Goal: Answer question/provide support: Share knowledge or assist other users

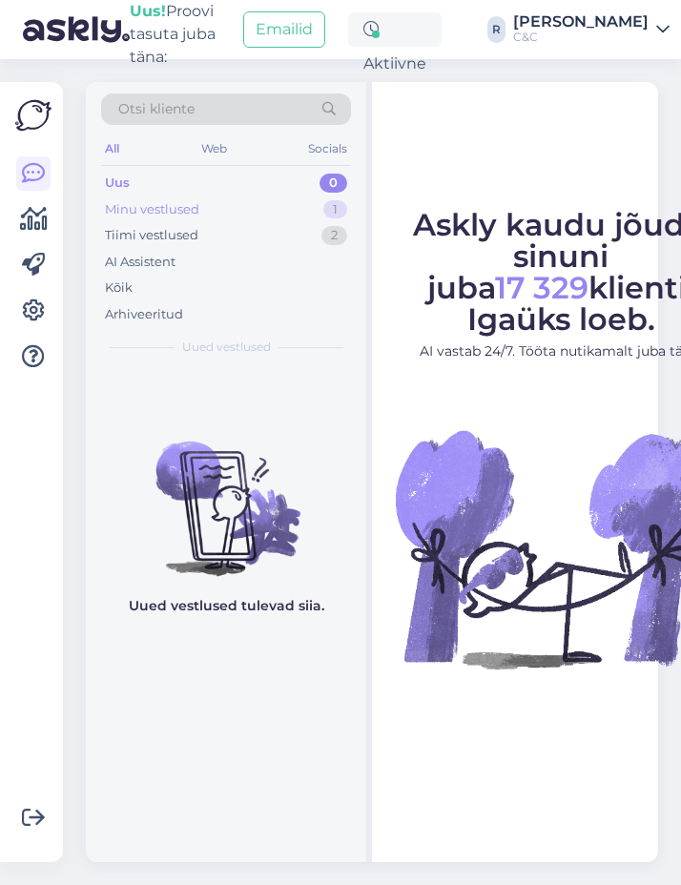
click at [298, 210] on div "Minu vestlused 1" at bounding box center [226, 209] width 250 height 27
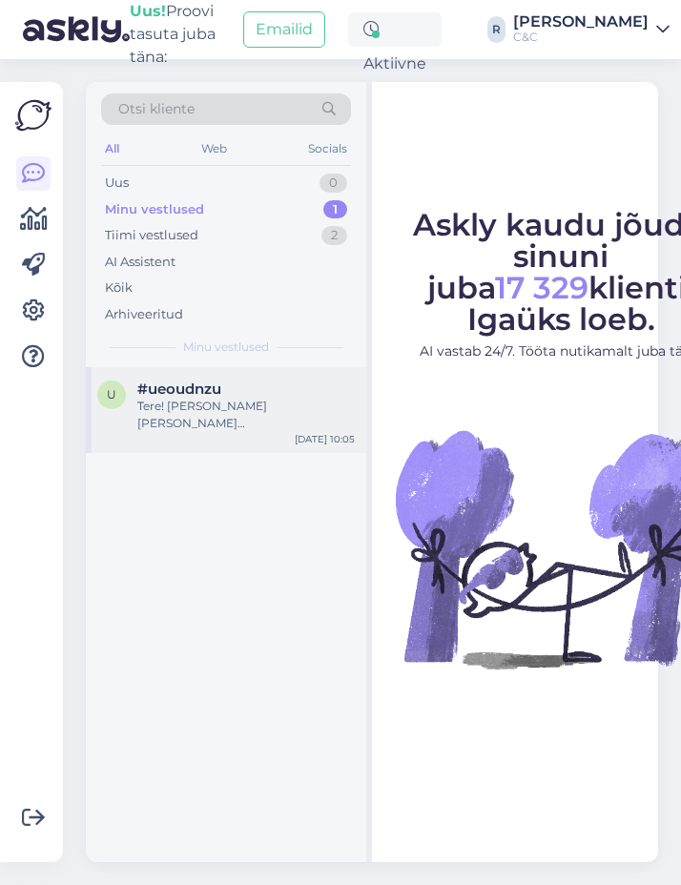
click at [211, 414] on div "Tere! [PERSON_NAME] [PERSON_NAME] [GEOGRAPHIC_DATA], ainult eeltellimuste jaoks…" at bounding box center [245, 415] width 217 height 34
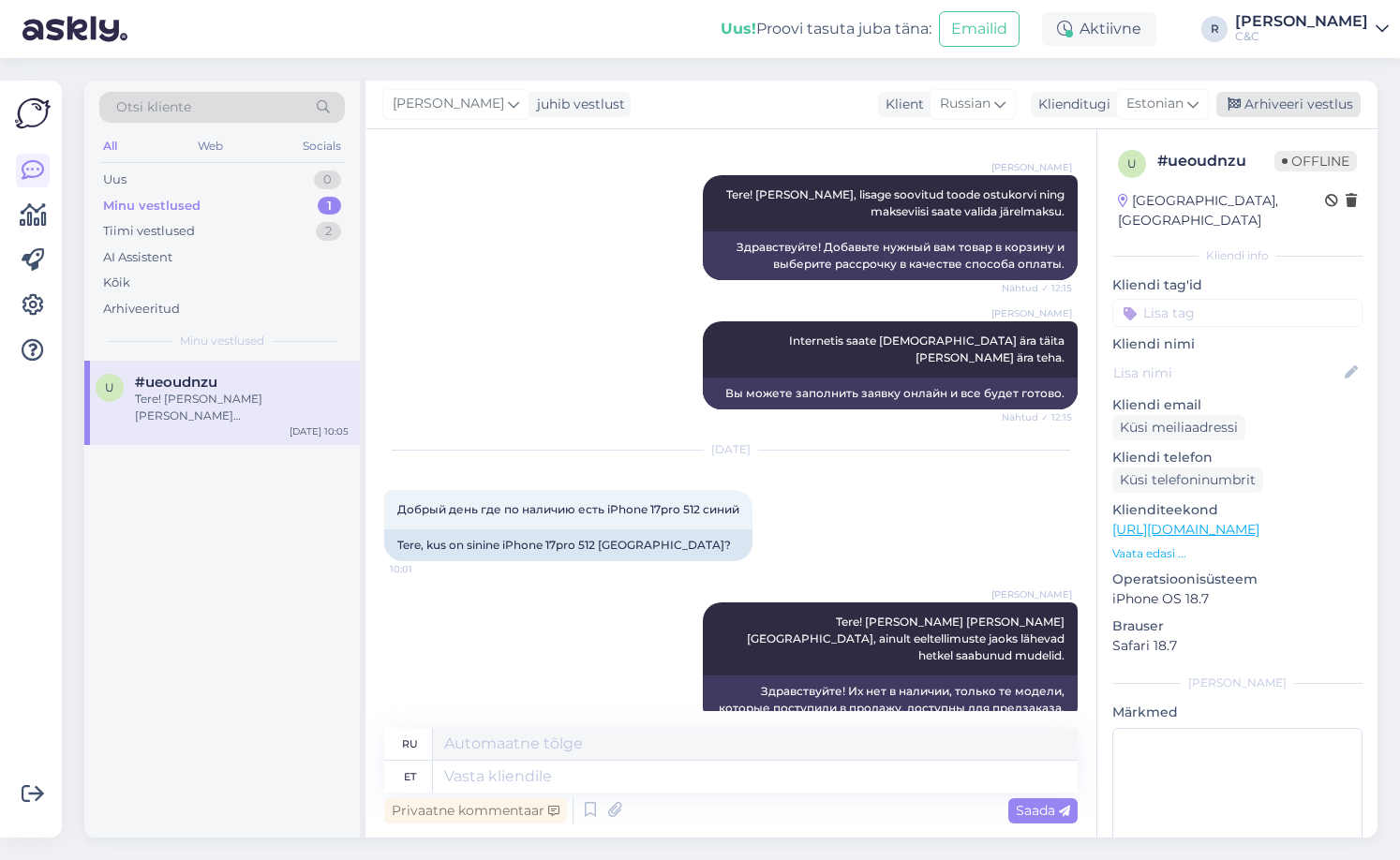
click at [669, 106] on div "Arhiveeri vestlus" at bounding box center [1288, 104] width 145 height 26
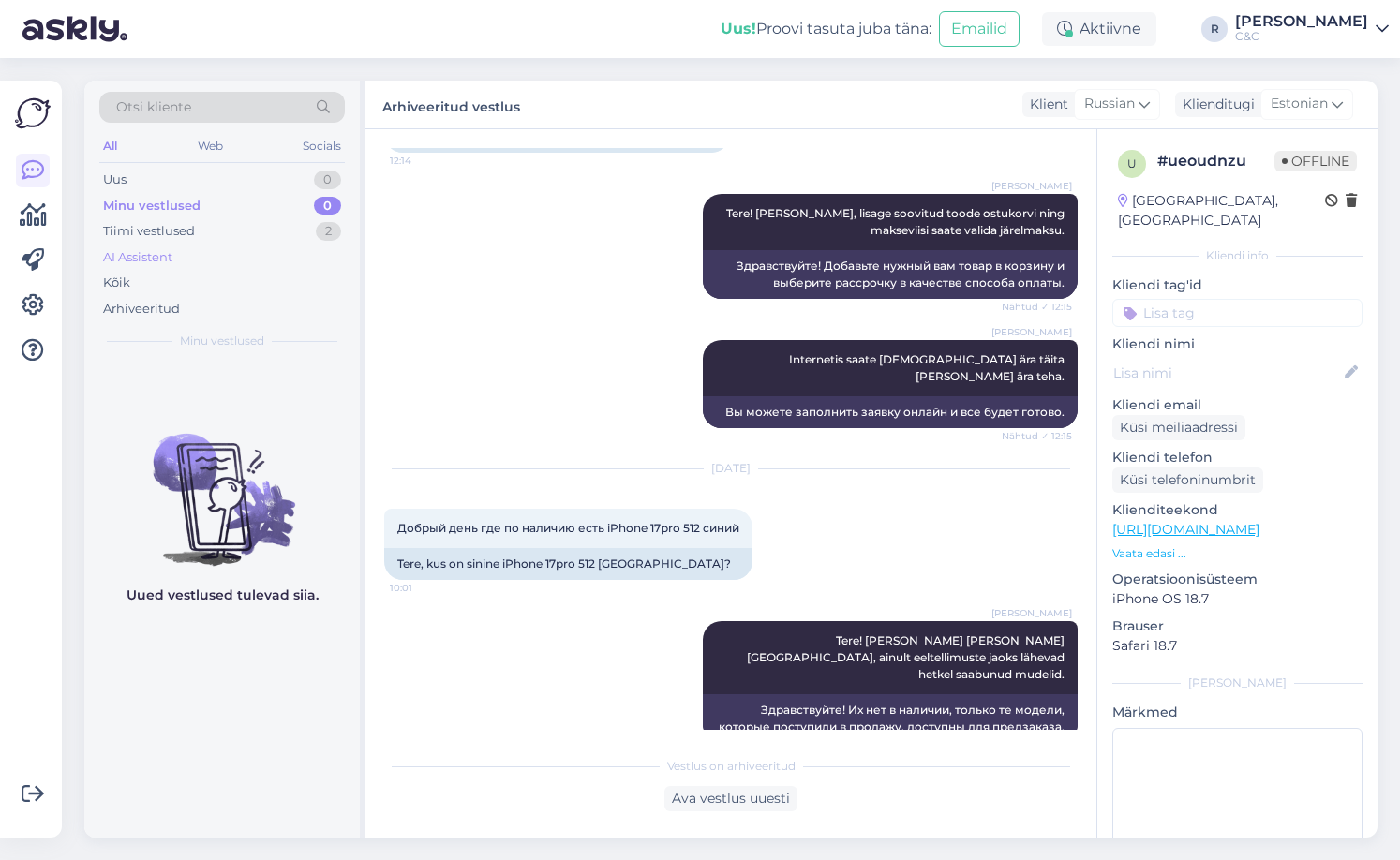
click at [255, 246] on div "AI Assistent" at bounding box center [222, 258] width 246 height 27
click at [264, 229] on div "Tiimi vestlused 2" at bounding box center [222, 231] width 246 height 27
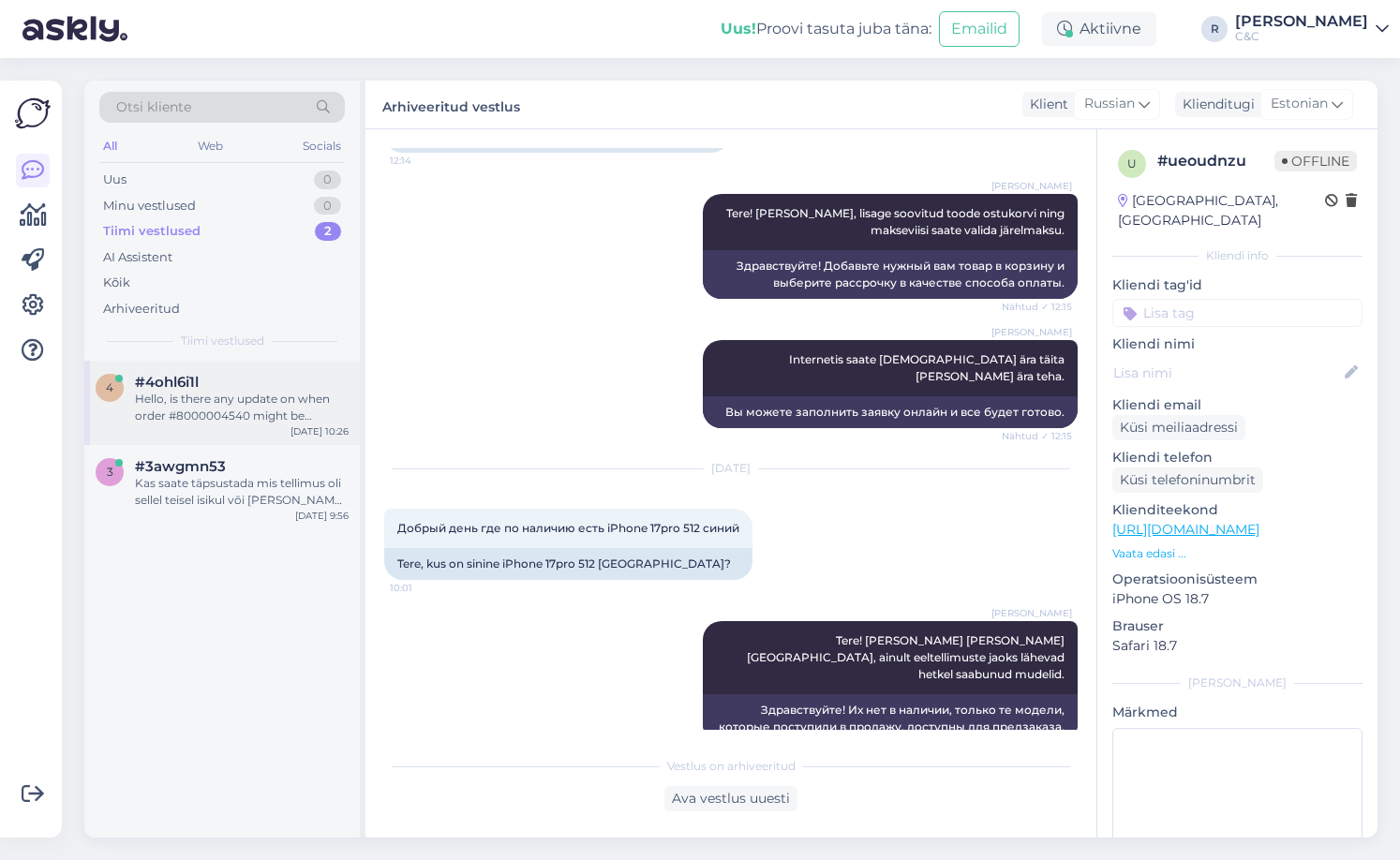
click at [245, 412] on div "Hello, is there any update on when order #8000004540 might be fulfilled? Thanks." at bounding box center [241, 408] width 213 height 33
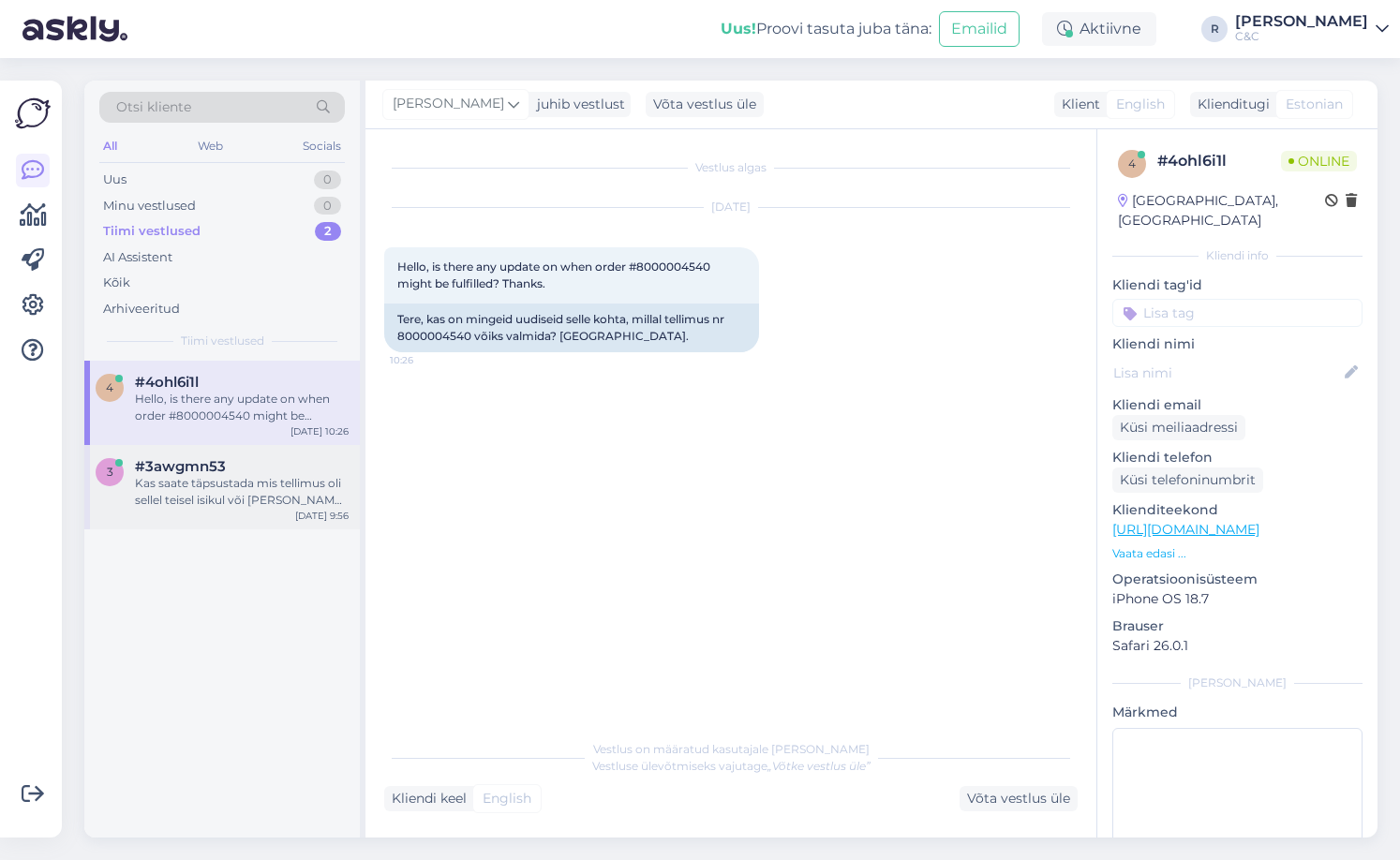
click at [231, 478] on div "Kas saate täpsustada mis tellimus oli sellel teisel isikul või [PERSON_NAME] ni…" at bounding box center [241, 491] width 213 height 33
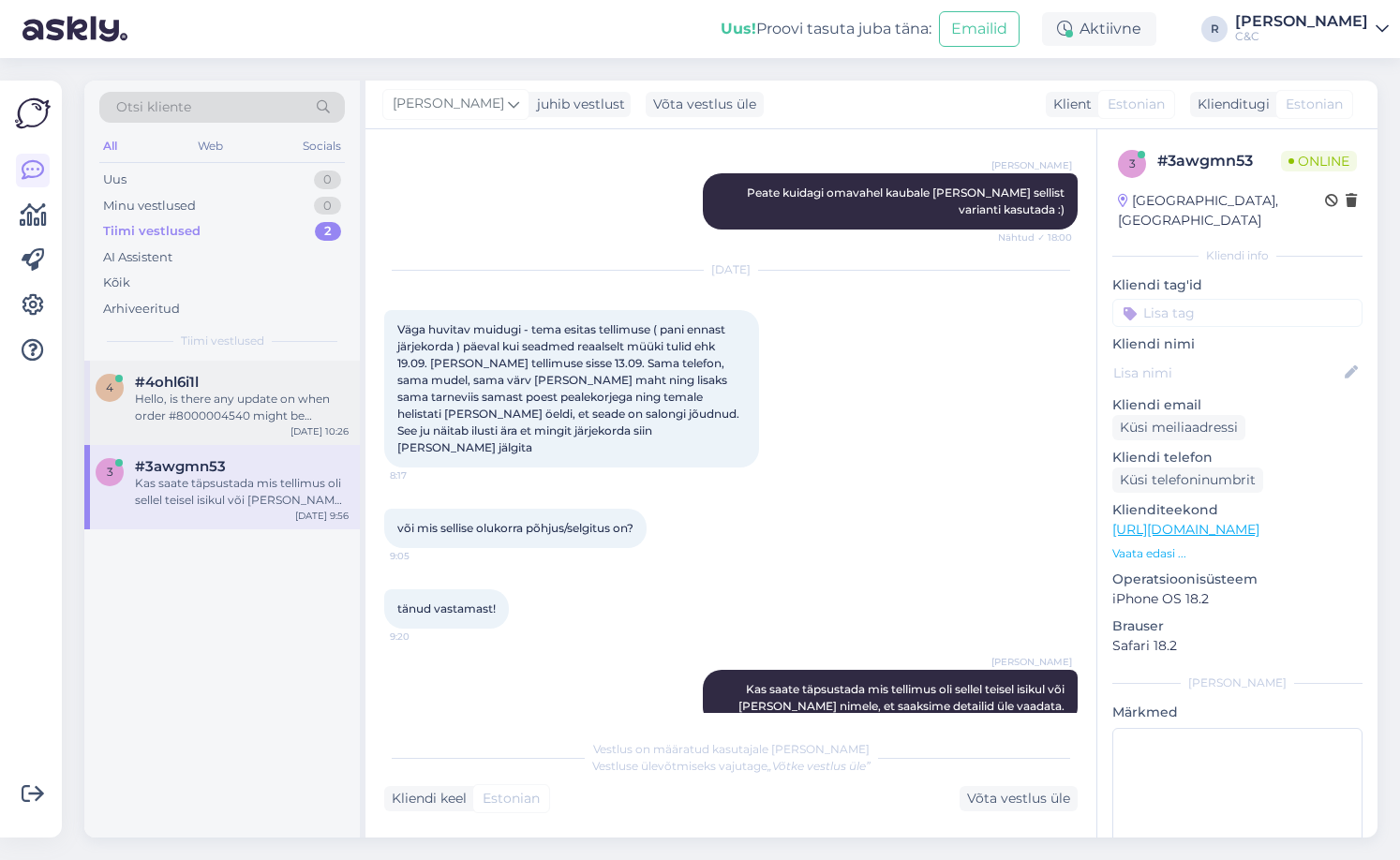
click at [236, 390] on div "#4ohl6i1l" at bounding box center [241, 381] width 213 height 17
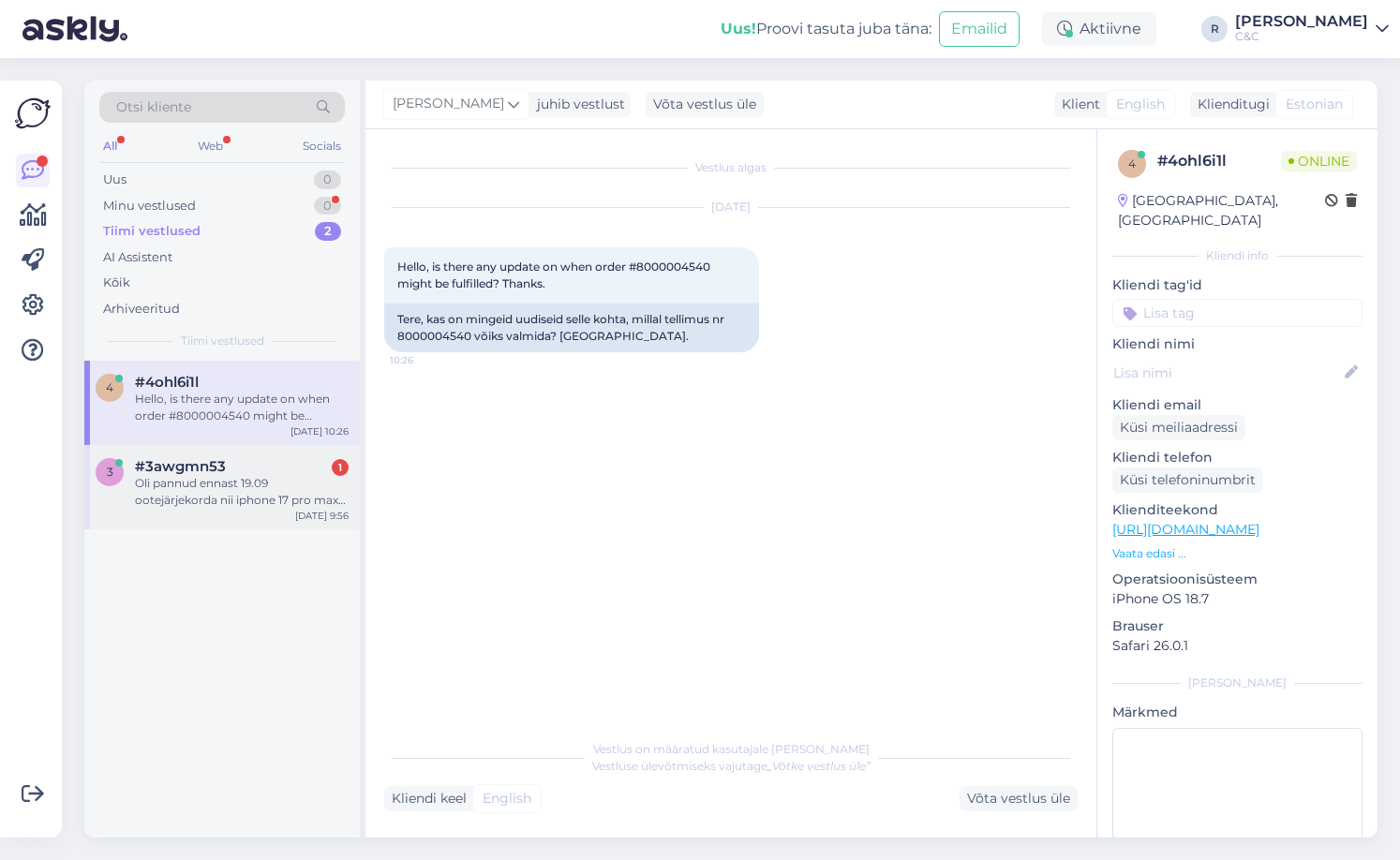
click at [264, 463] on div "#3awgmn53 1" at bounding box center [241, 466] width 213 height 17
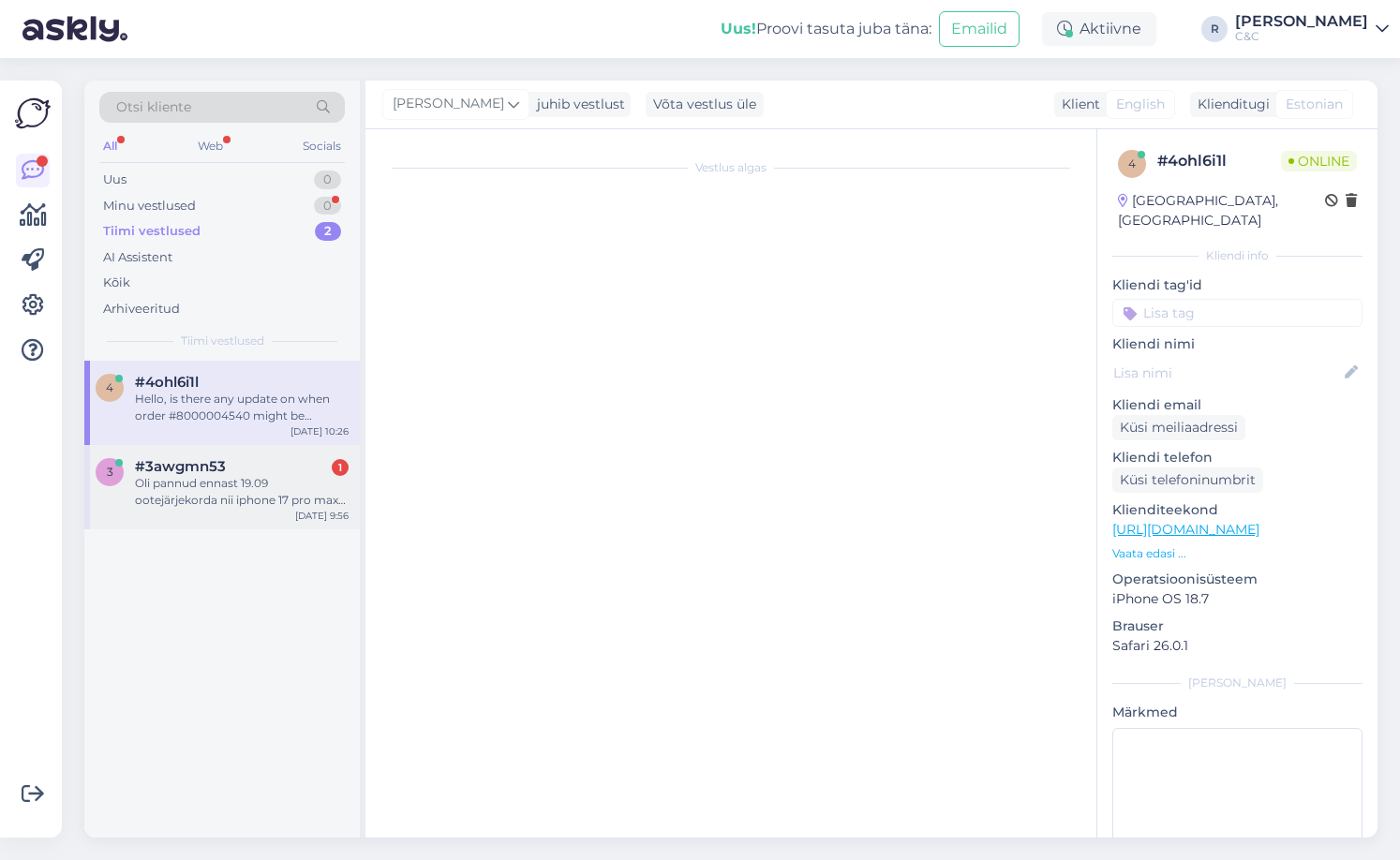
click at [272, 466] on div "#3awgmn53 1" at bounding box center [241, 466] width 213 height 17
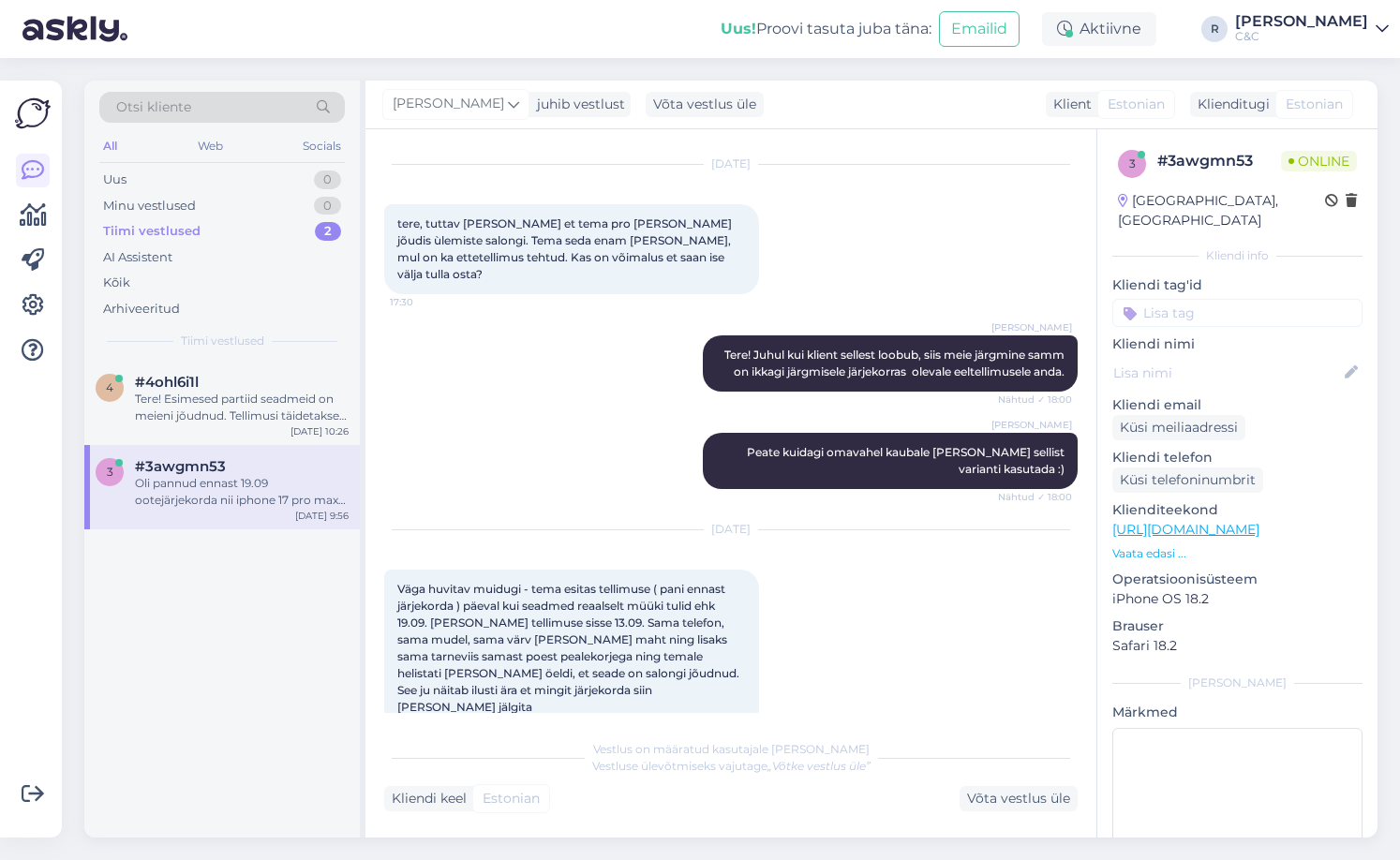
scroll to position [2265, 0]
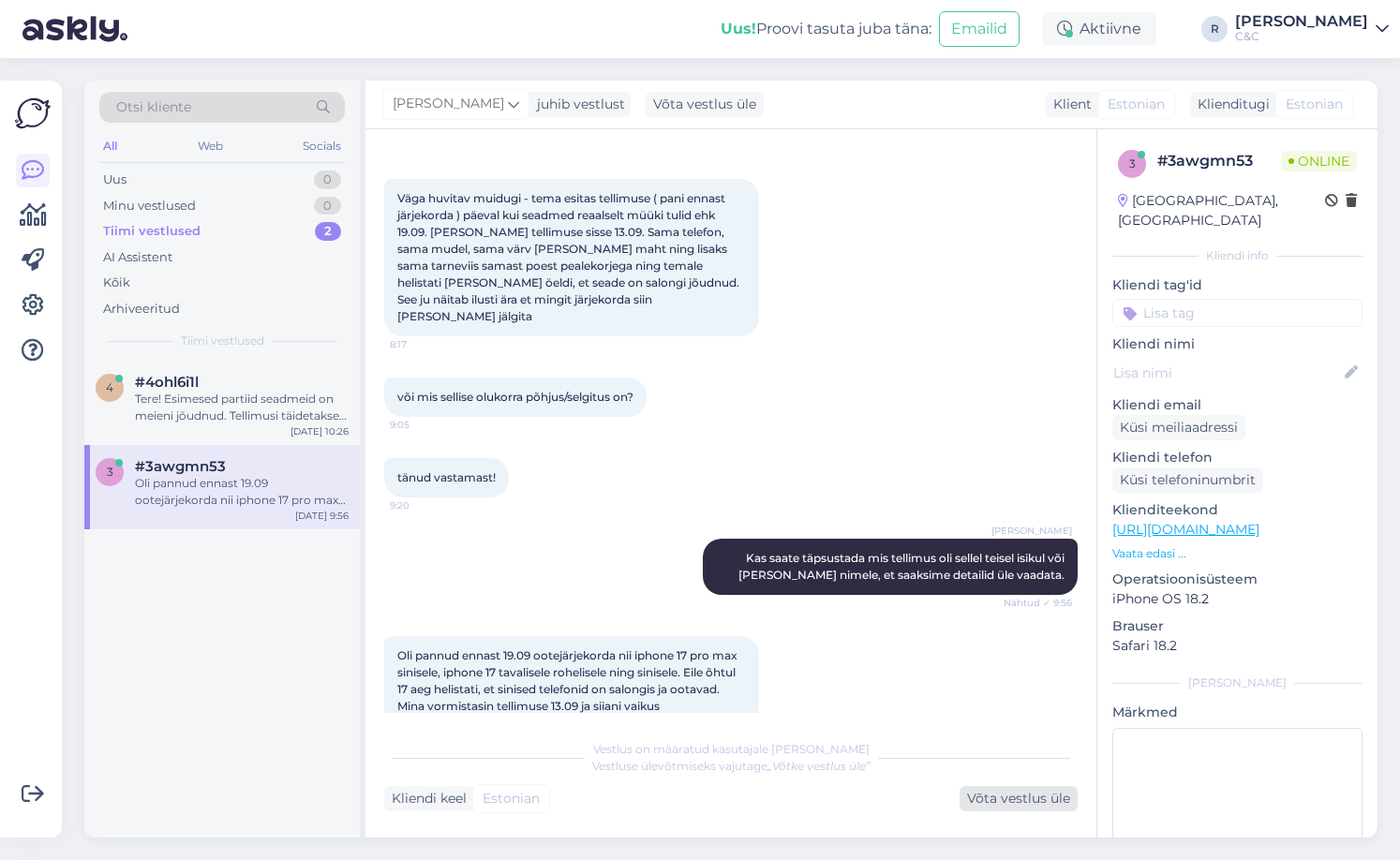
click at [669, 789] on div "Võta vestlus üle" at bounding box center [1019, 799] width 118 height 26
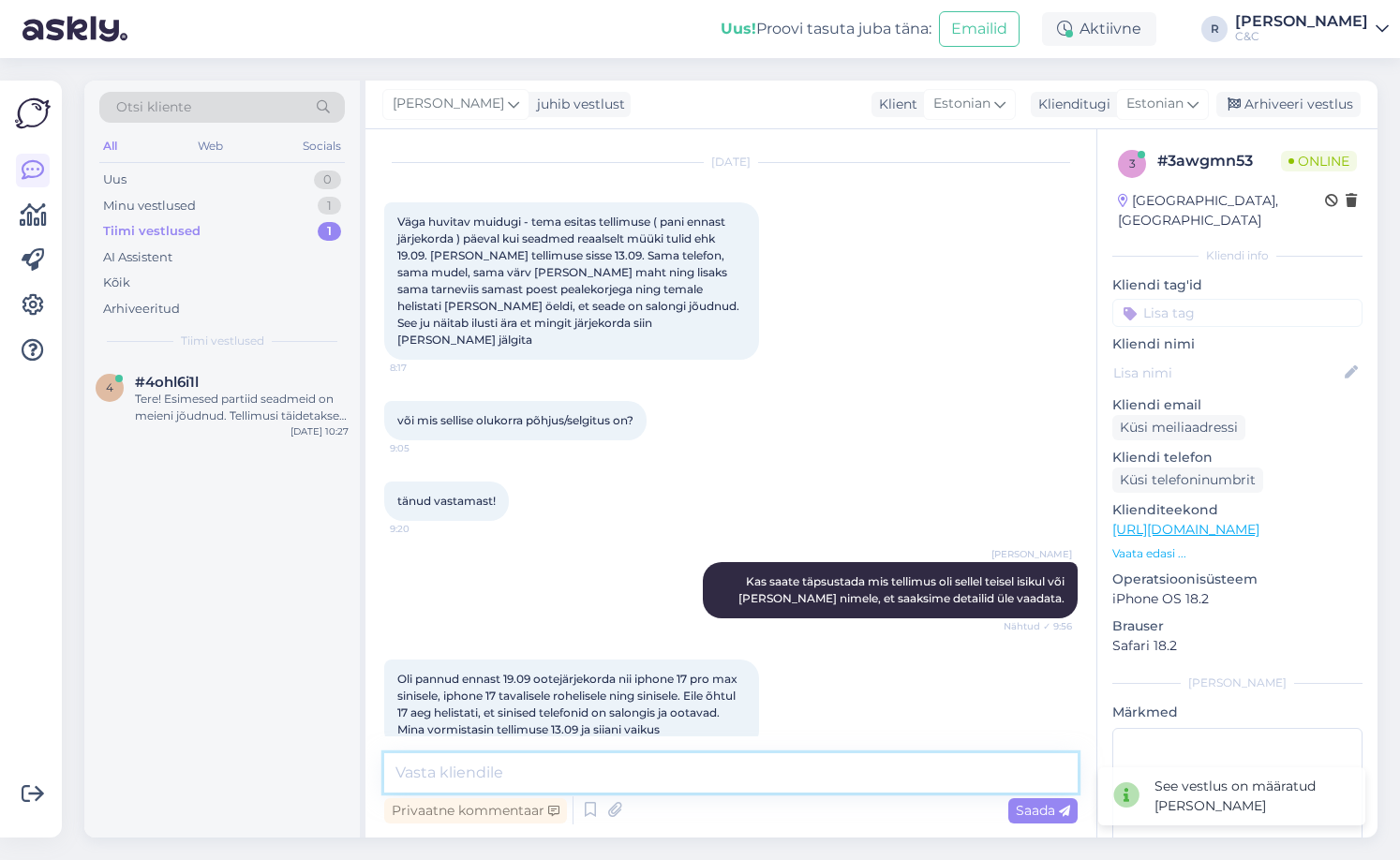
click at [669, 779] on textarea at bounding box center [730, 773] width 693 height 39
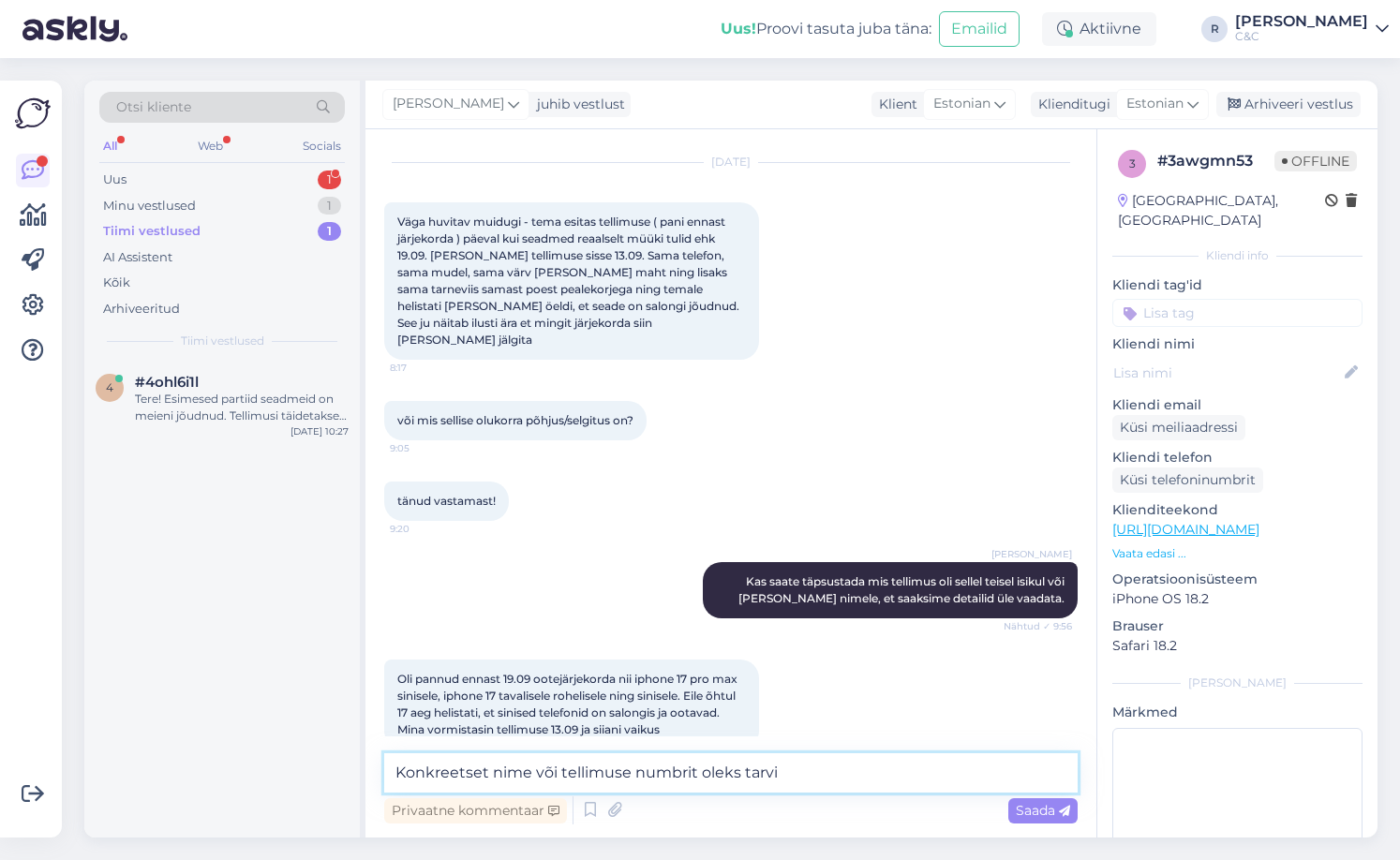
type textarea "Konkreetset nime või tellimuse numbrit [PERSON_NAME]"
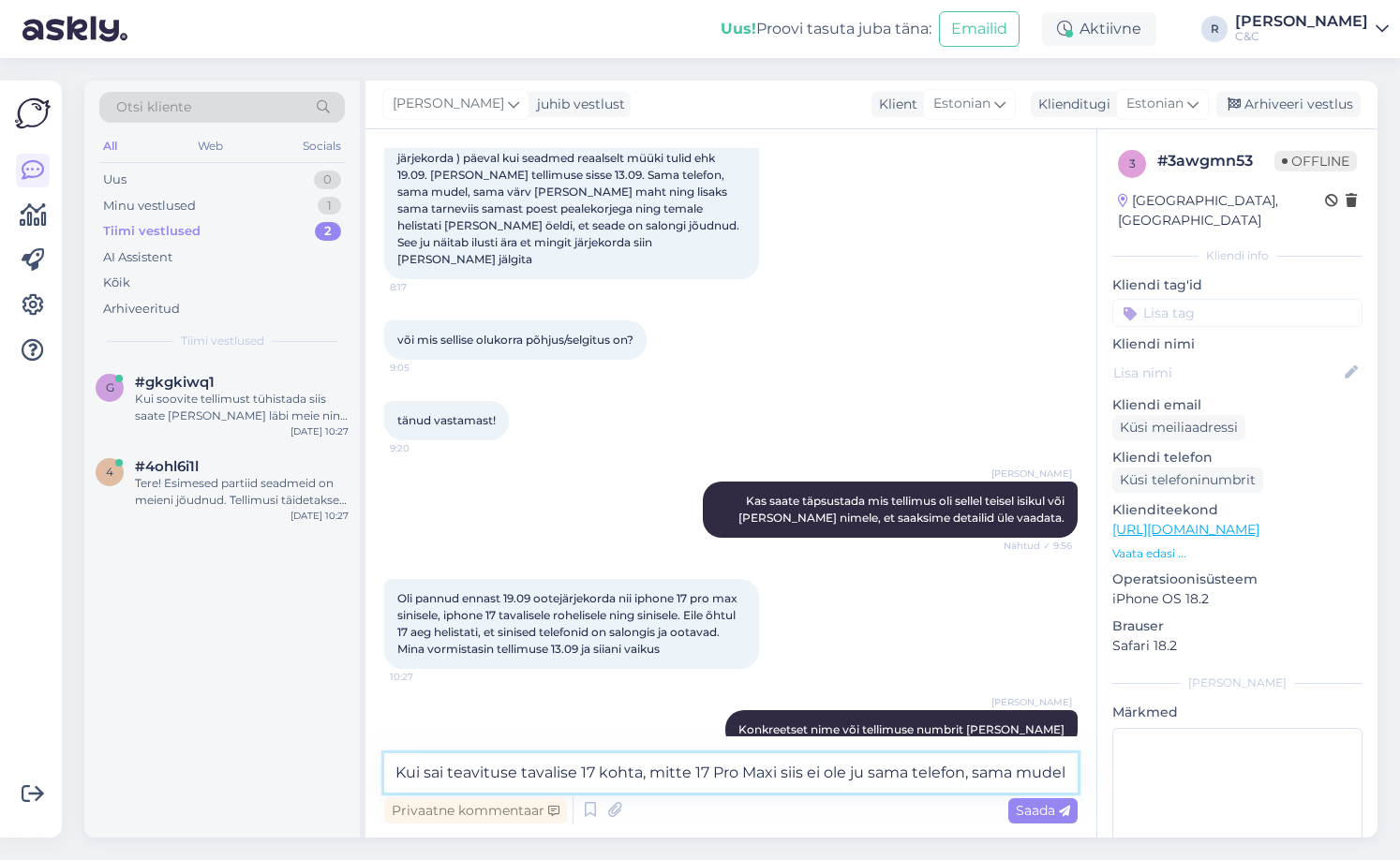
type textarea "Kui sai teavituse tavalise 17 kohta, mitte 17 Pro Maxi siis ei ole ju sama tele…"
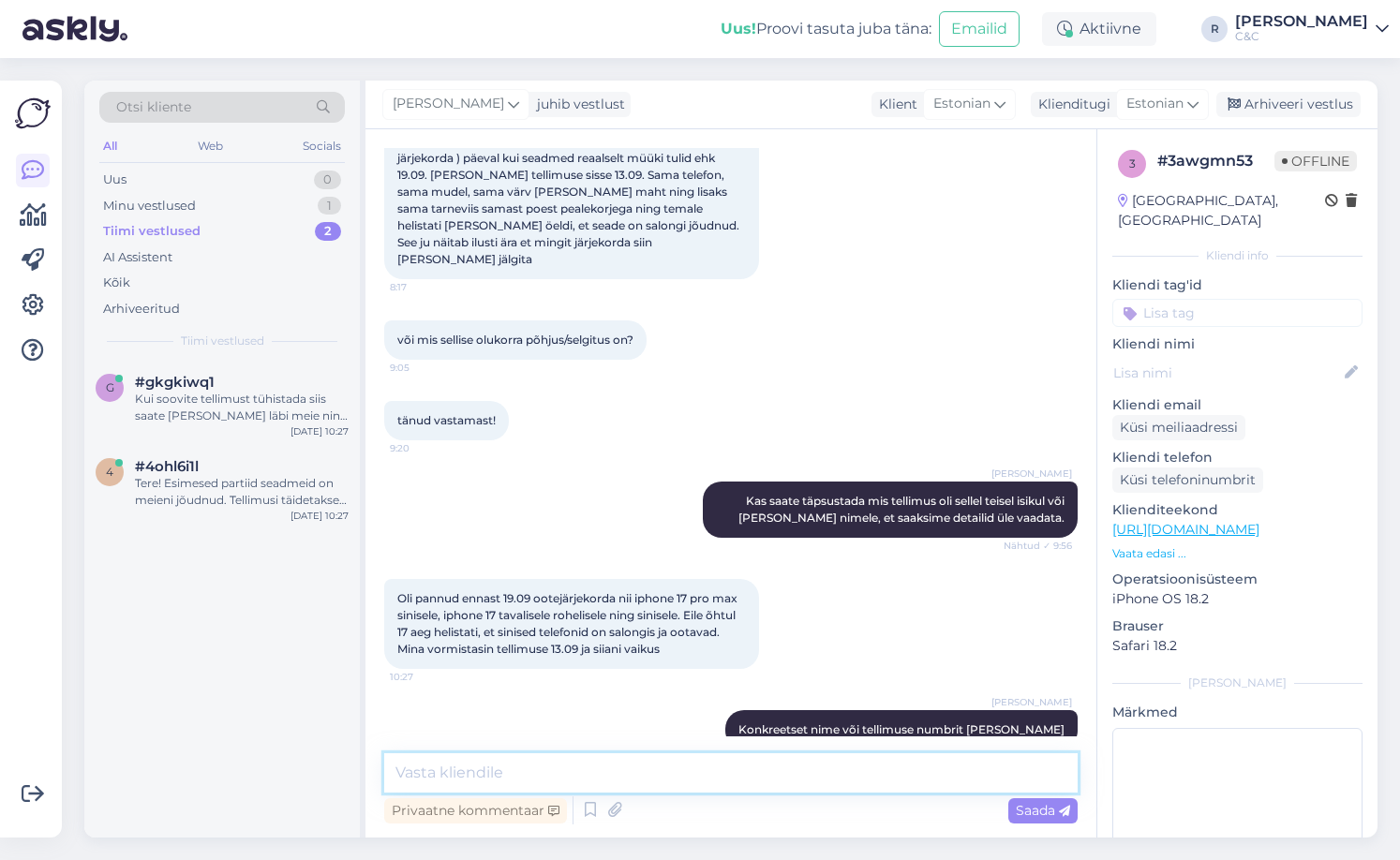
scroll to position [2419, 0]
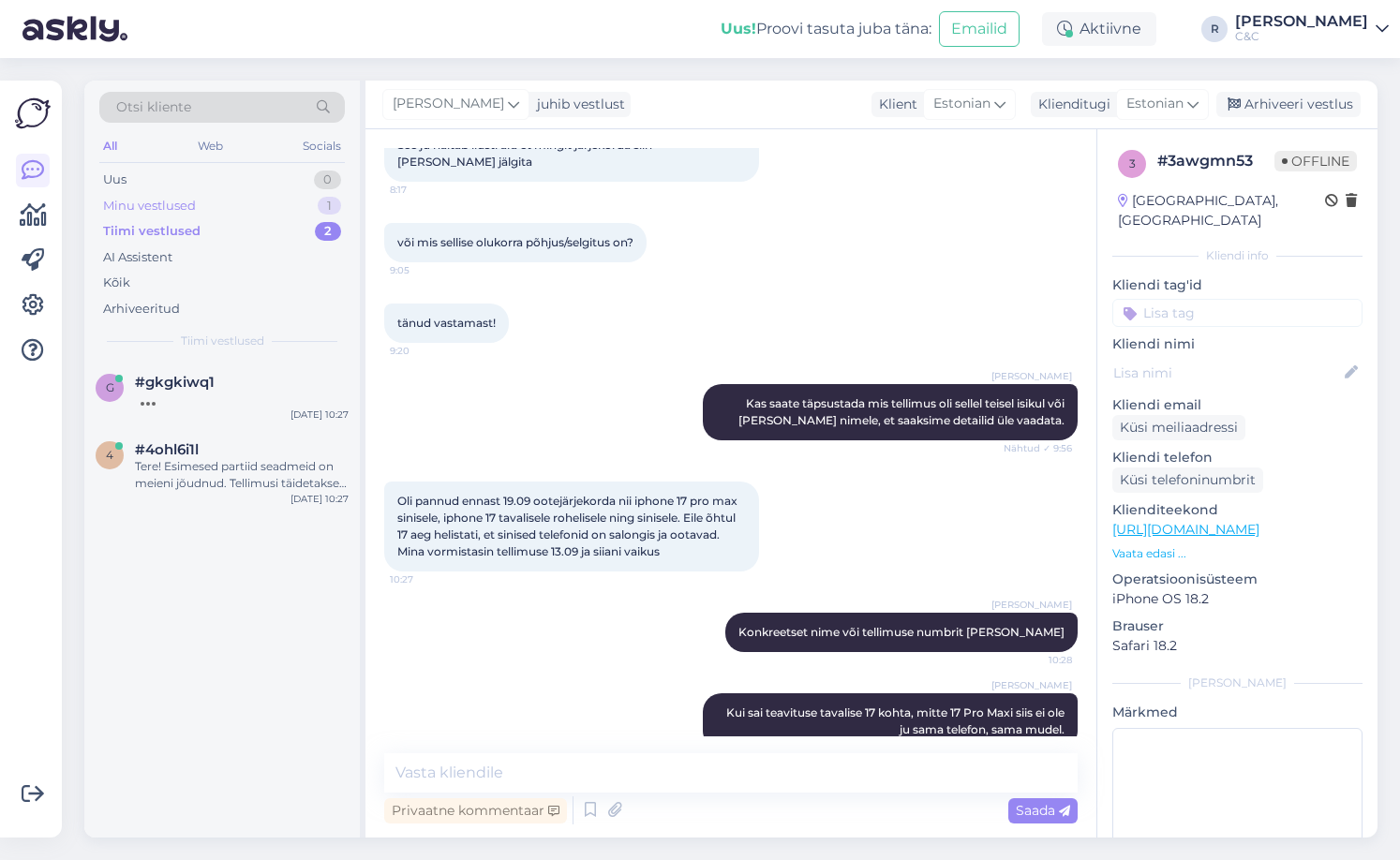
click at [300, 193] on div "Minu vestlused 1" at bounding box center [222, 205] width 246 height 27
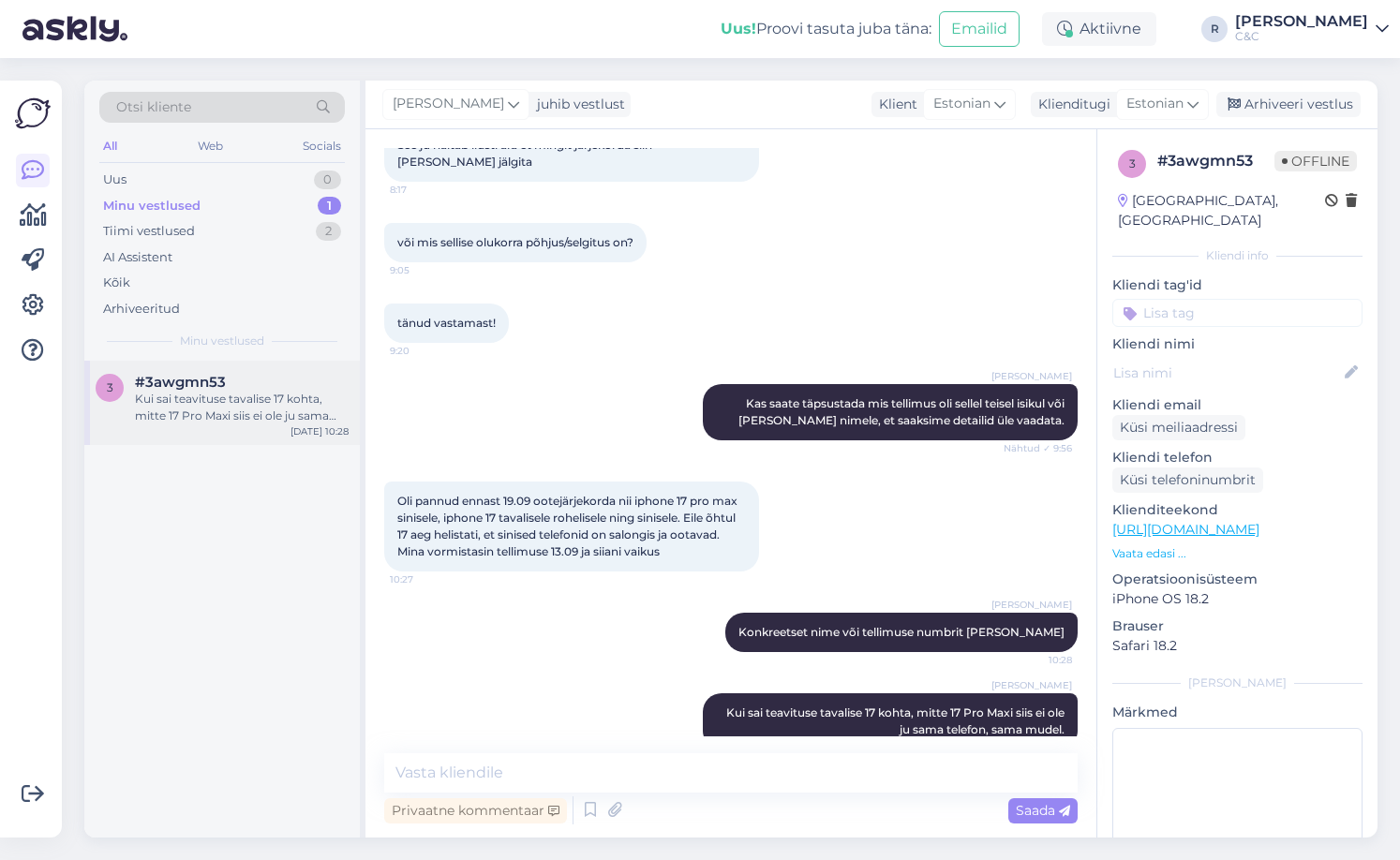
click at [215, 382] on span "#3awgmn53" at bounding box center [180, 381] width 90 height 17
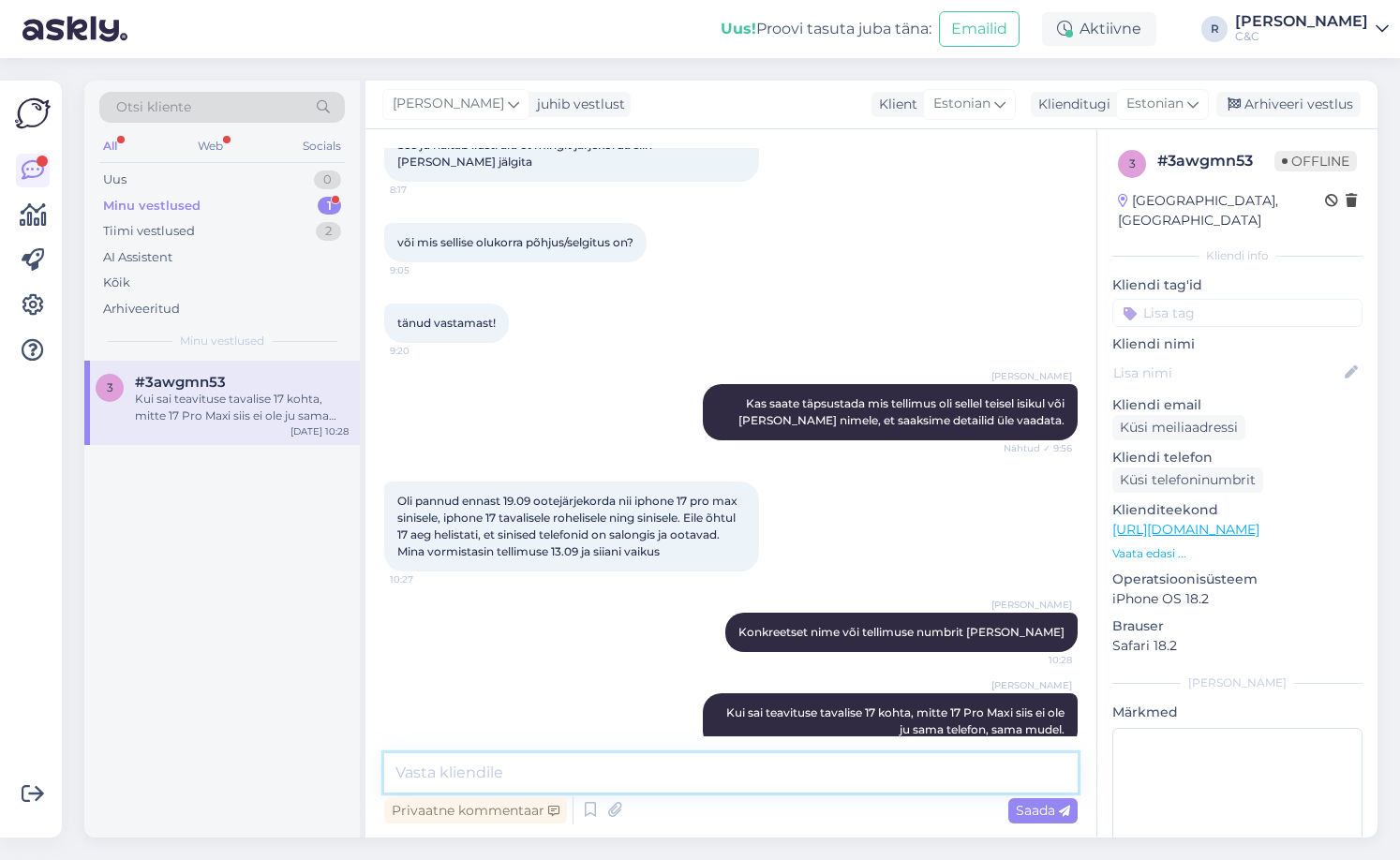
click at [523, 783] on textarea at bounding box center [730, 773] width 693 height 39
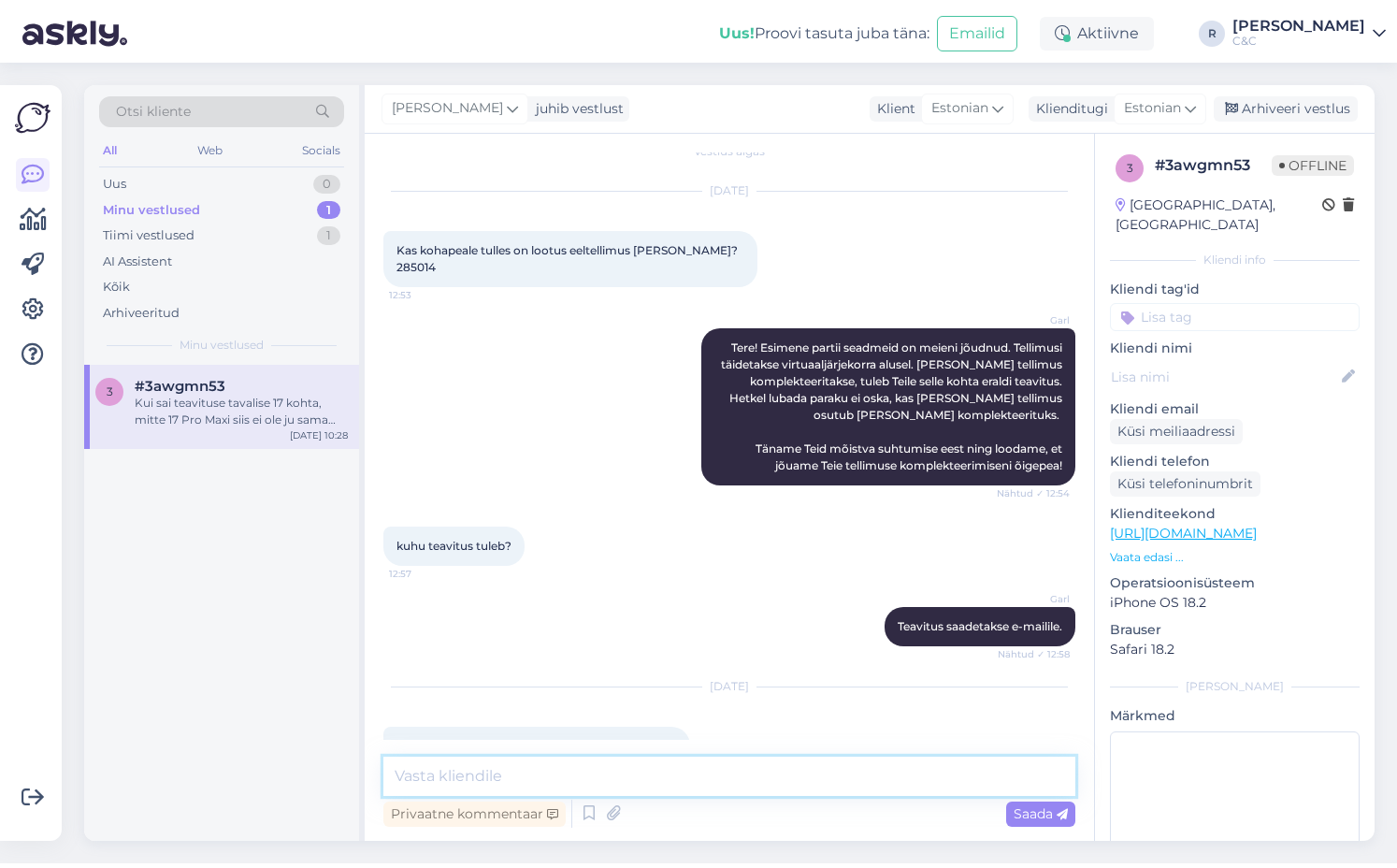
scroll to position [0, 0]
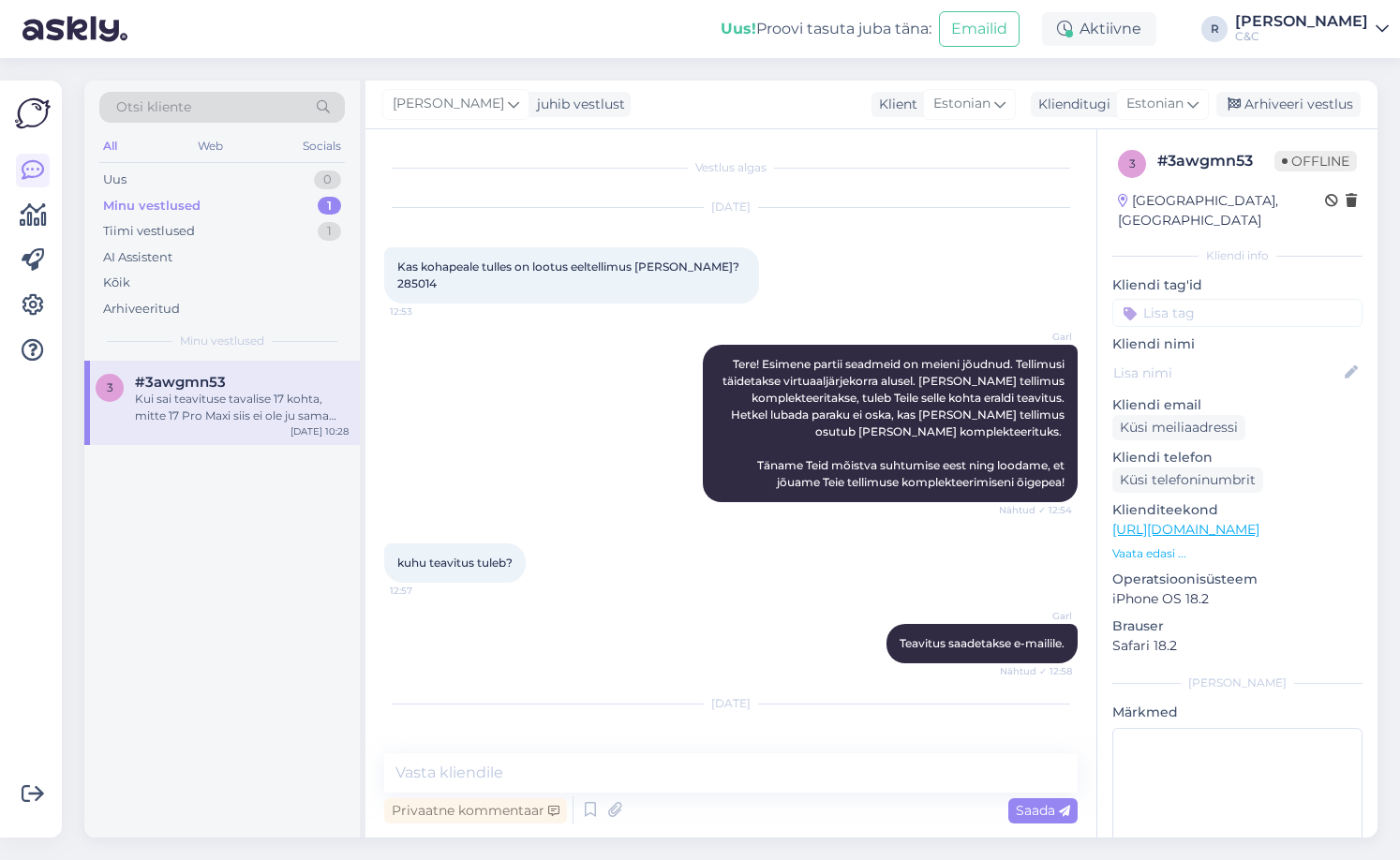
click at [411, 280] on span "Kas kohapeale tulles on lootus eeltellimus [PERSON_NAME]? 285014" at bounding box center [569, 274] width 345 height 30
copy div "285014 12:53"
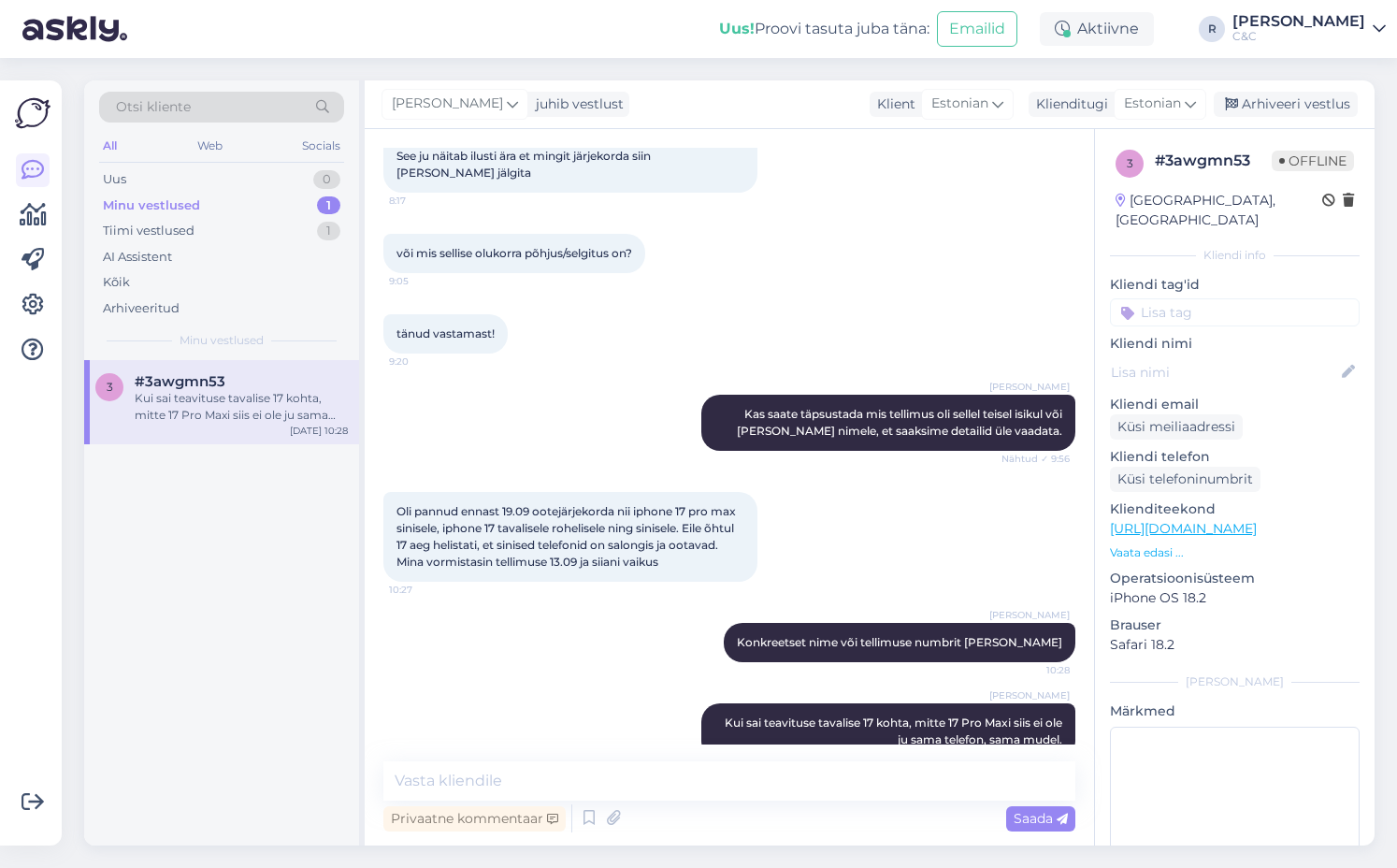
scroll to position [2405, 0]
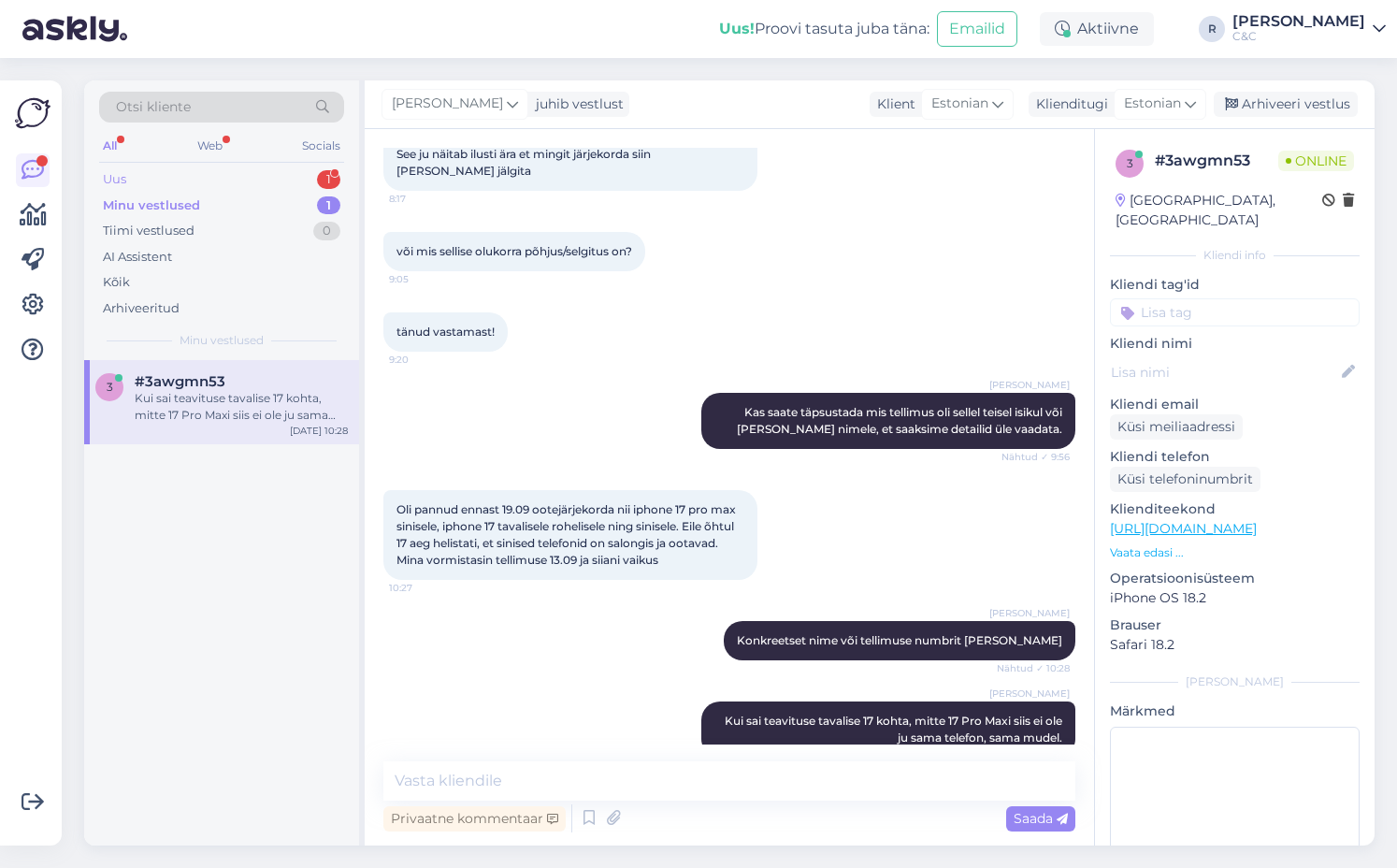
click at [297, 184] on div "Uus 1" at bounding box center [222, 179] width 245 height 26
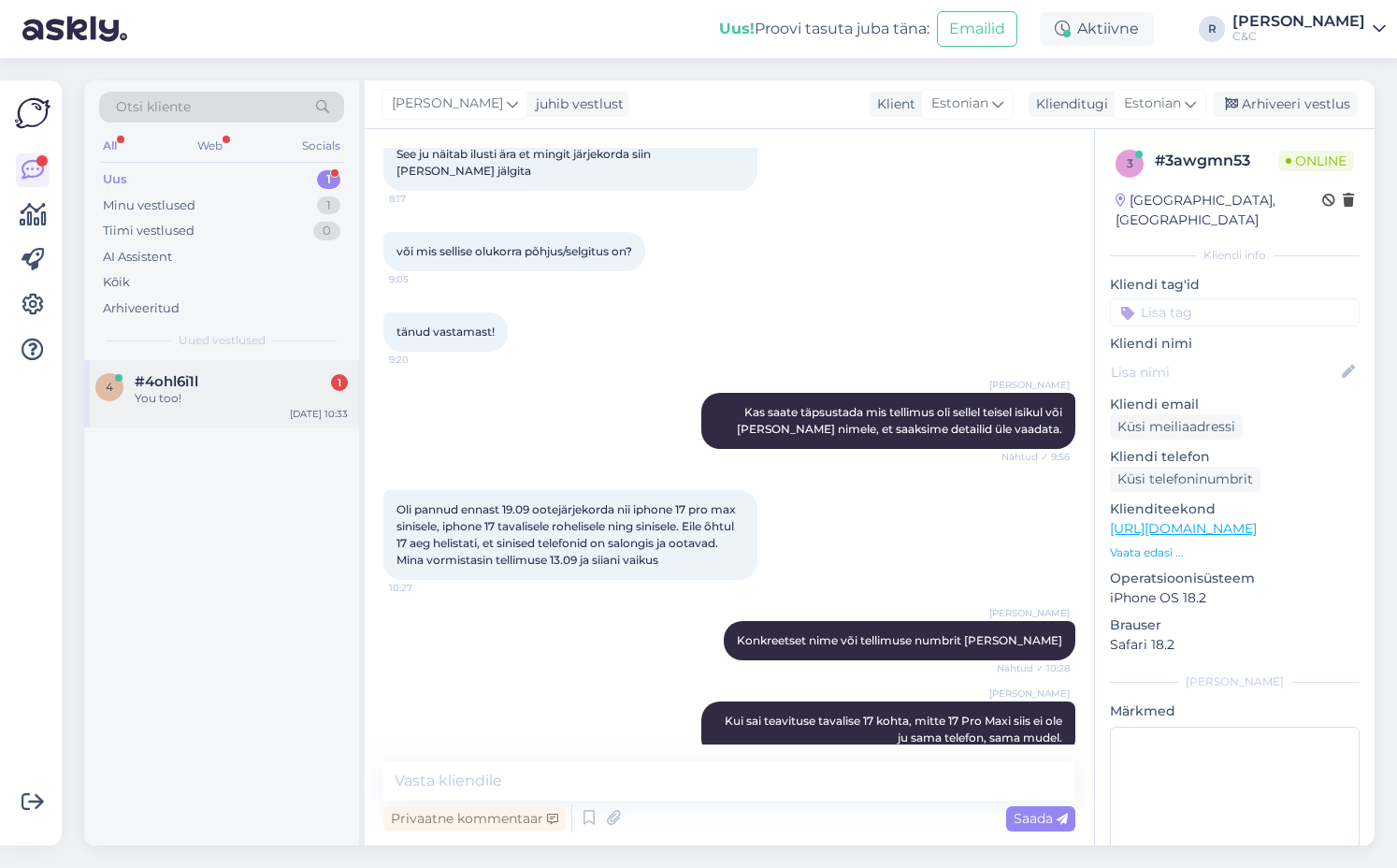
click at [256, 413] on div "4 #4ohl6i1l 1 You too! [DATE] 10:33" at bounding box center [222, 393] width 275 height 68
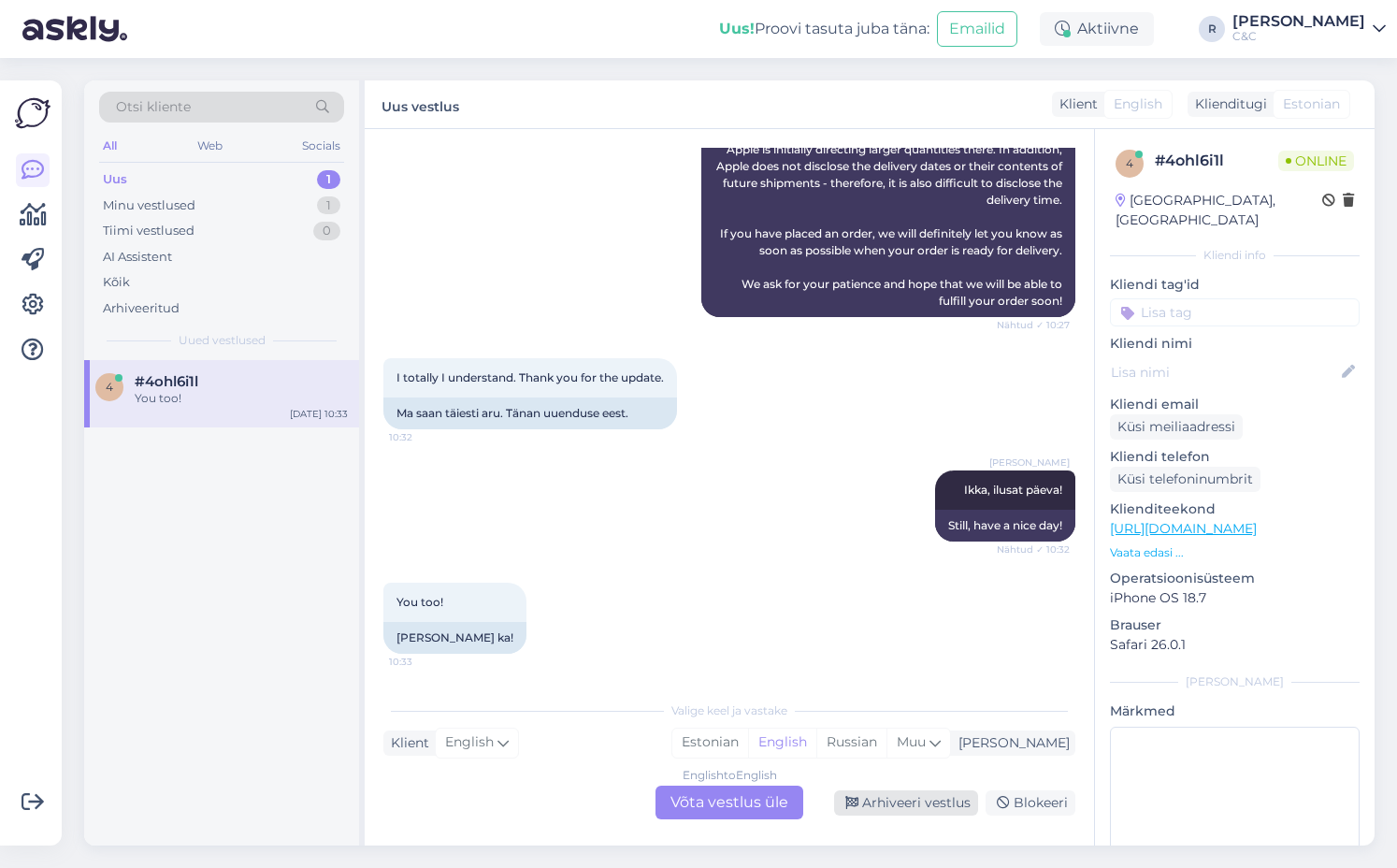
click at [667, 798] on div "Arhiveeri vestlus" at bounding box center [905, 803] width 144 height 26
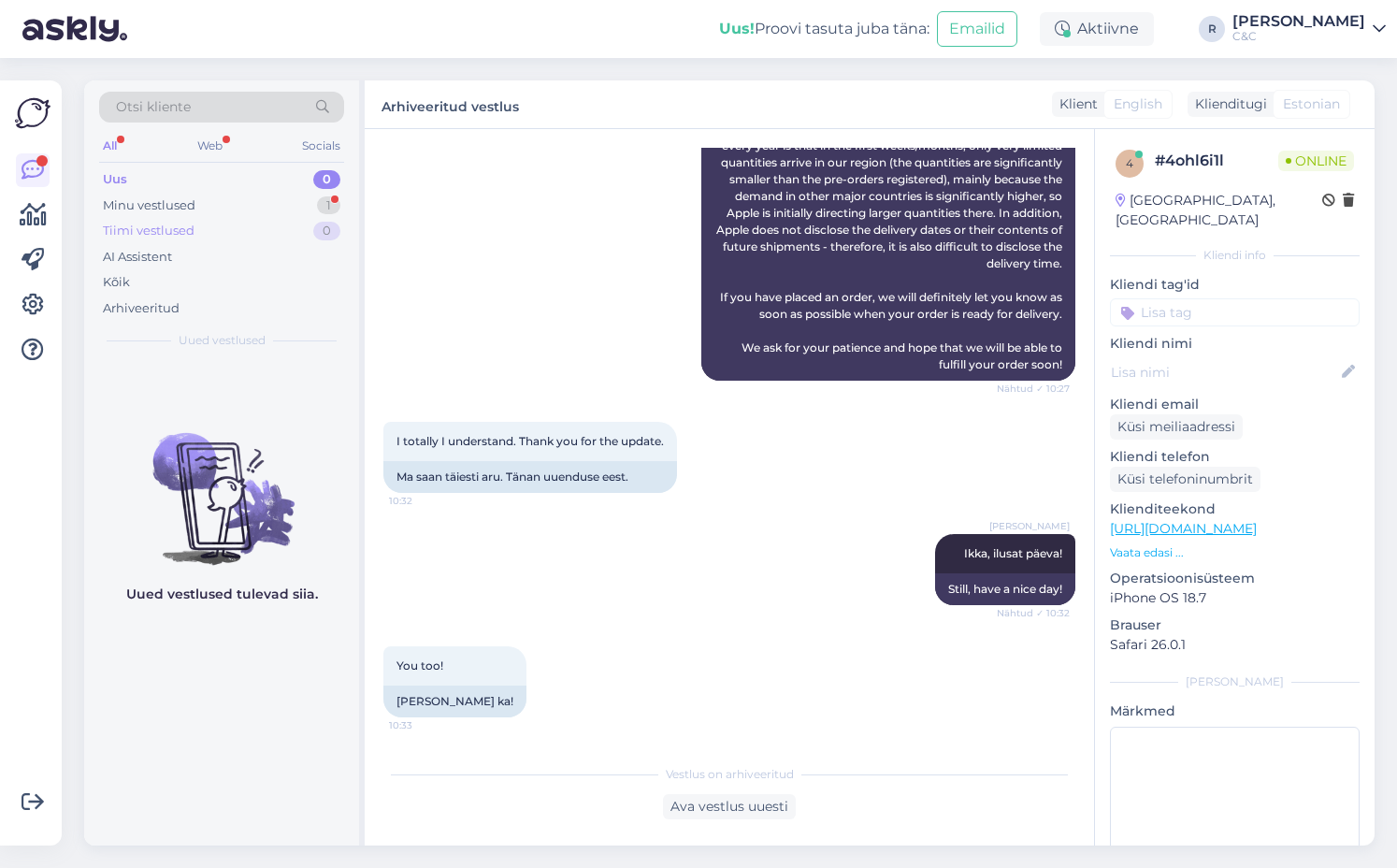
click at [224, 221] on div "Tiimi vestlused 0" at bounding box center [222, 230] width 245 height 26
click at [229, 205] on div "Minu vestlused 1" at bounding box center [222, 205] width 245 height 26
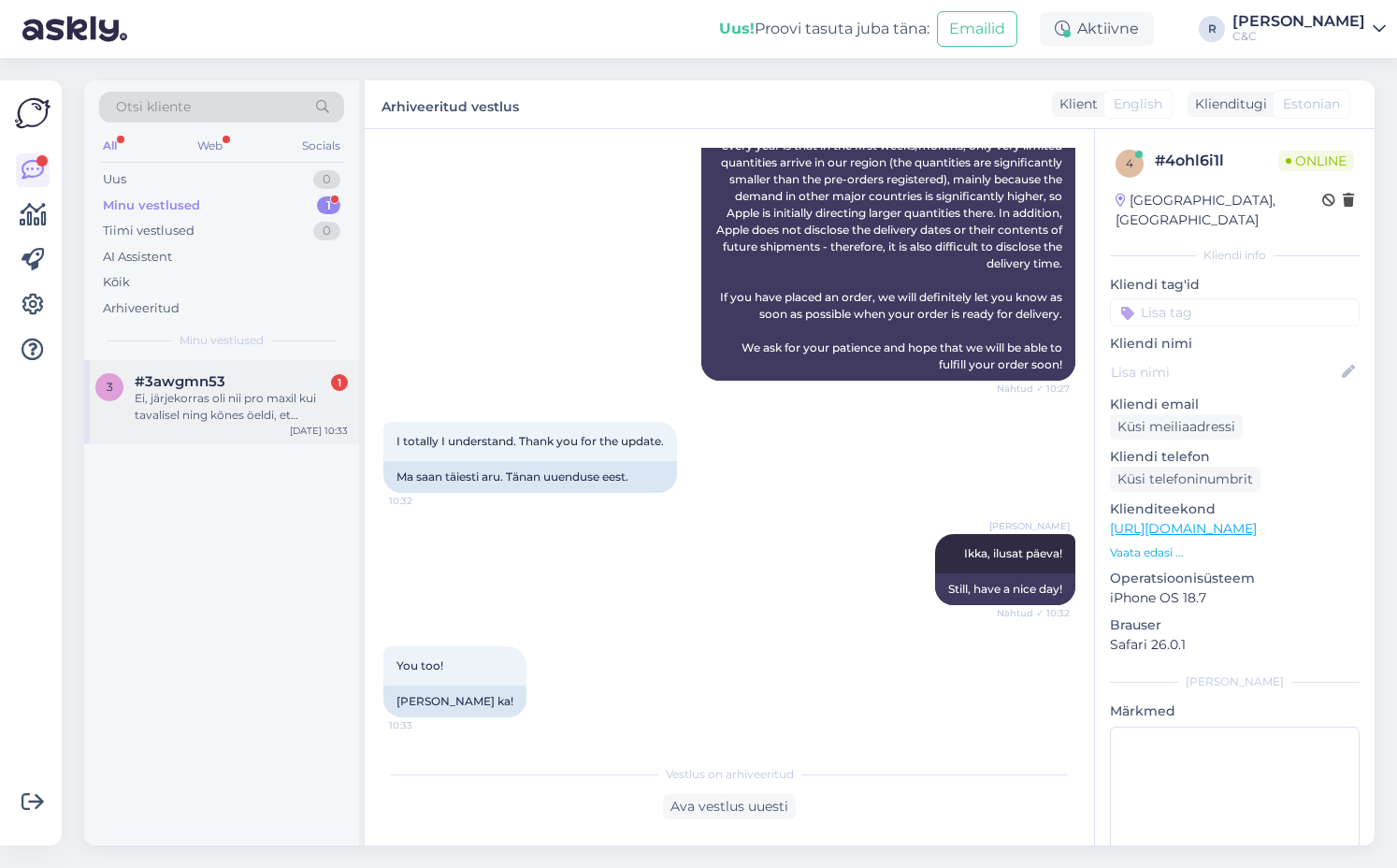
click at [230, 385] on div "#3awgmn53 1" at bounding box center [240, 381] width 213 height 17
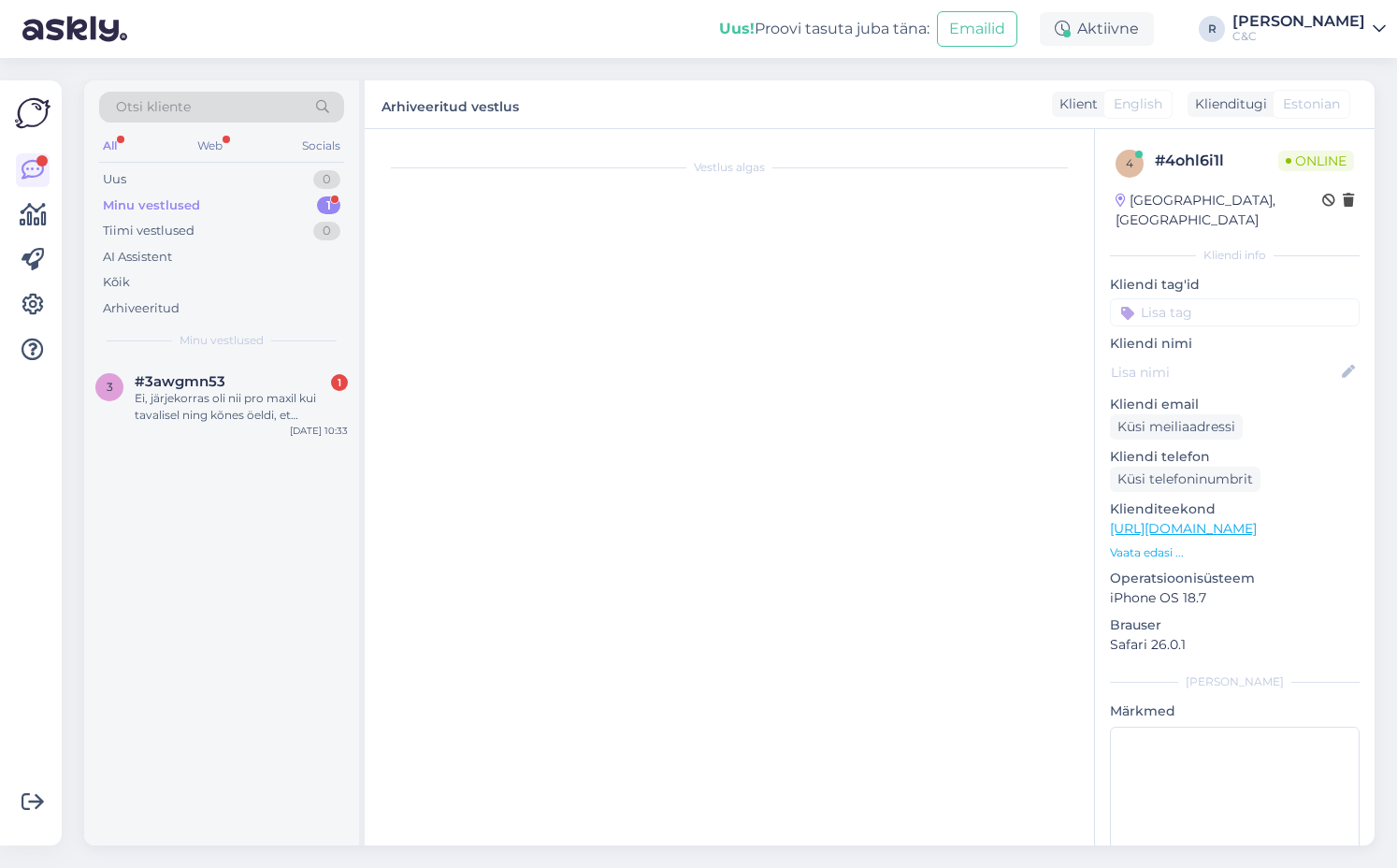
scroll to position [2502, 0]
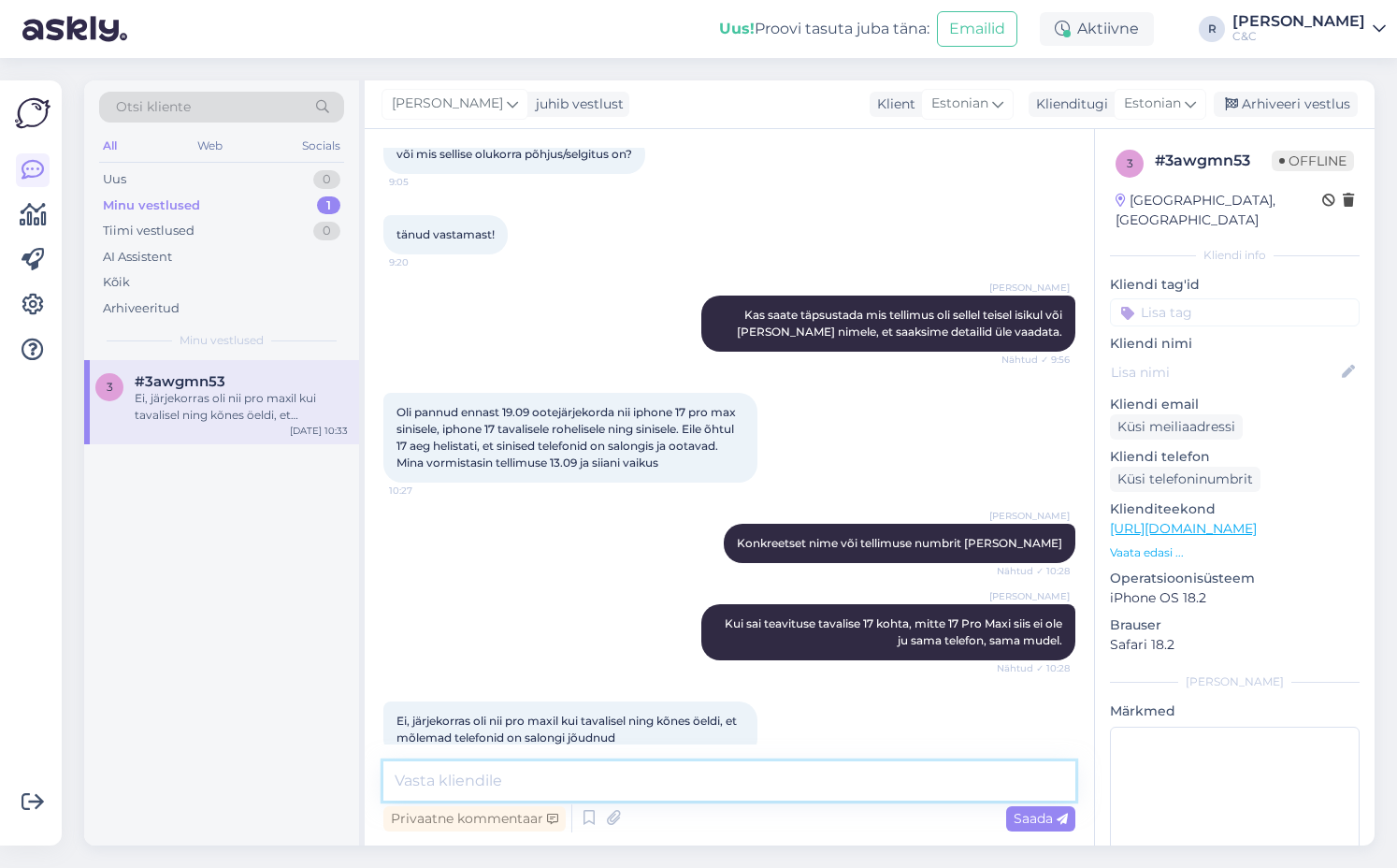
click at [546, 782] on textarea at bounding box center [729, 781] width 692 height 39
click at [543, 781] on textarea at bounding box center [729, 781] width 692 height 39
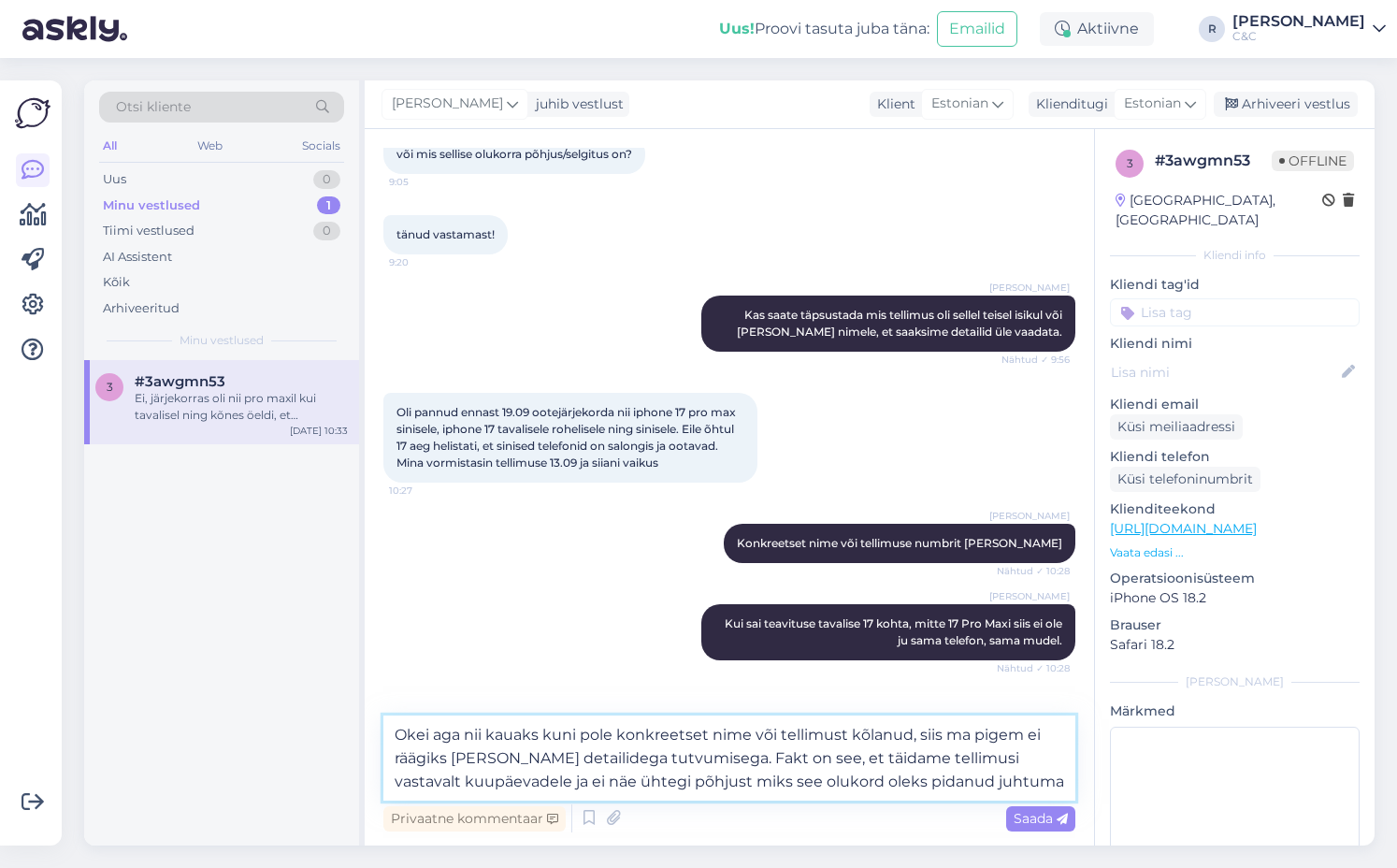
type textarea "Okei aga nii kauaks kuni pole konkreetset nime või tellimust kõlanud, siis ma p…"
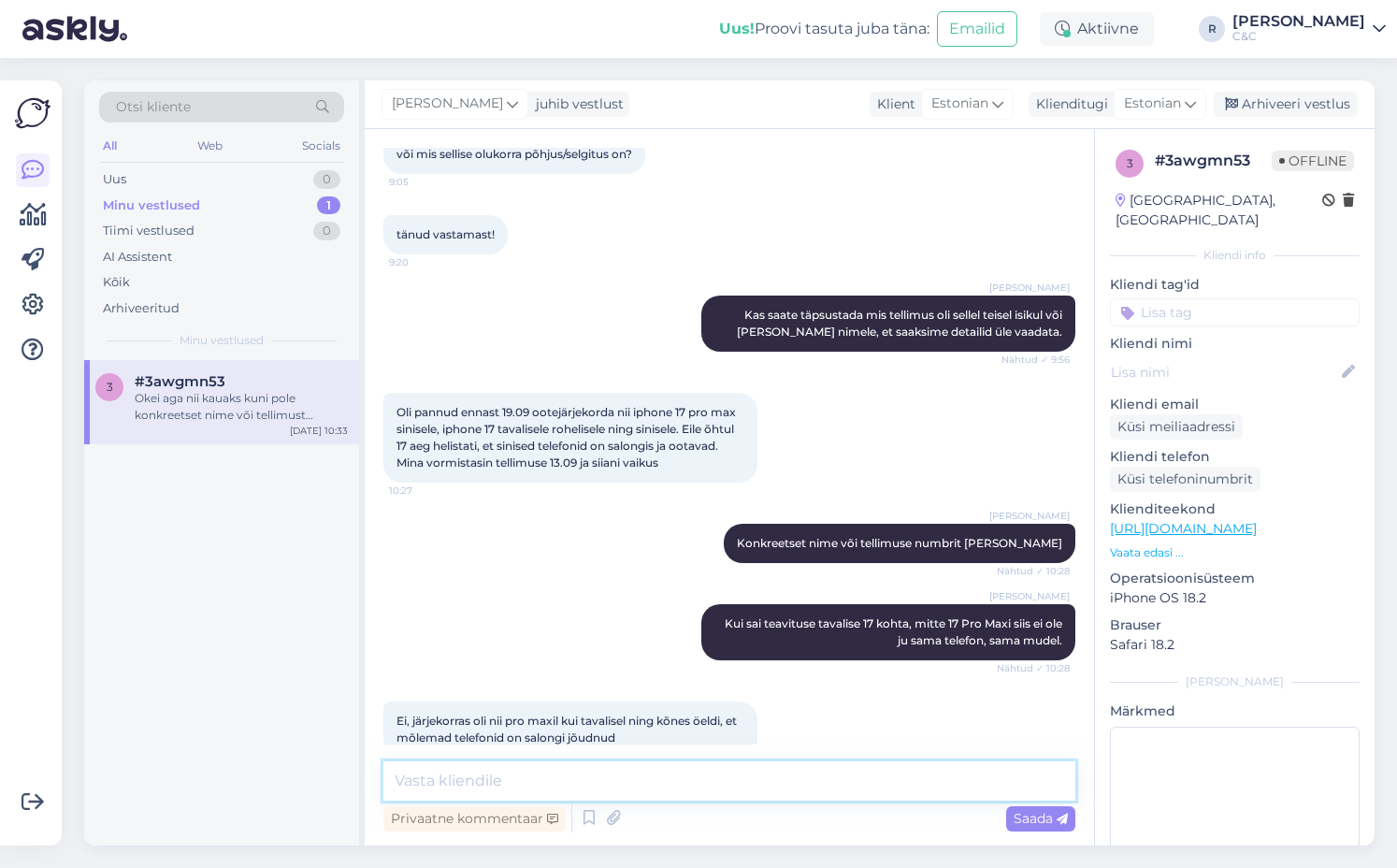
scroll to position [2650, 0]
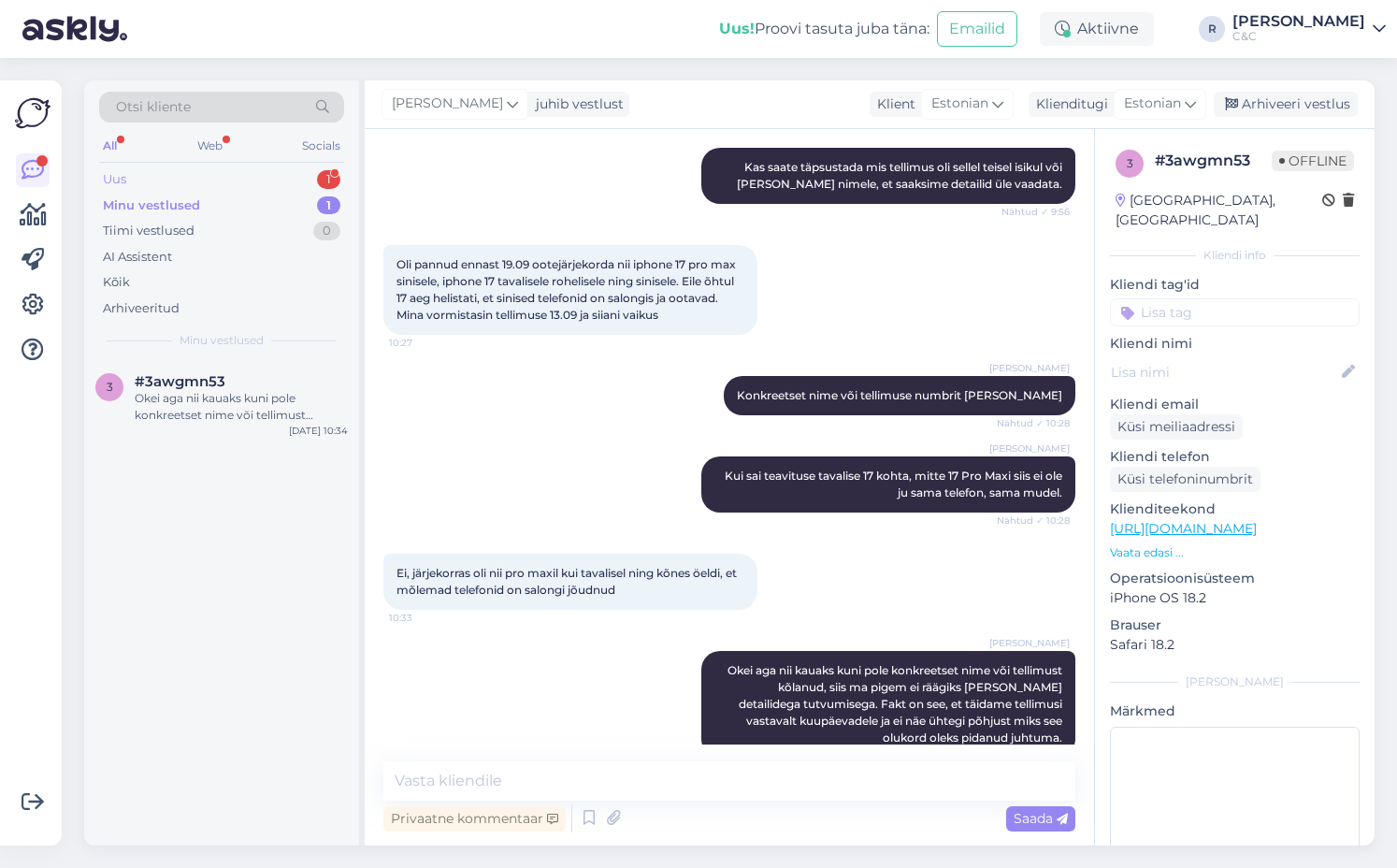
click at [318, 179] on div "1" at bounding box center [329, 179] width 24 height 19
click at [264, 398] on div "Kui kiirelt on mul võimalik teie kodulehelt [PERSON_NAME] i phone 17 pro 256gb?" at bounding box center [240, 407] width 213 height 33
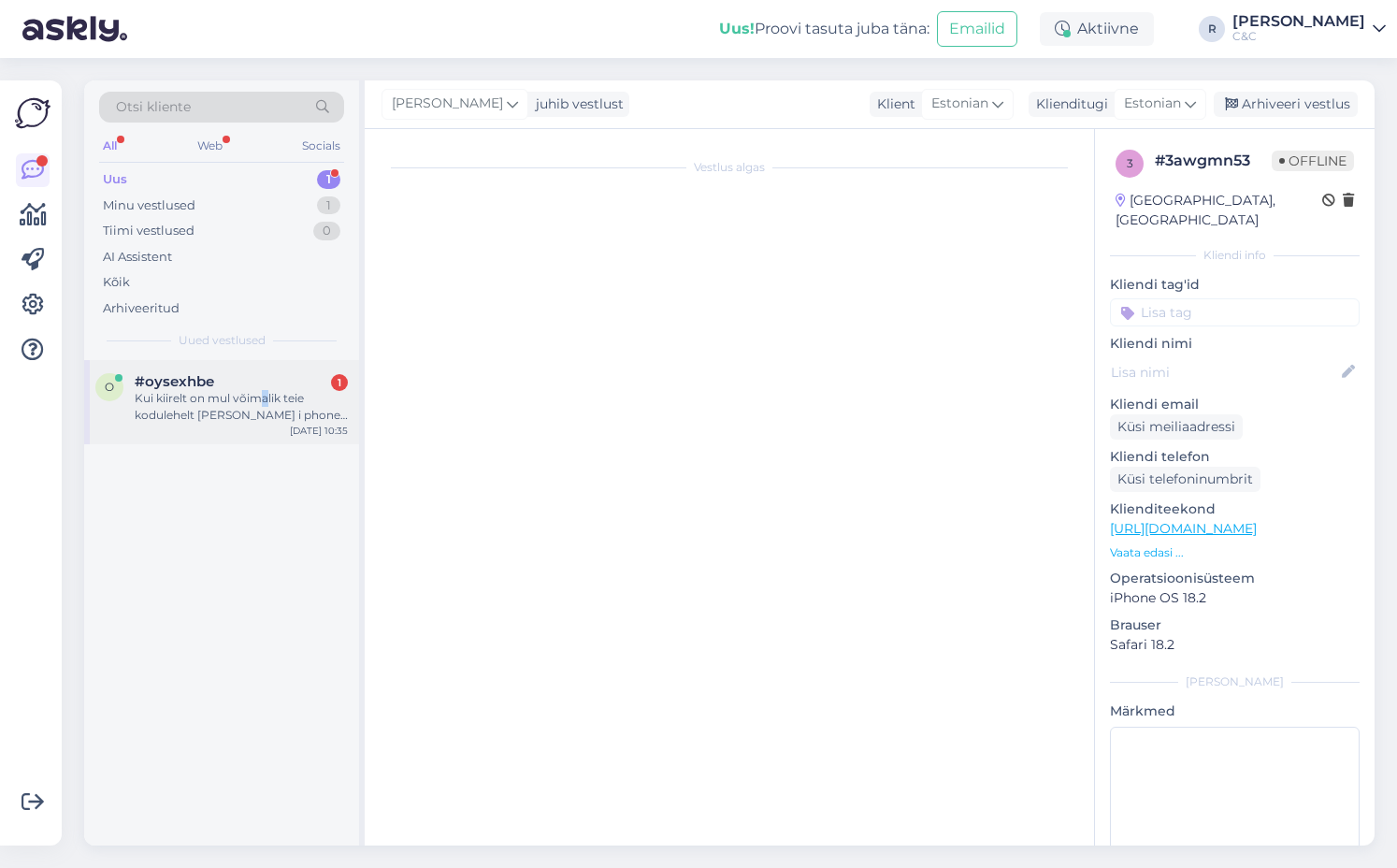
scroll to position [0, 0]
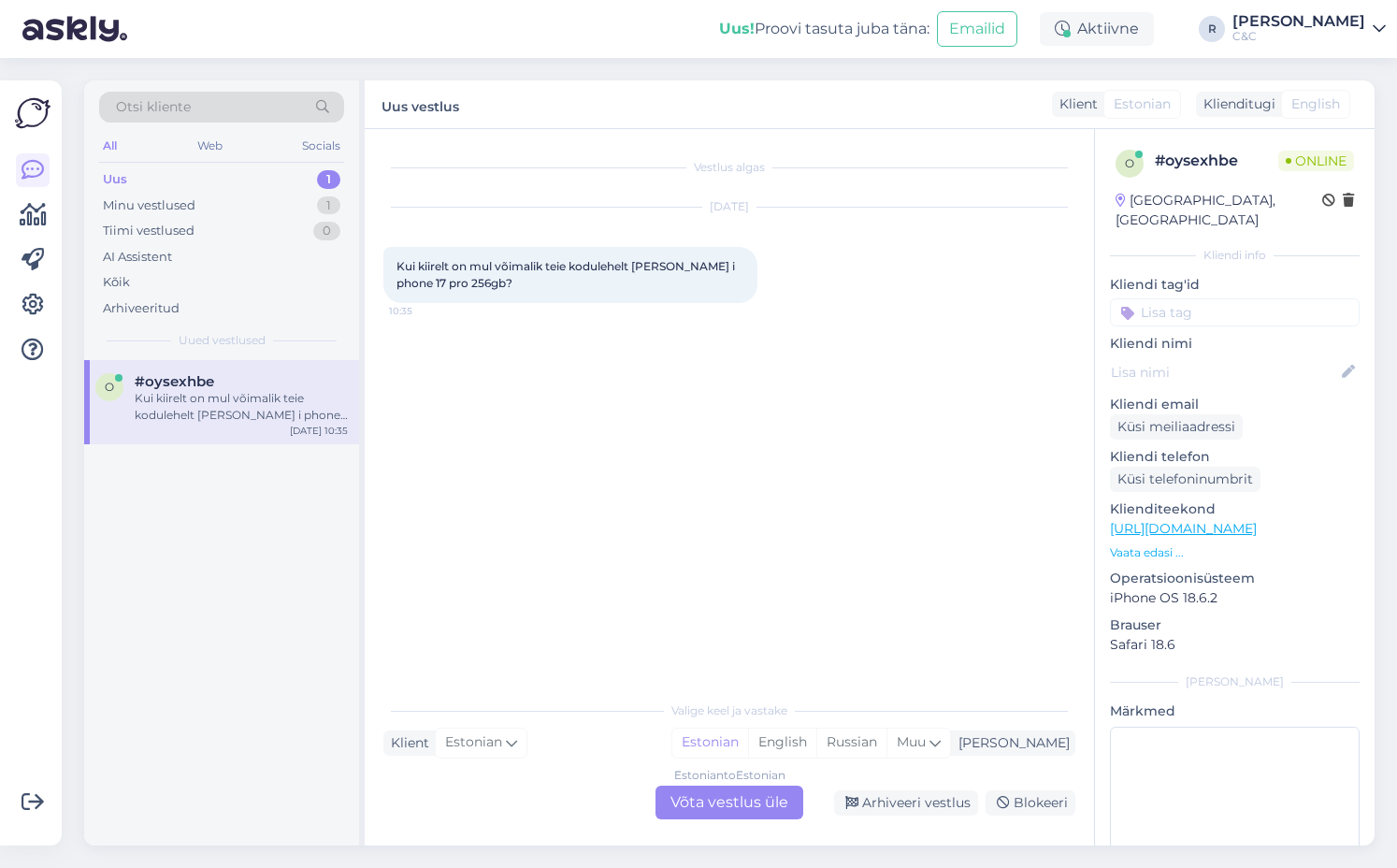
click at [667, 803] on div "Estonian to Estonian Võta vestlus üle" at bounding box center [729, 802] width 148 height 33
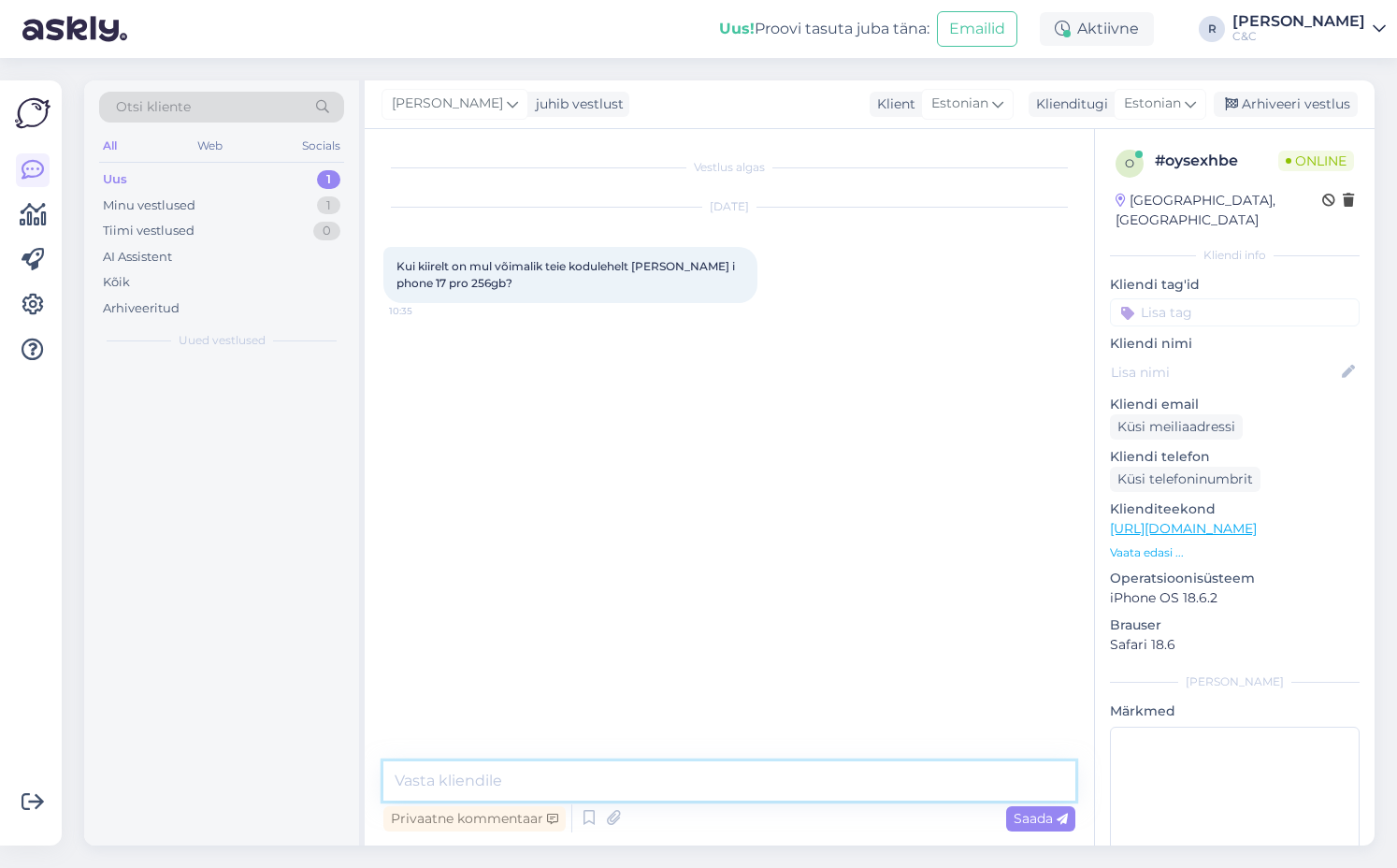
click at [667, 778] on textarea at bounding box center [729, 781] width 692 height 39
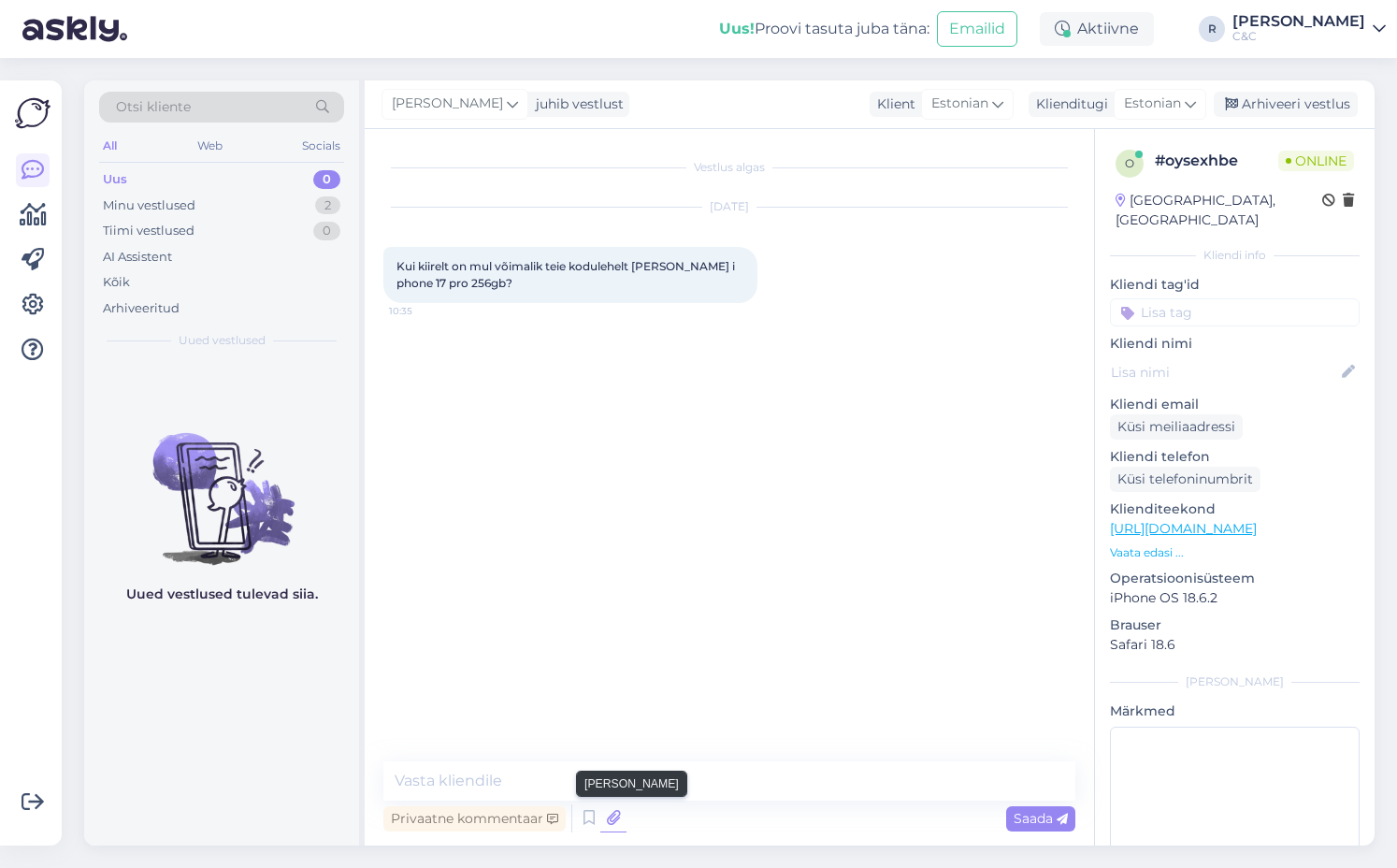
click at [600, 817] on icon at bounding box center [613, 818] width 26 height 28
click at [593, 820] on icon at bounding box center [589, 818] width 23 height 28
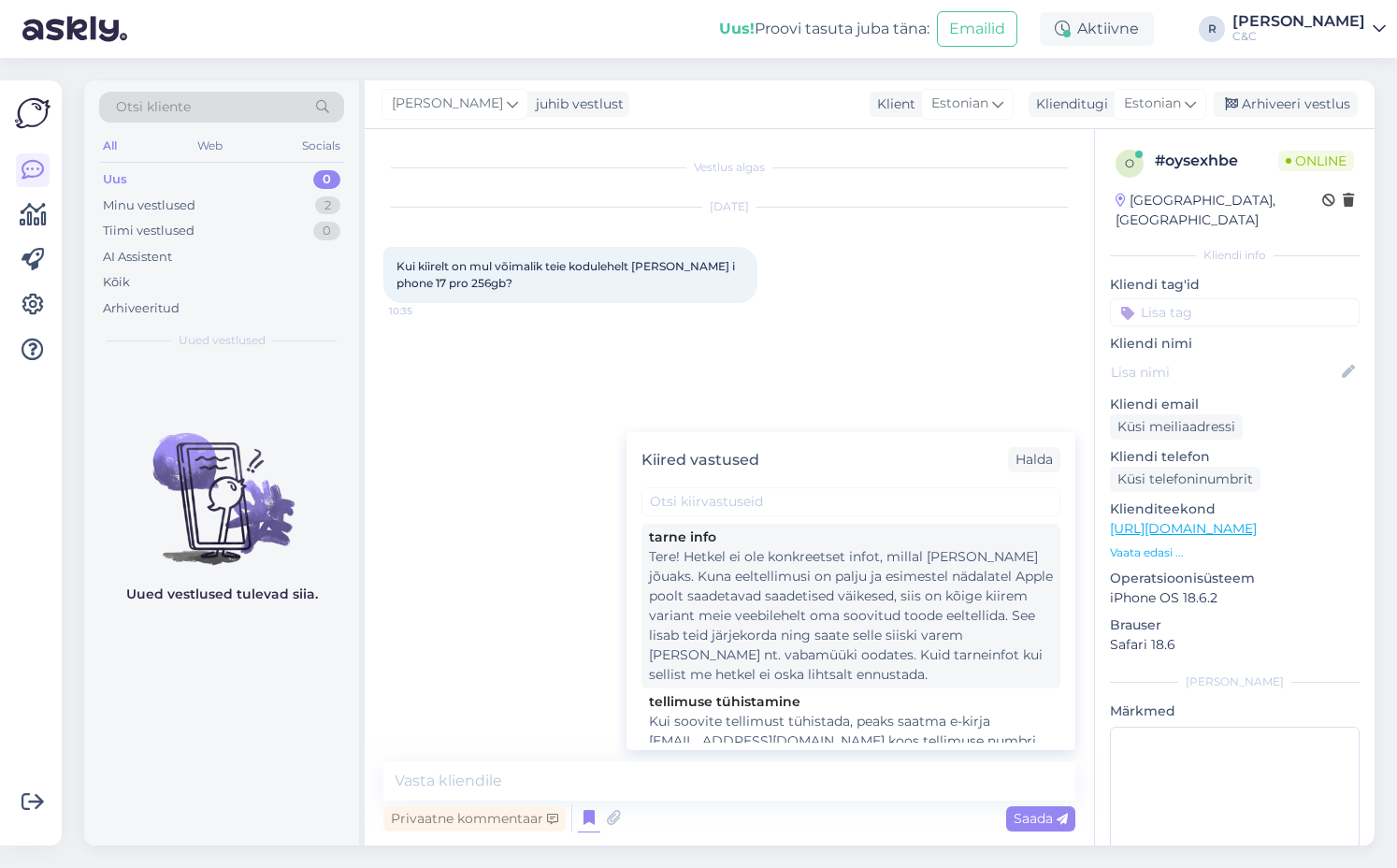
click at [667, 578] on div "Tere! Hetkel ei ole konkreetset infot, millal [PERSON_NAME] jõuaks. Kuna eeltel…" at bounding box center [852, 616] width 404 height 137
type textarea "Tere! Hetkel ei ole konkreetset infot, millal [PERSON_NAME] jõuaks. Kuna eeltel…"
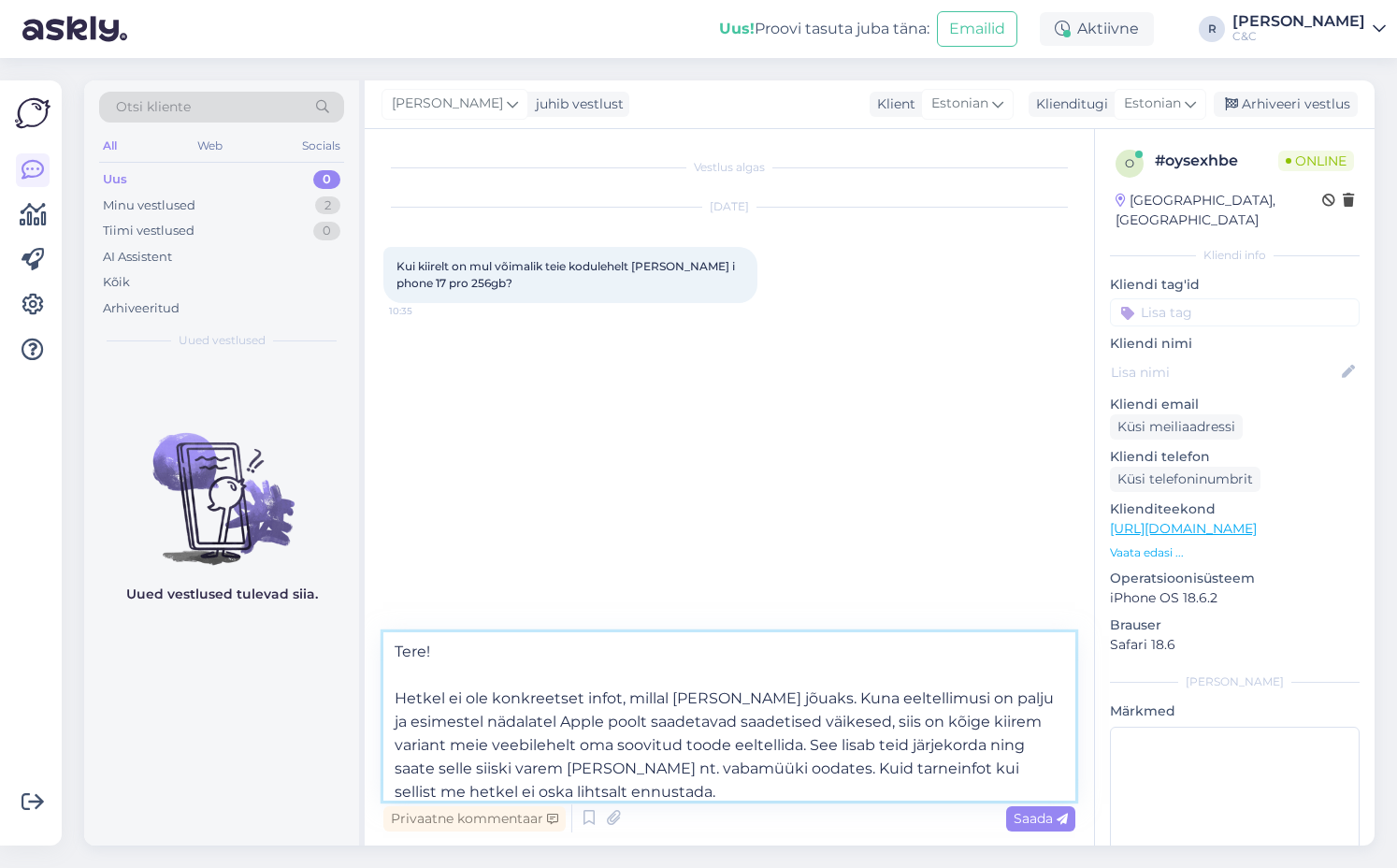
click at [667, 754] on textarea "Tere! Hetkel ei ole konkreetset infot, millal [PERSON_NAME] jõuaks. Kuna eeltel…" at bounding box center [729, 716] width 692 height 169
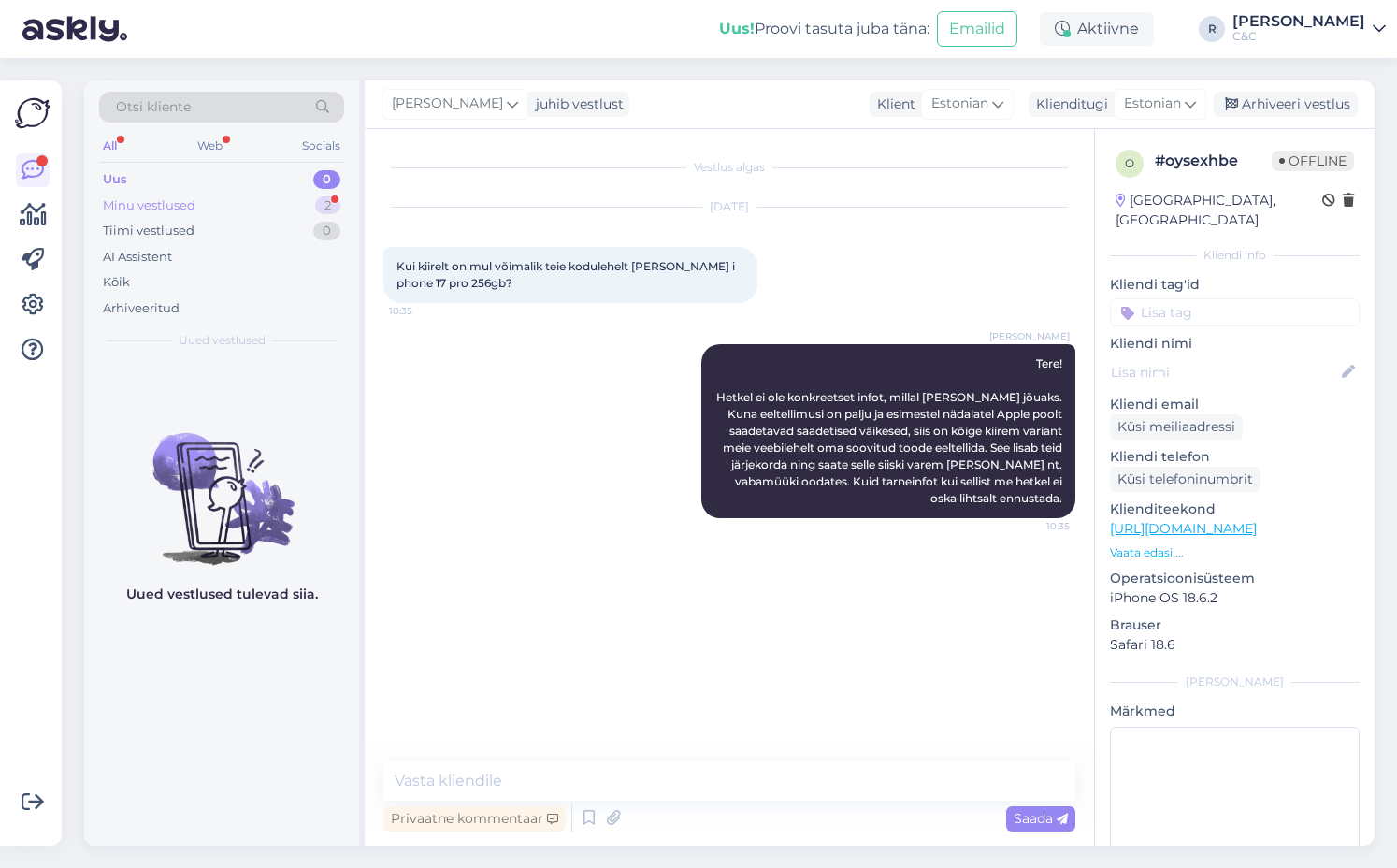
click at [282, 214] on div "Minu vestlused 2" at bounding box center [222, 205] width 245 height 26
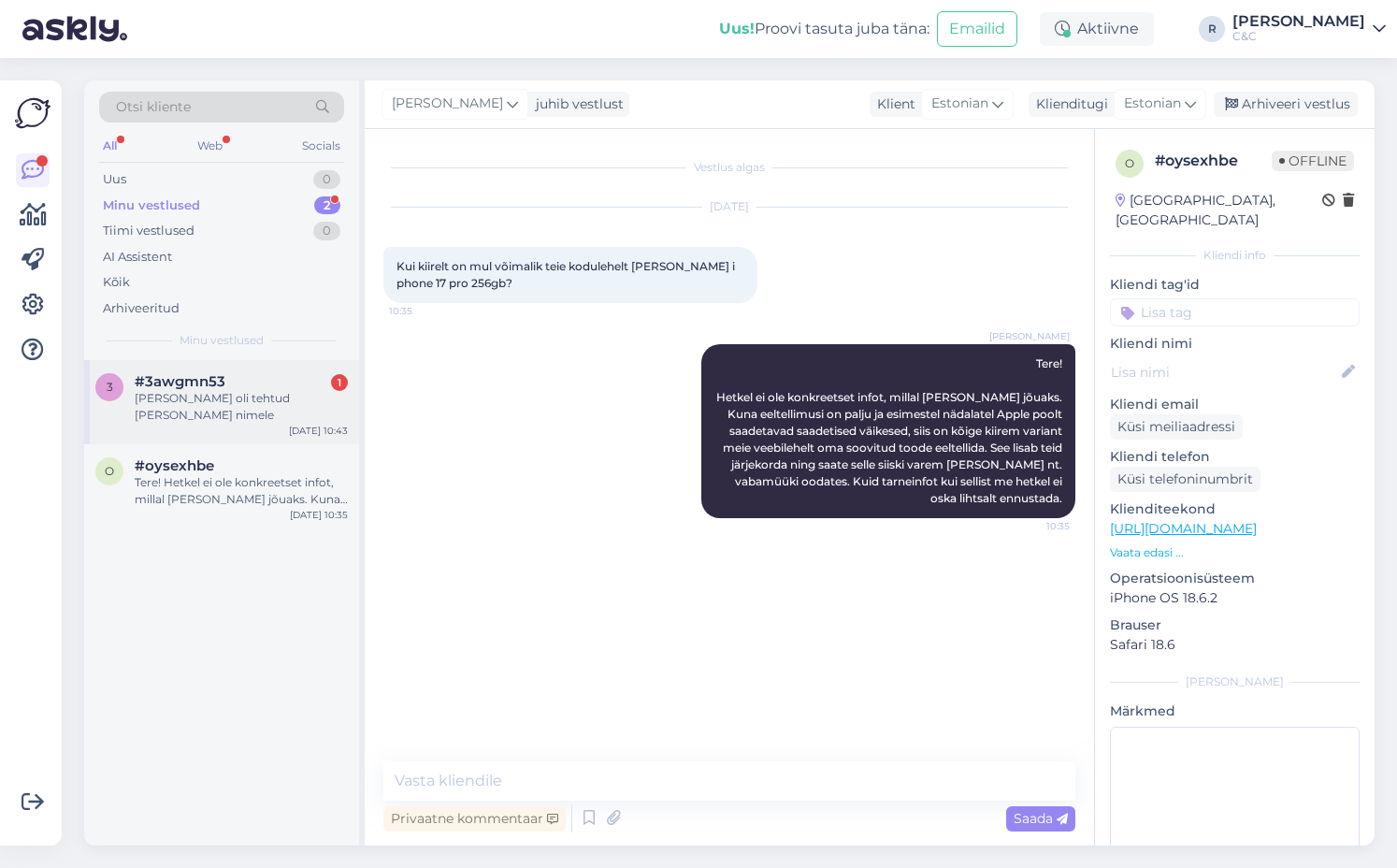
click at [269, 391] on div "[PERSON_NAME] oli tehtud [PERSON_NAME] nimele" at bounding box center [240, 407] width 213 height 33
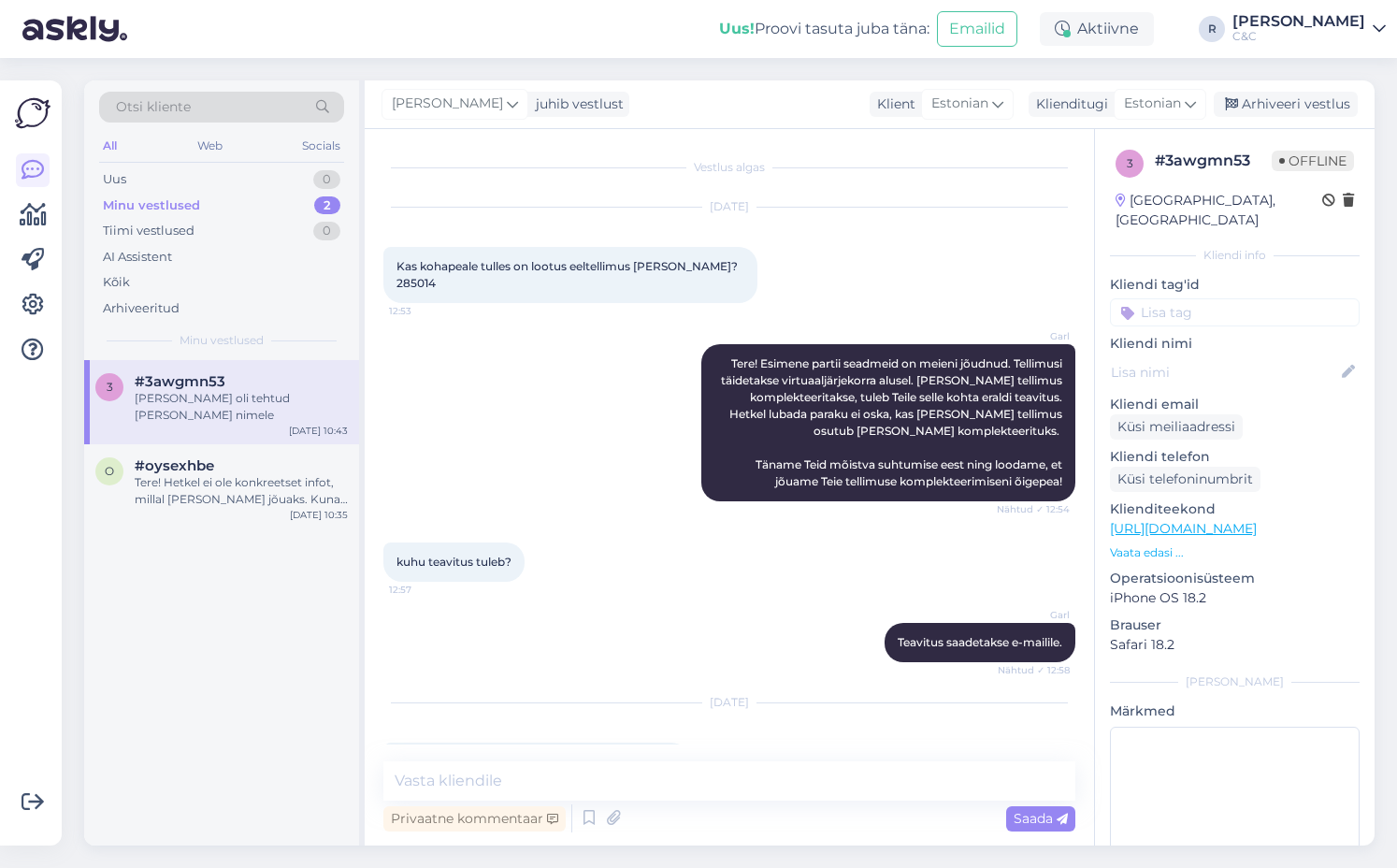
scroll to position [2731, 0]
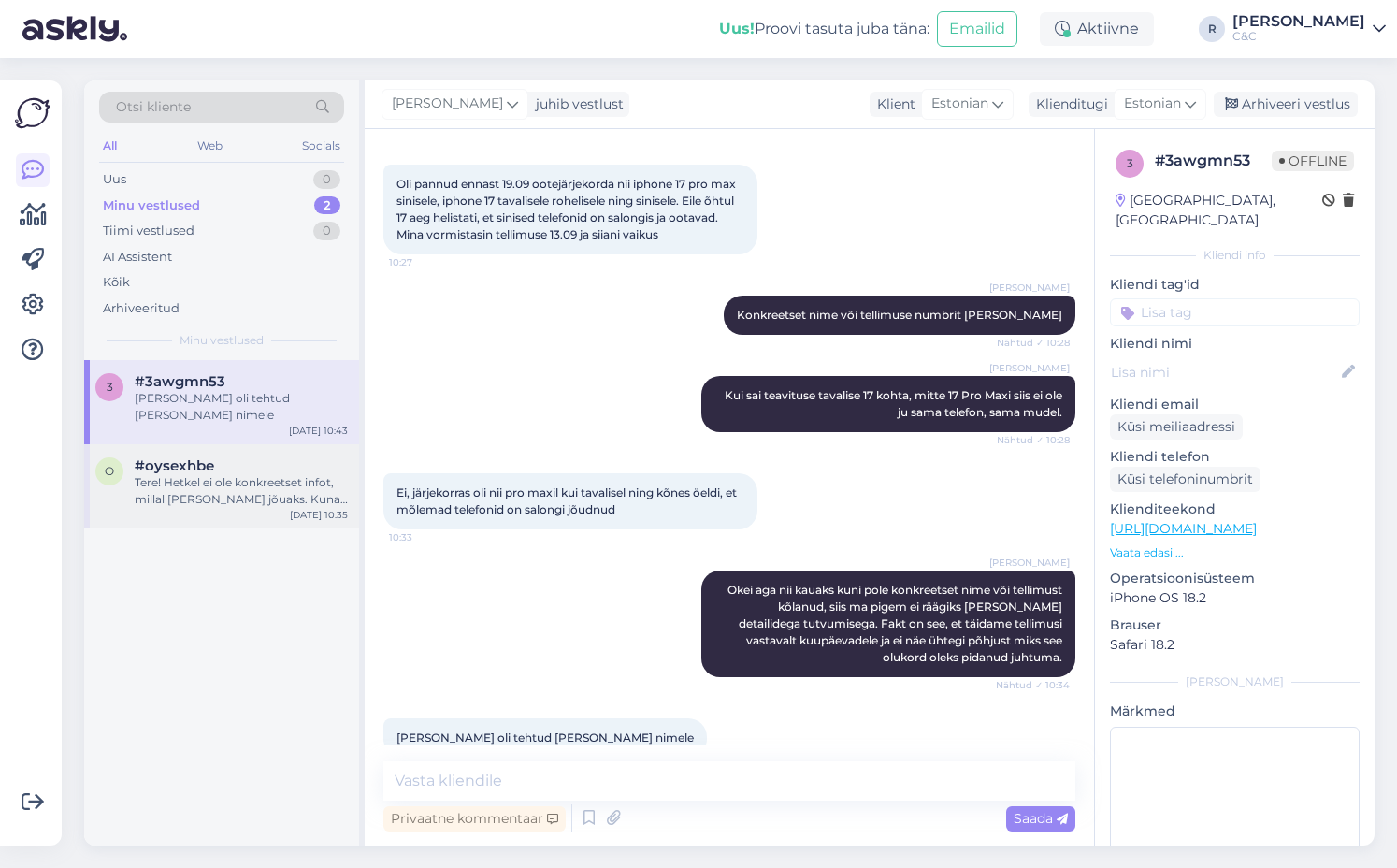
click at [286, 473] on div "#oysexhbe" at bounding box center [240, 465] width 213 height 17
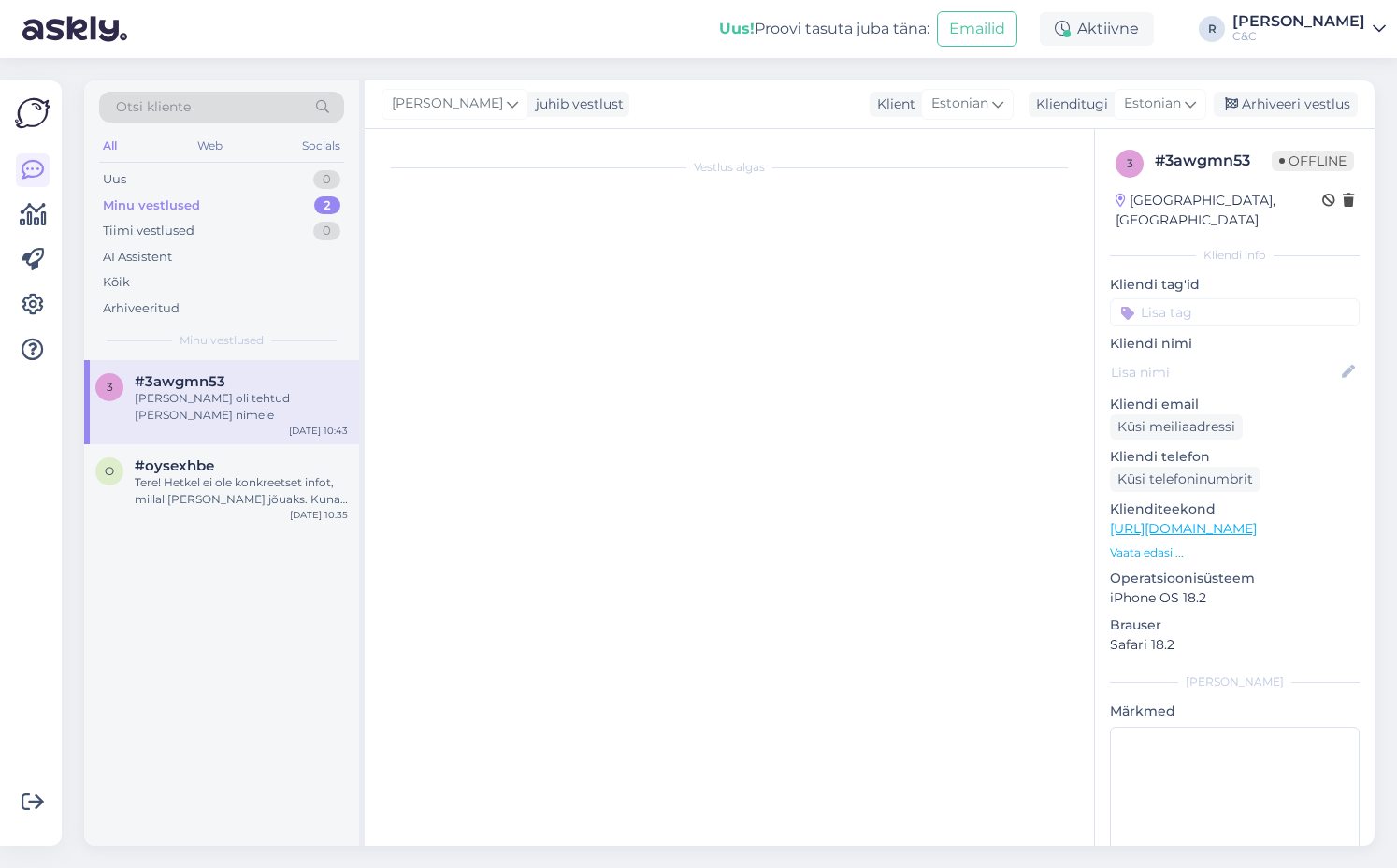
scroll to position [0, 0]
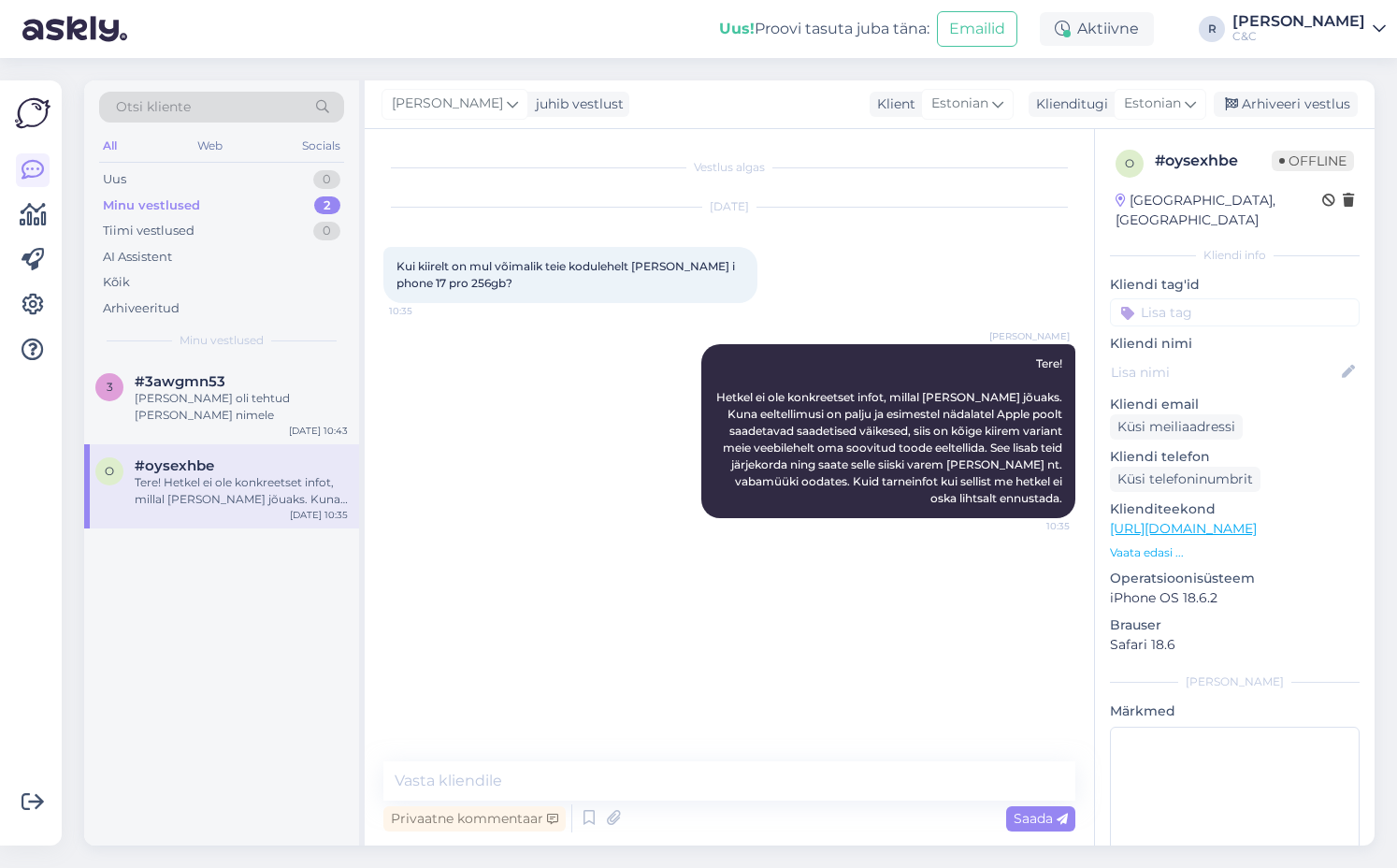
click at [667, 90] on div "[PERSON_NAME] juhib vestlust Klient [DEMOGRAPHIC_DATA] Klienditugi Estonian Arh…" at bounding box center [870, 105] width 1010 height 49
click at [667, 98] on div "Arhiveeri vestlus" at bounding box center [1285, 104] width 144 height 26
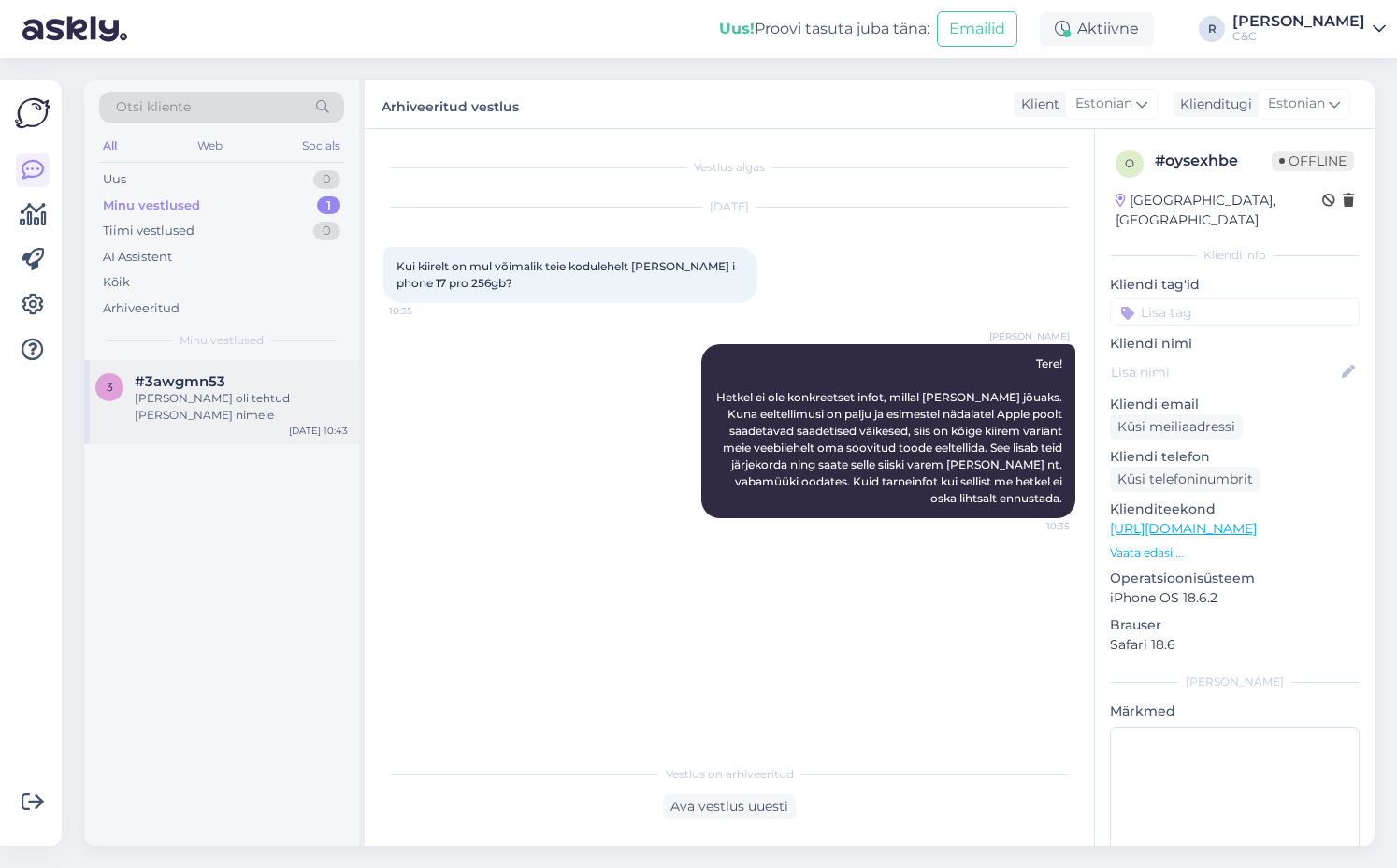
click at [214, 395] on div "[PERSON_NAME] oli tehtud [PERSON_NAME] nimele" at bounding box center [240, 407] width 213 height 33
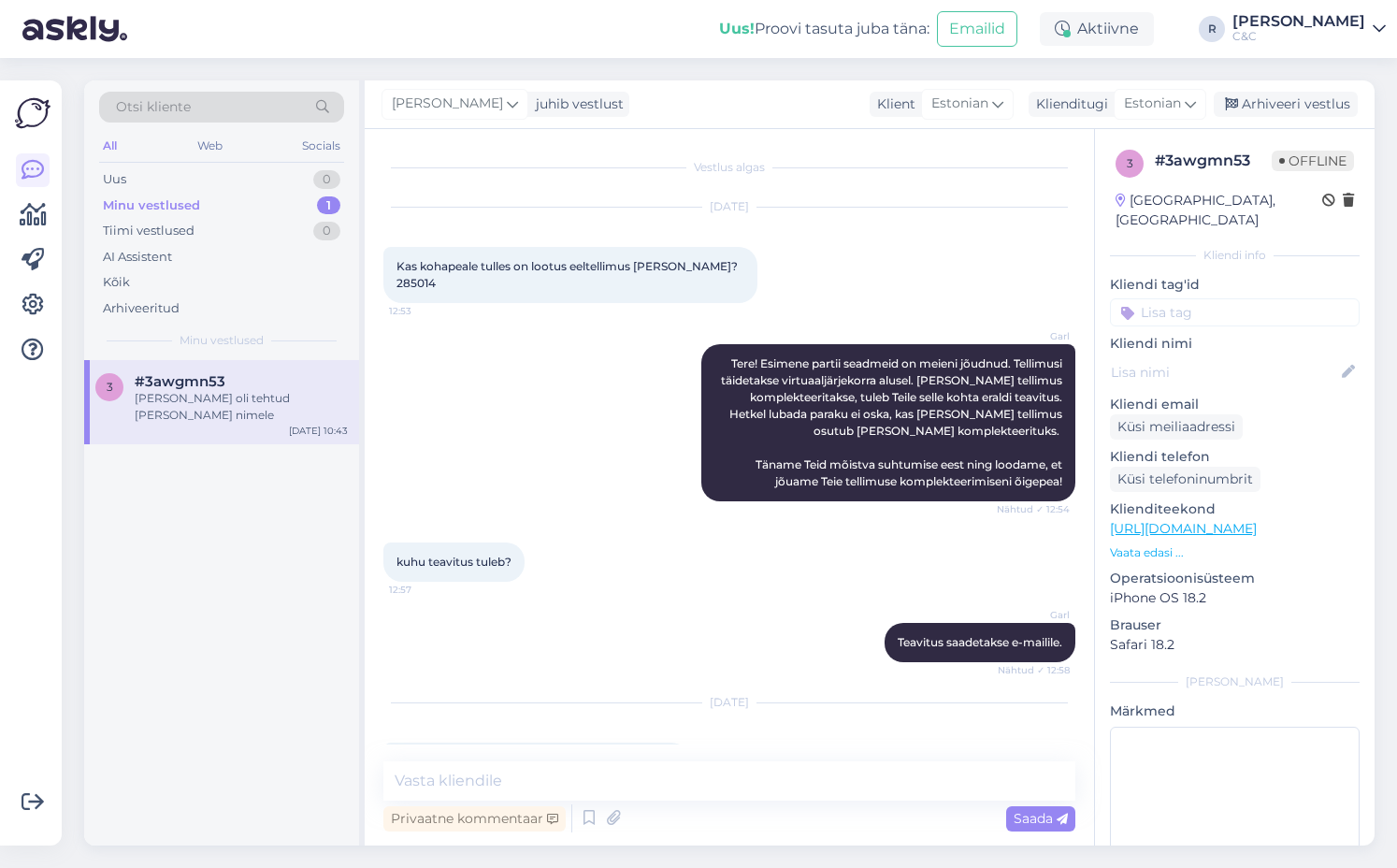
click at [410, 286] on span "Kas kohapeale tulles on lootus eeltellimus [PERSON_NAME]? 285014" at bounding box center [568, 274] width 344 height 30
copy div "285014 12:53"
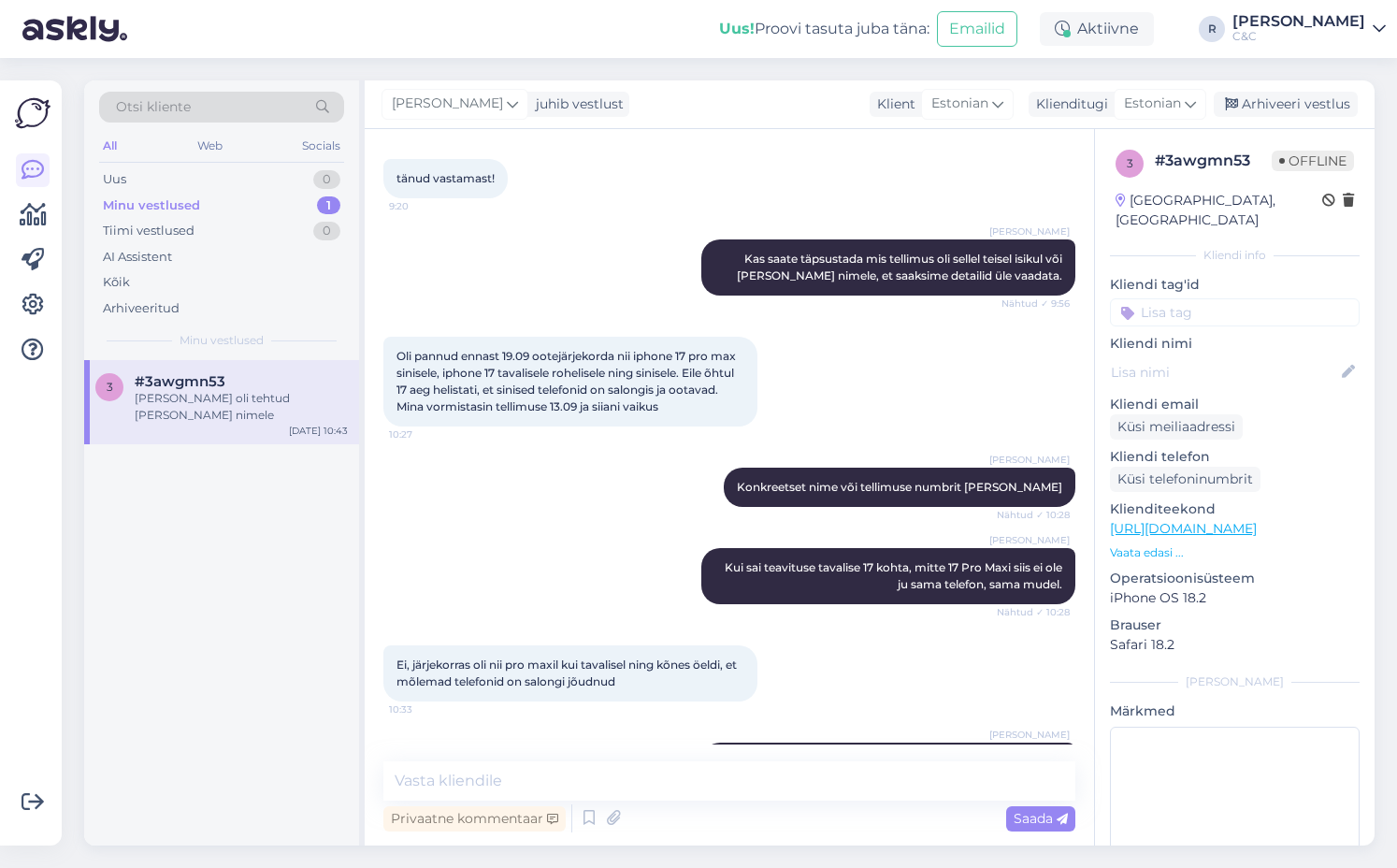
scroll to position [2731, 0]
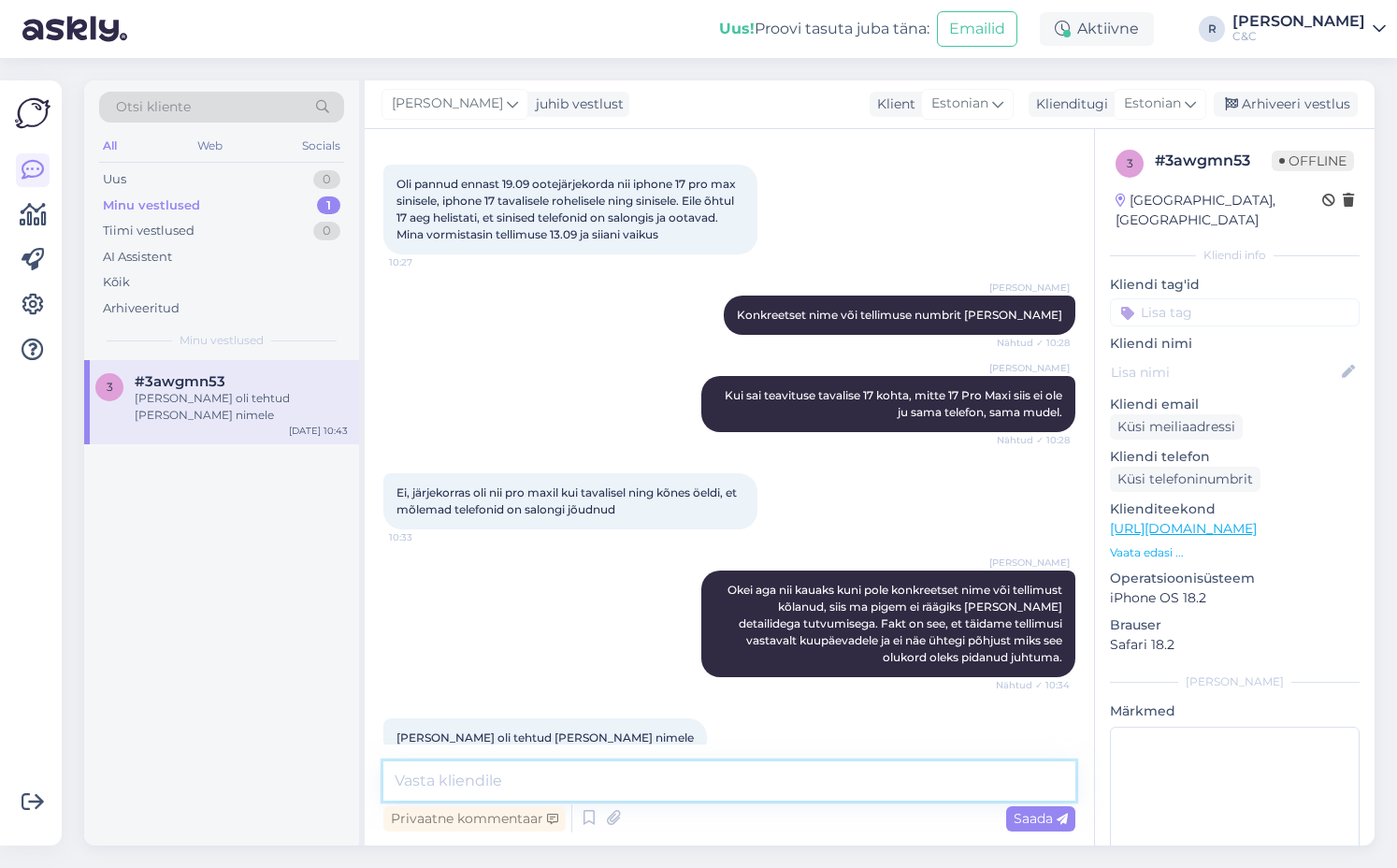
click at [586, 795] on textarea at bounding box center [729, 781] width 692 height 39
click at [583, 786] on textarea at bounding box center [729, 781] width 692 height 39
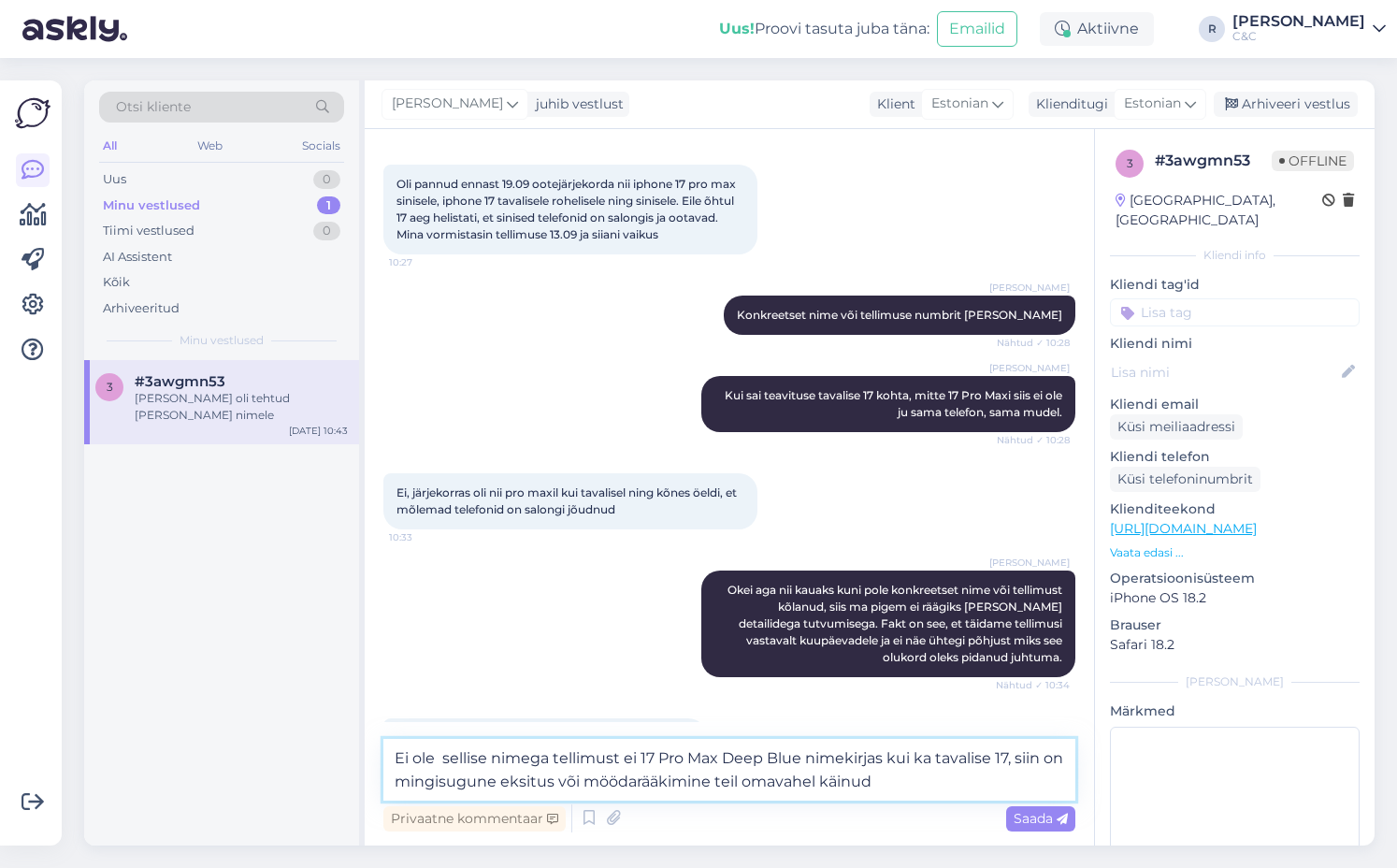
type textarea "Ei ole sellise nimega tellimust ei 17 Pro Max Deep Blue nimekirjas kui ka taval…"
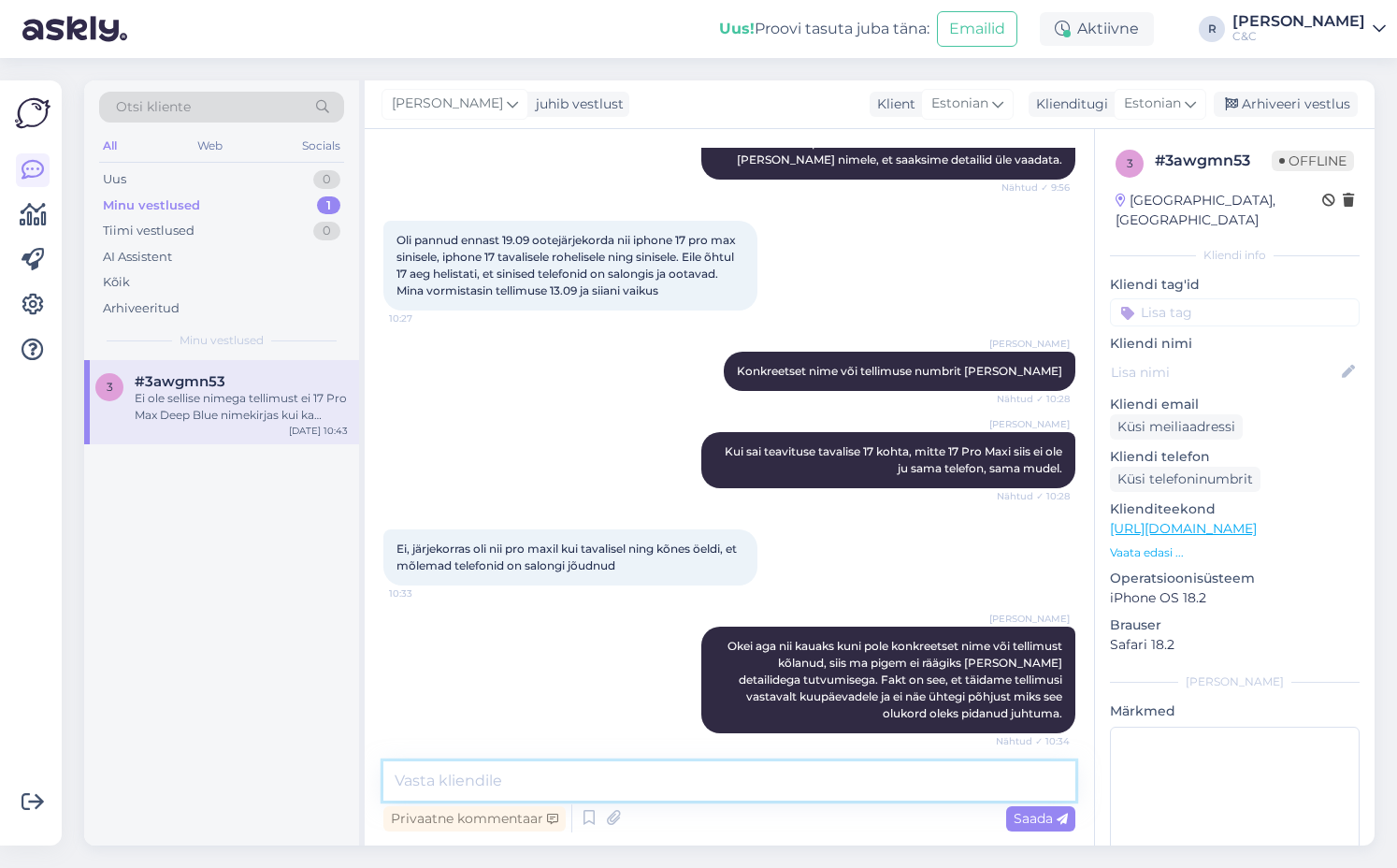
scroll to position [2844, 0]
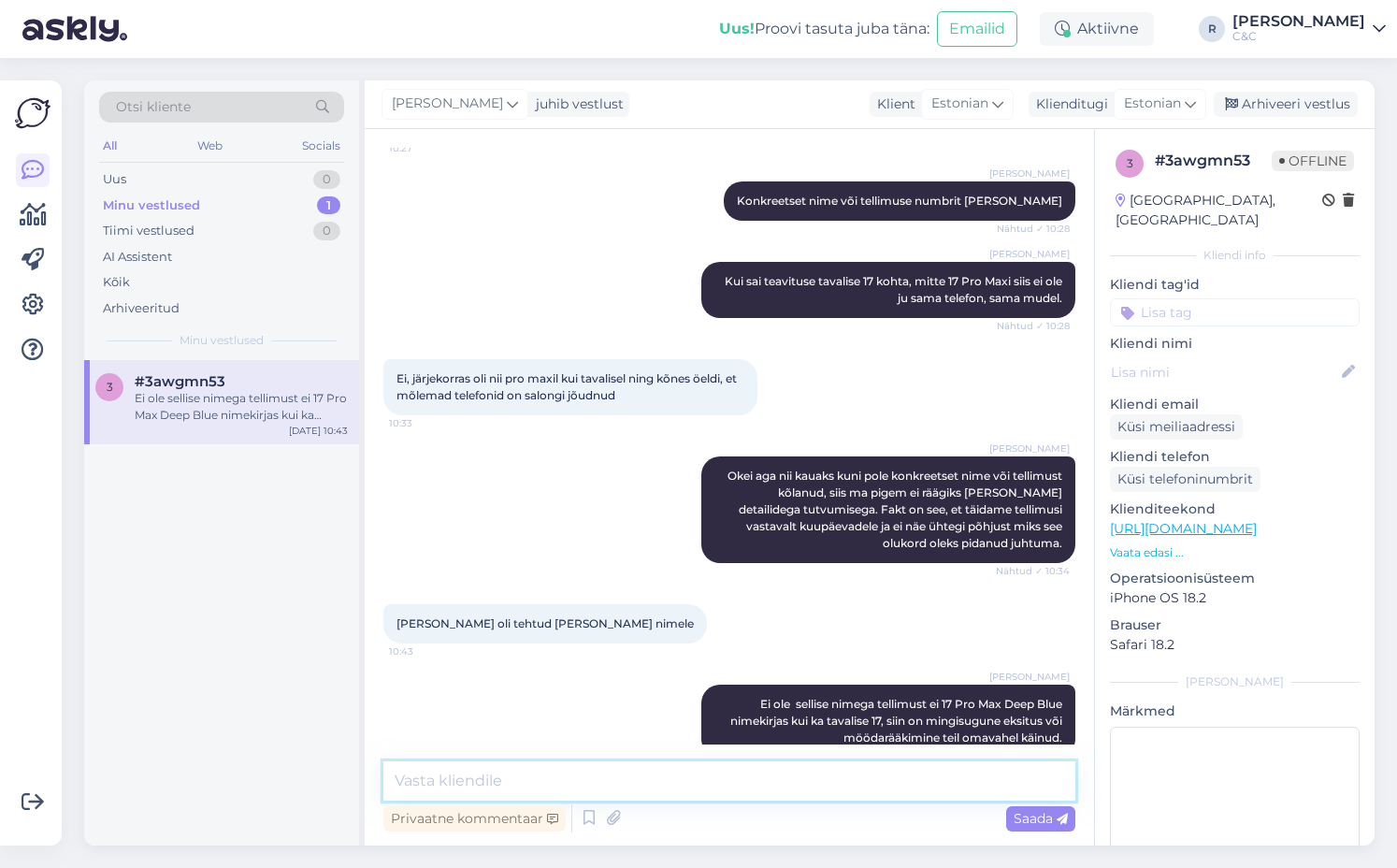
click at [647, 787] on textarea at bounding box center [729, 781] width 692 height 39
click at [622, 772] on textarea at bounding box center [729, 781] width 692 height 39
type textarea "Ehk tundub et"
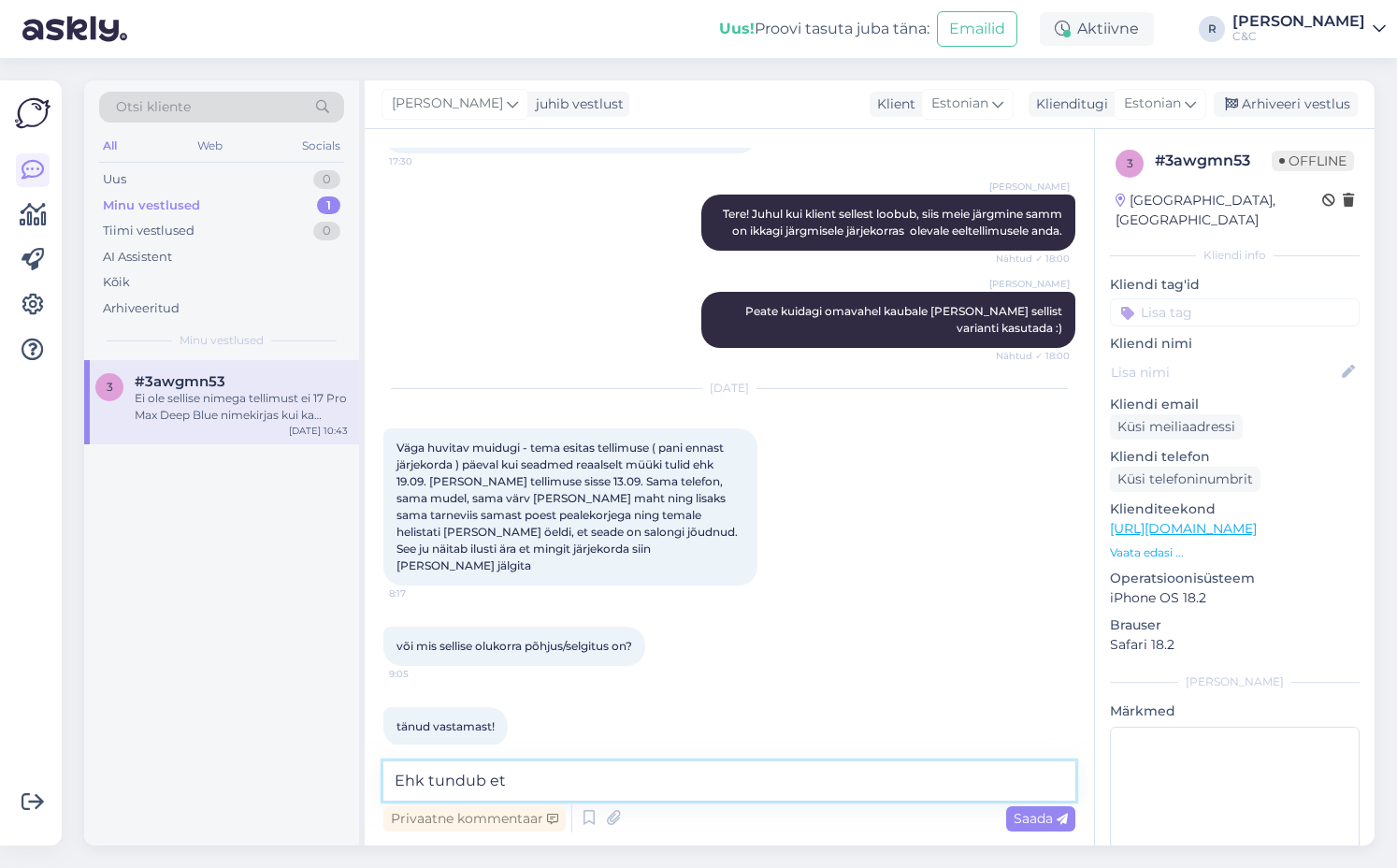
scroll to position [2096, 0]
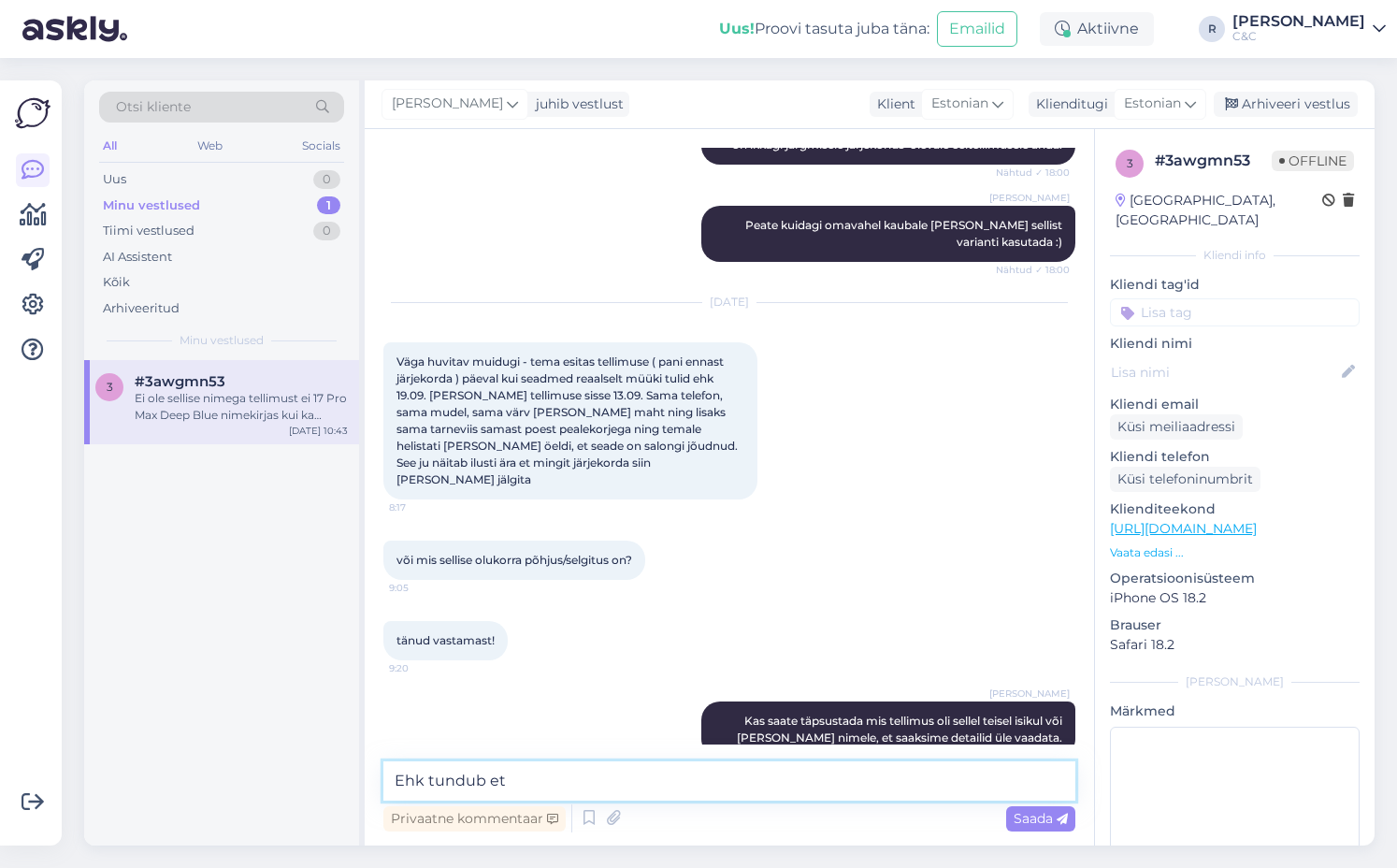
drag, startPoint x: 541, startPoint y: 785, endPoint x: 362, endPoint y: 776, distance: 179.2
click at [362, 776] on div "Otsi kliente All Web Socials Uus 0 Minu vestlused 1 Tiimi vestlused 0 AI Assist…" at bounding box center [730, 463] width 1291 height 765
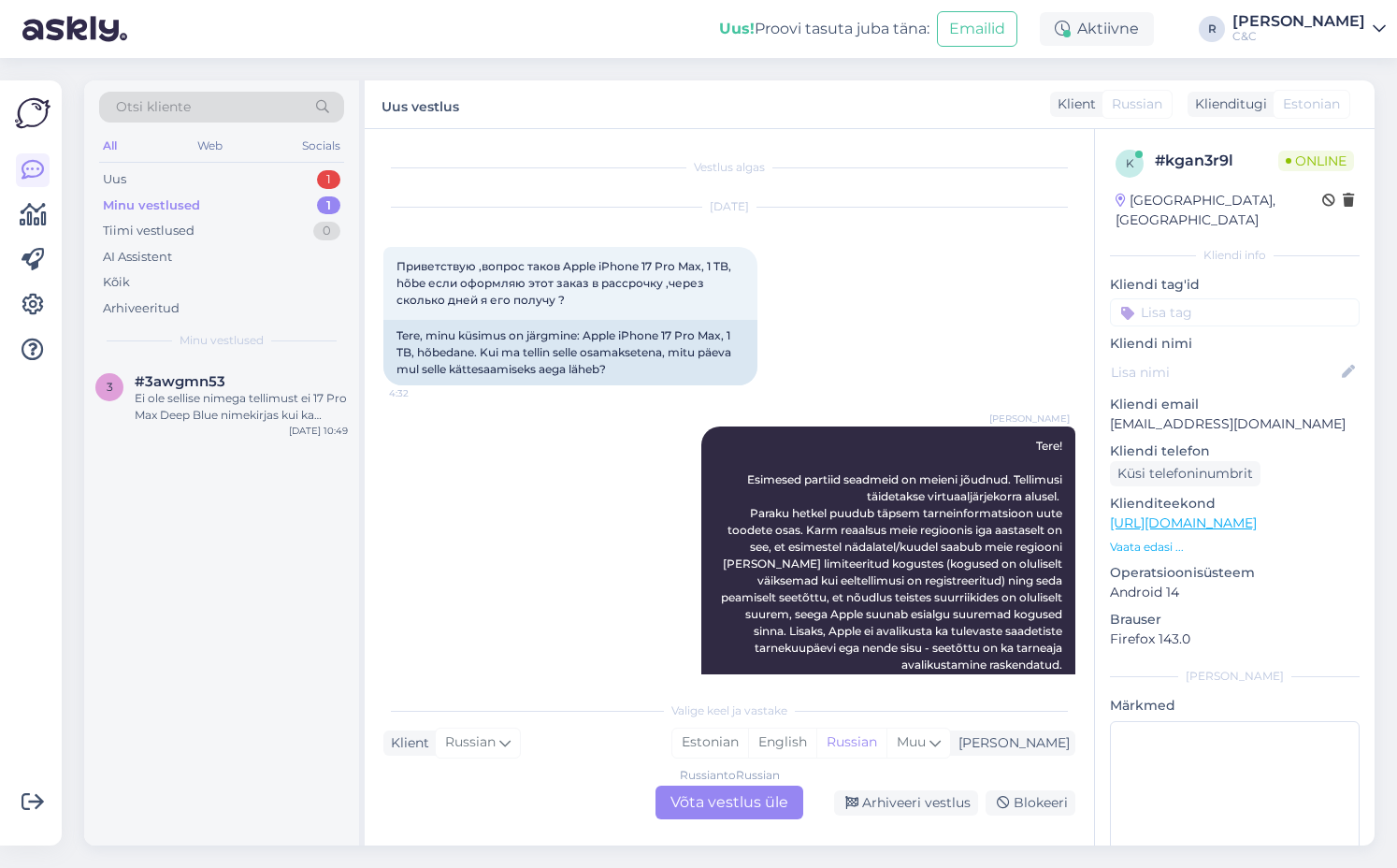
scroll to position [630, 0]
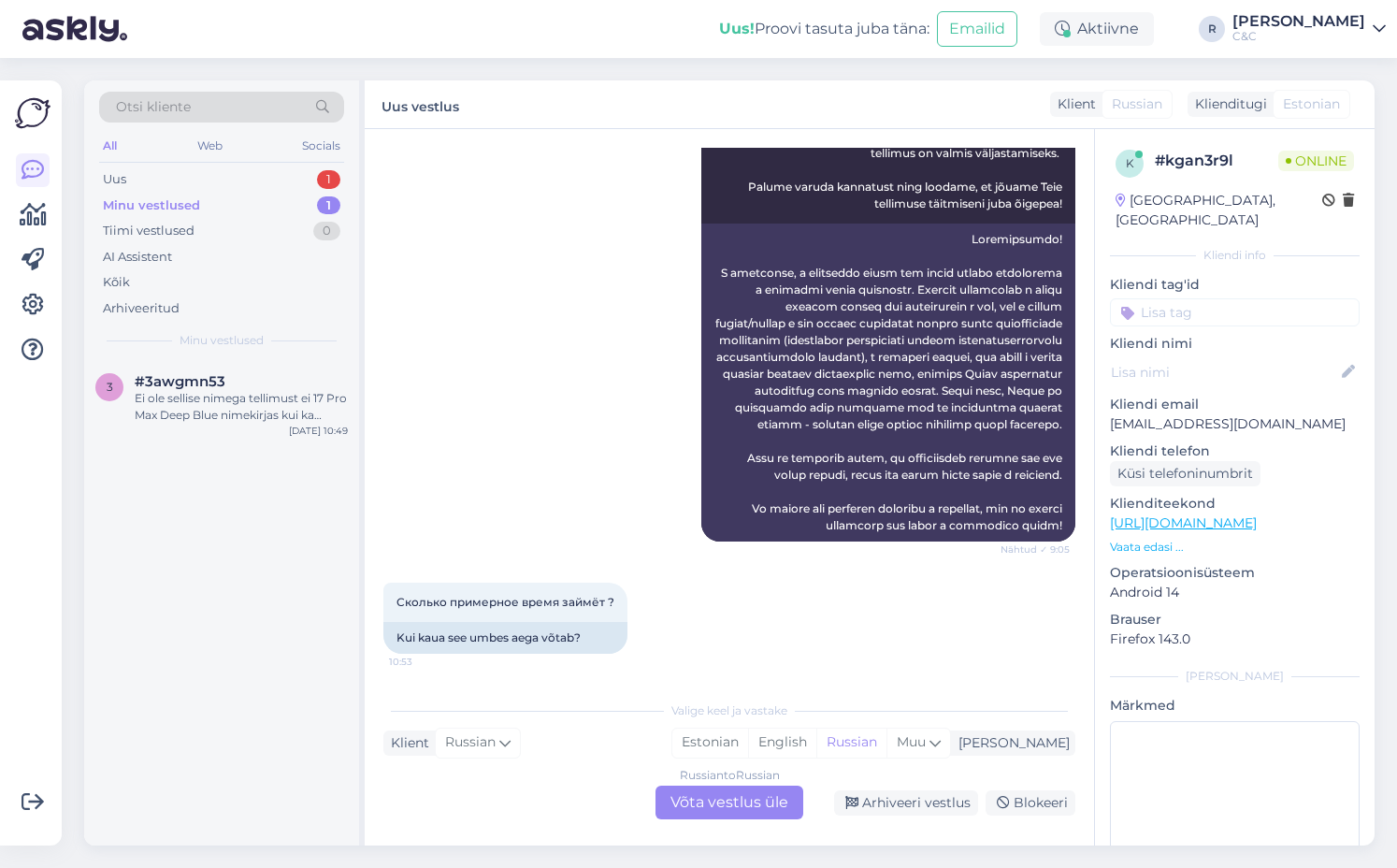
click at [667, 797] on div "Russian to Russian Võta vestlus üle" at bounding box center [729, 802] width 148 height 33
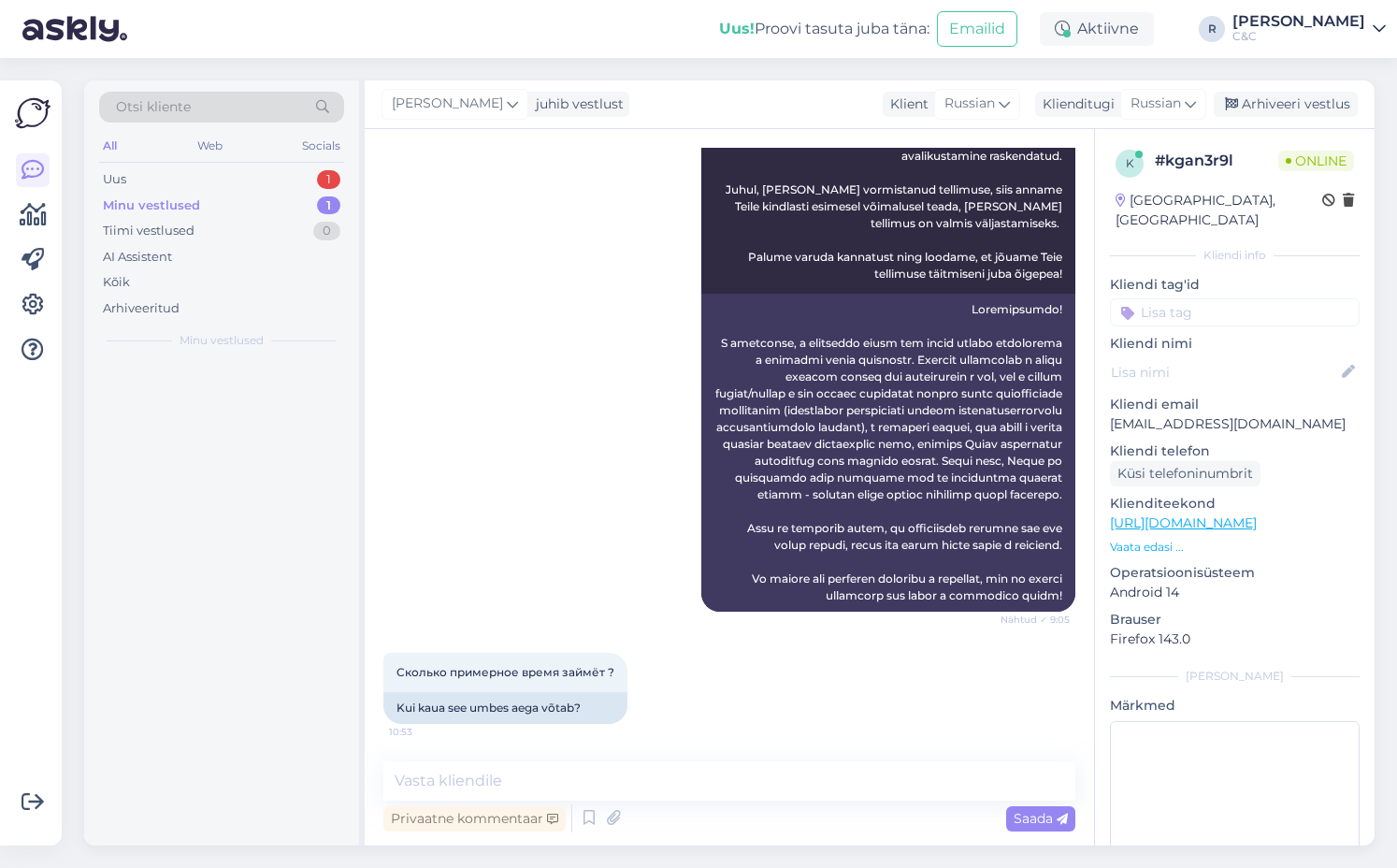
scroll to position [559, 0]
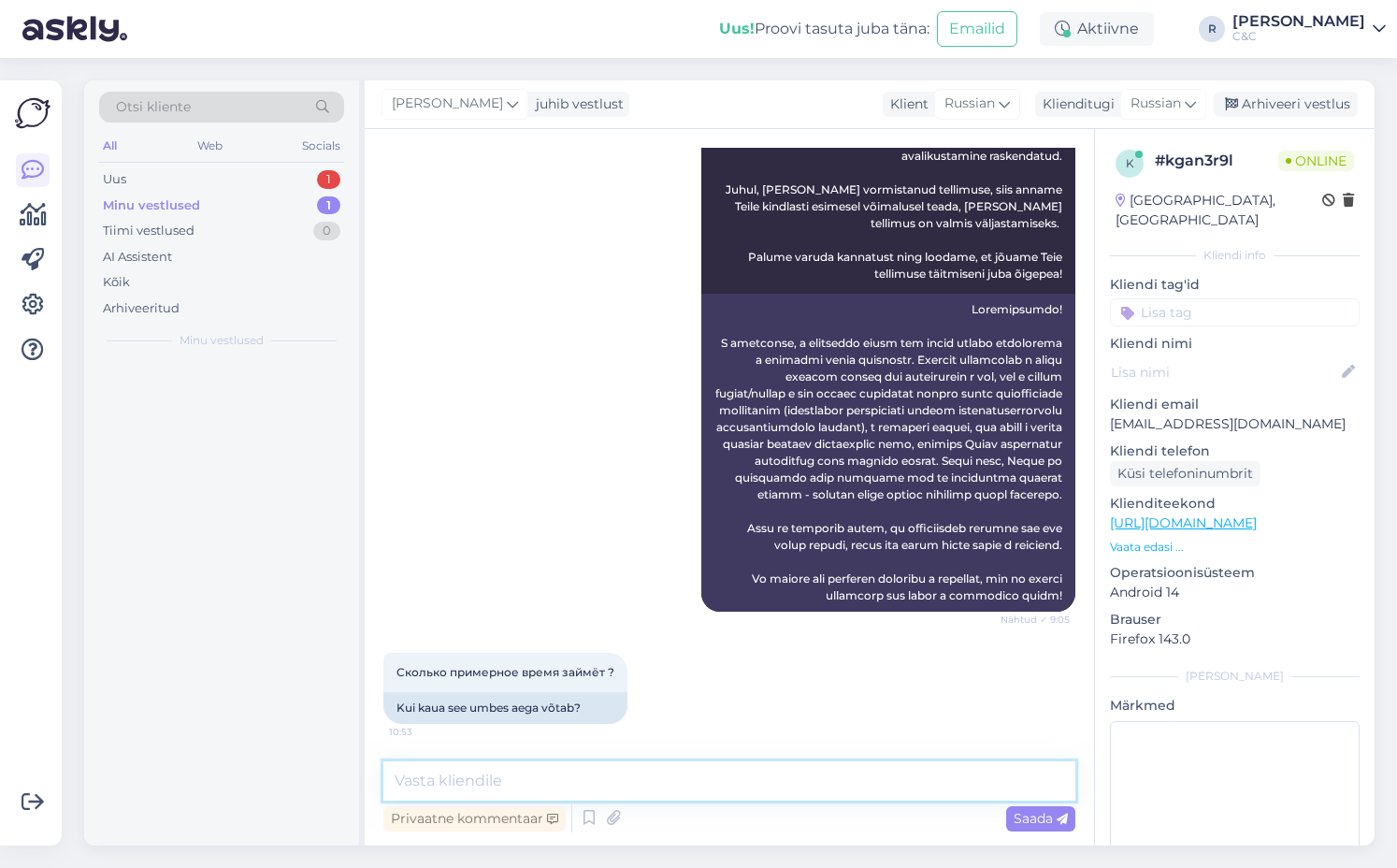
click at [667, 783] on textarea at bounding box center [729, 781] width 692 height 39
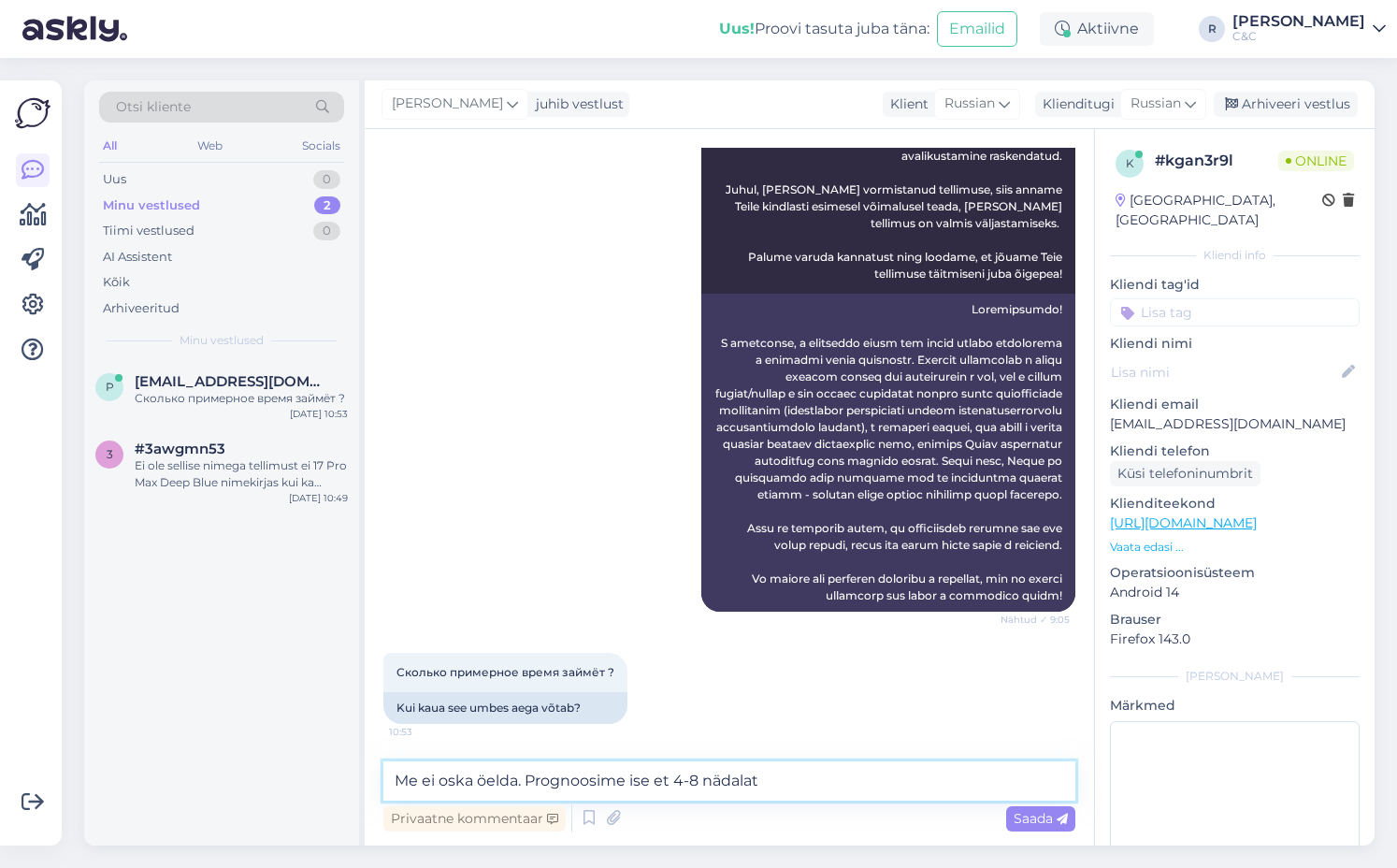
type textarea "Me ei oska öelda. Prognoosime ise et 4-8 nädalat."
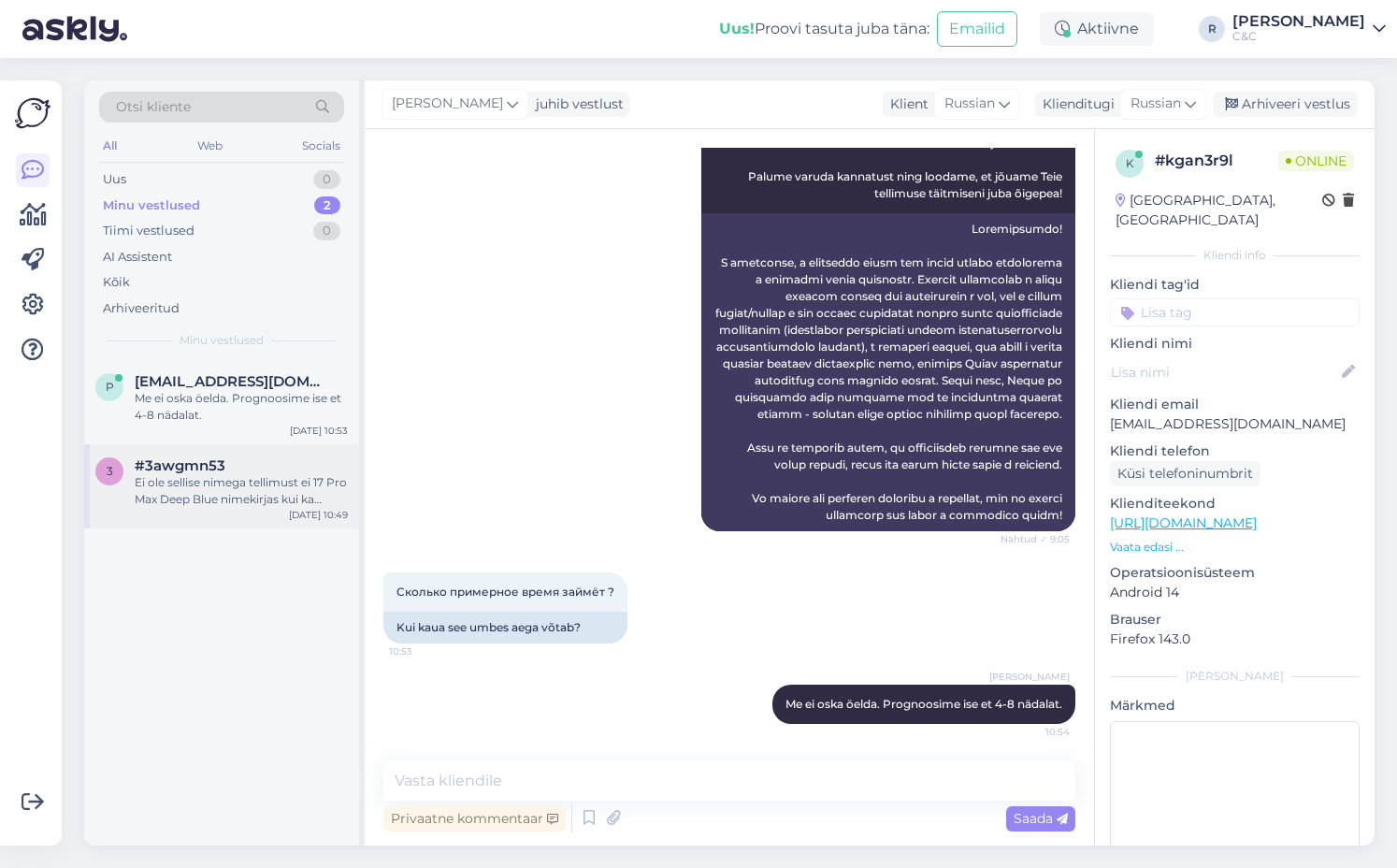
click at [264, 453] on div "3 #3awgmn53 Ei ole sellise nimega tellimust ei 17 Pro Max Deep Blue nimekirjas …" at bounding box center [222, 486] width 275 height 84
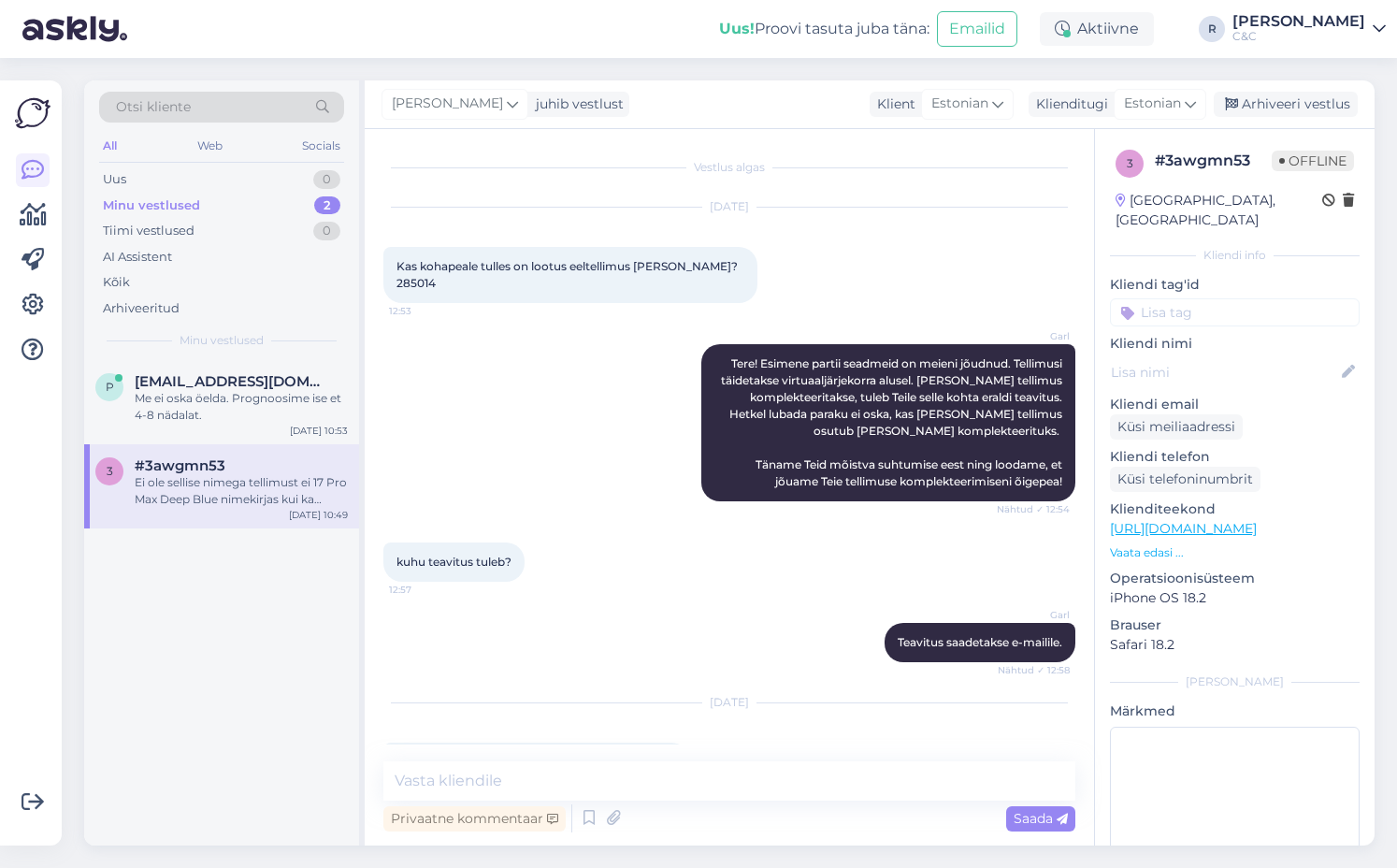
scroll to position [2844, 0]
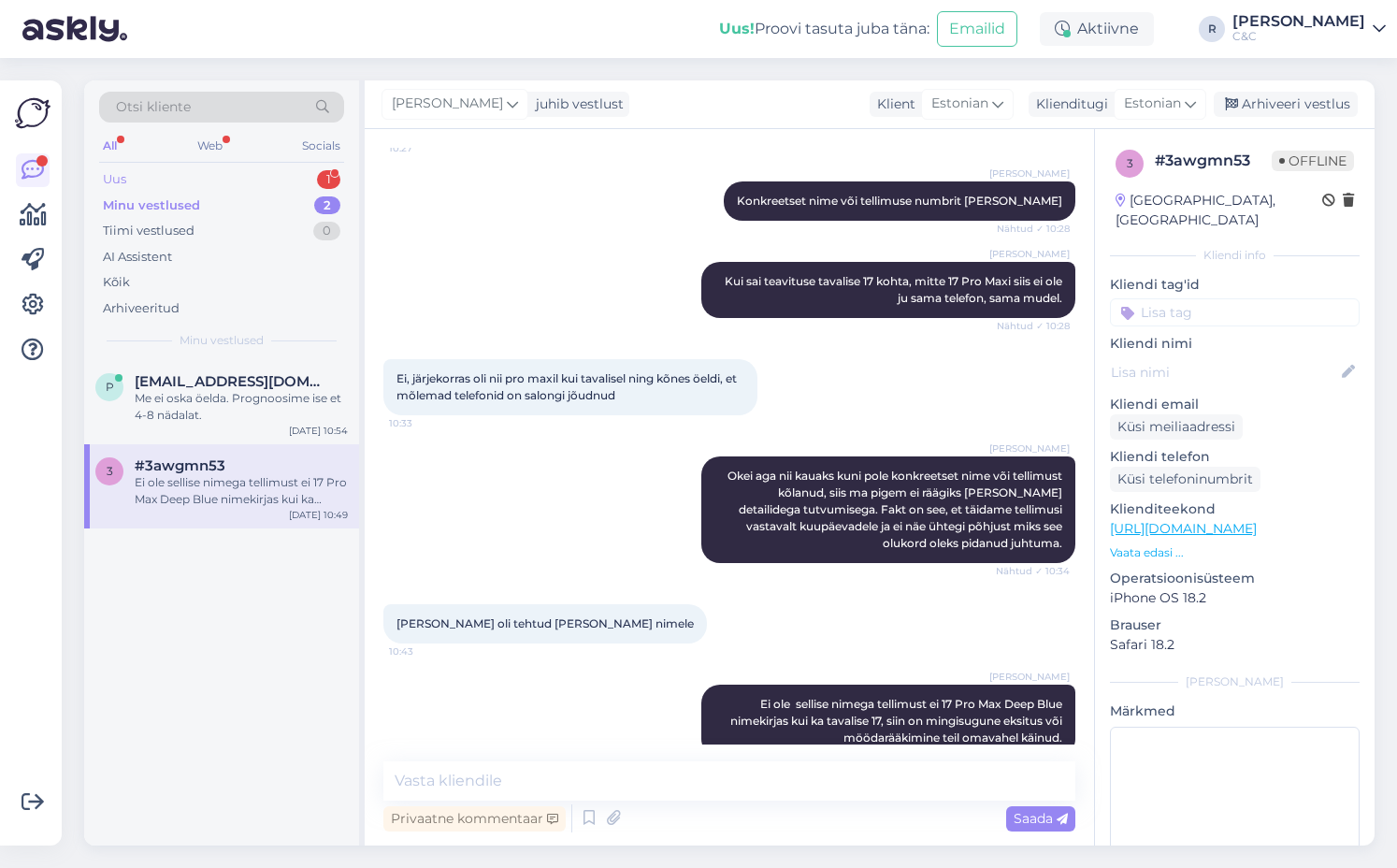
click at [267, 177] on div "Uus 1" at bounding box center [222, 179] width 245 height 26
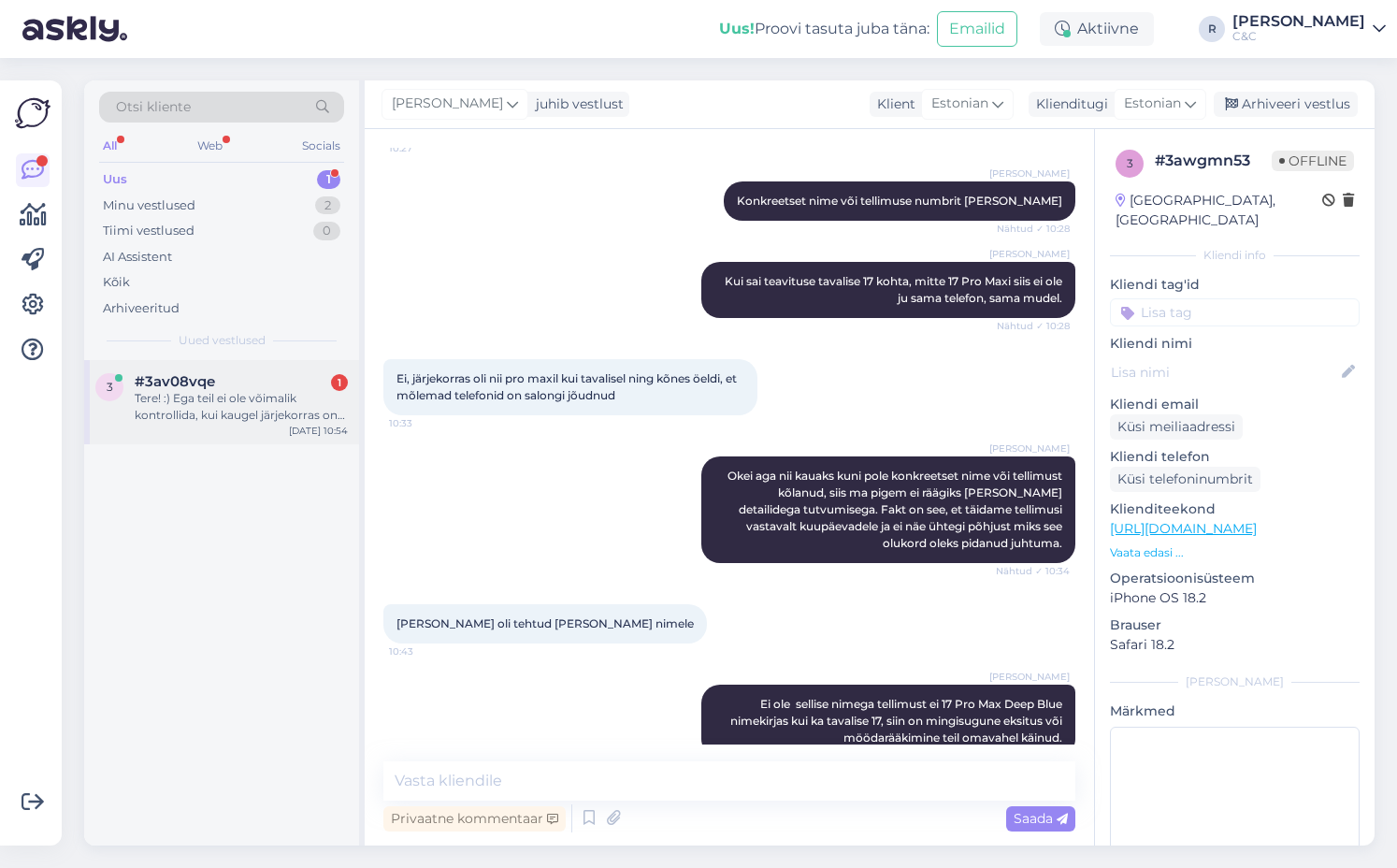
click at [231, 393] on div "Tere! :) Ega teil ei ole võimalik kontrollida, kui kaugel järjekorras on minu 1…" at bounding box center [240, 407] width 213 height 33
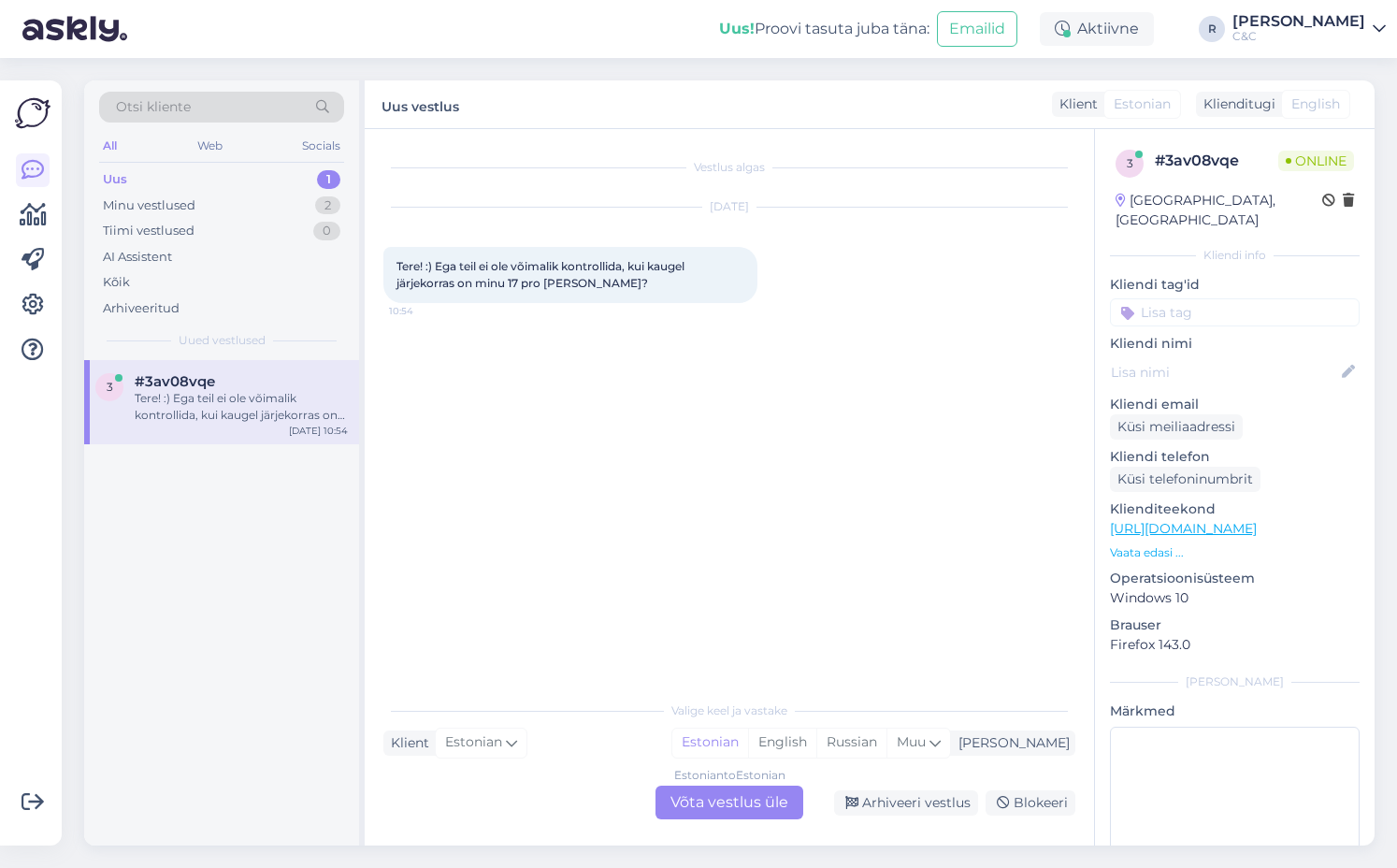
click at [667, 807] on div "Estonian to Estonian Võta vestlus üle" at bounding box center [729, 802] width 148 height 33
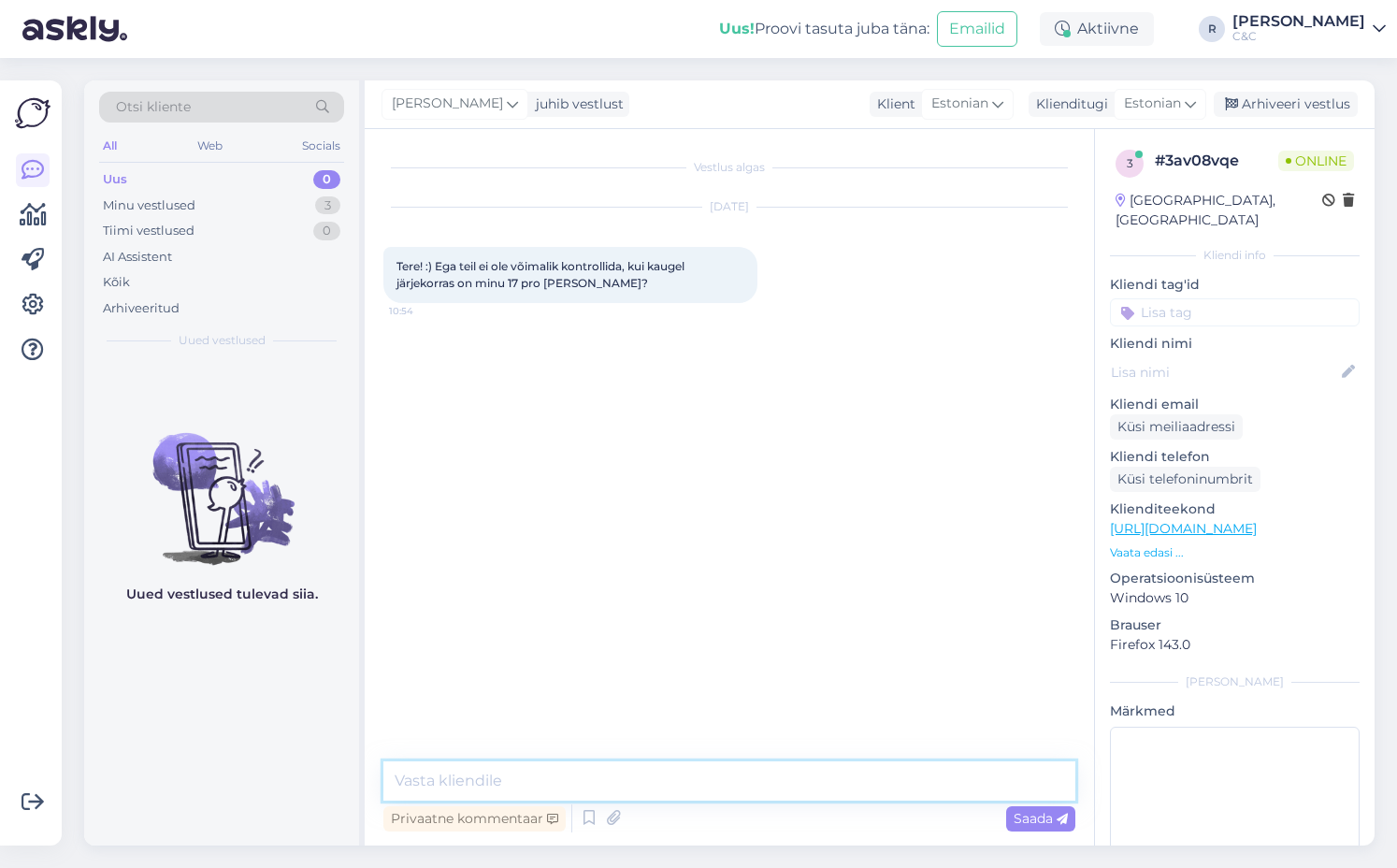
click at [667, 784] on textarea at bounding box center [729, 781] width 692 height 39
type textarea "Tere! Ei ole."
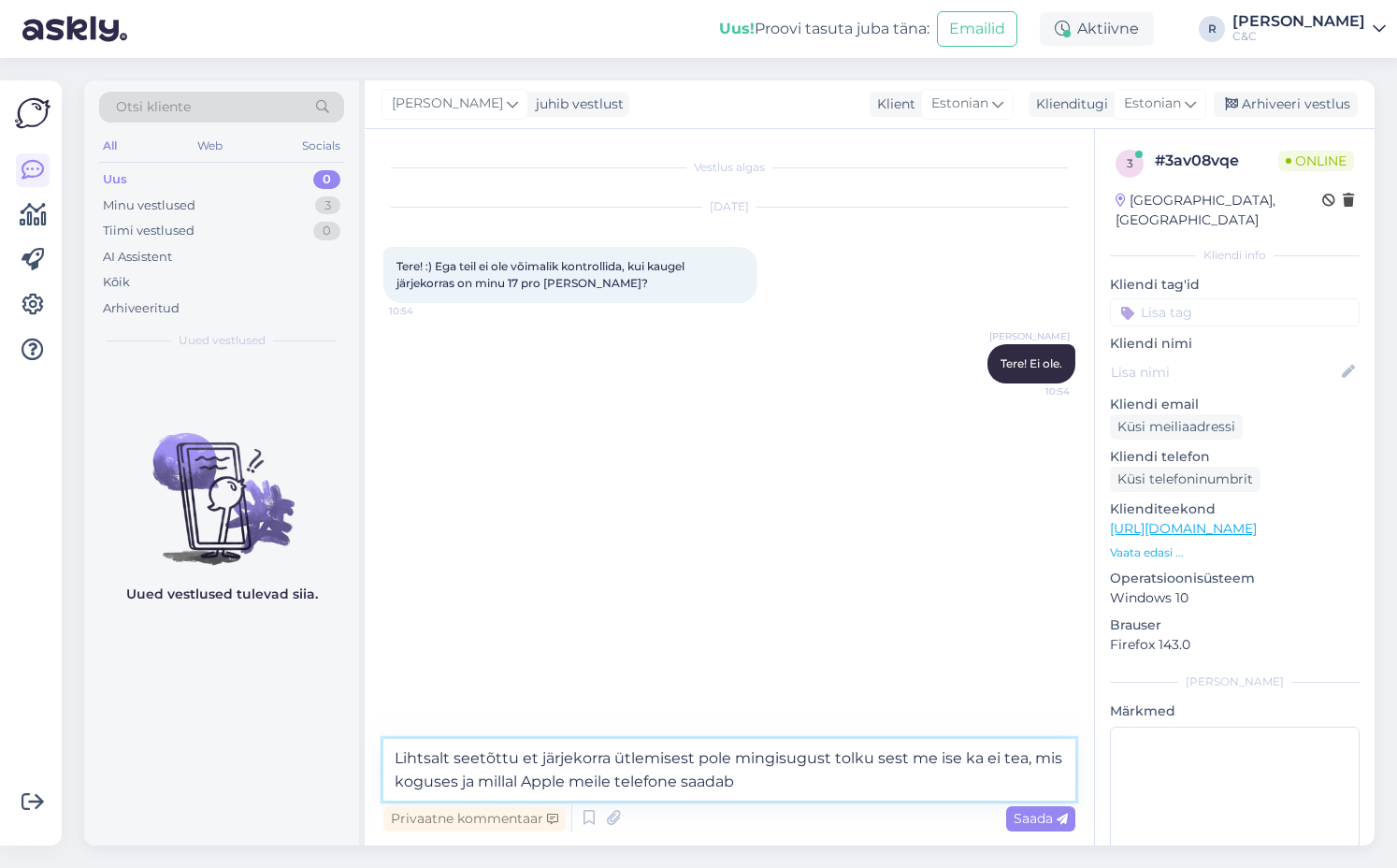
type textarea "Lihtsalt seetõttu et järjekorra ütlemisest pole mingisugust tolku sest me ise k…"
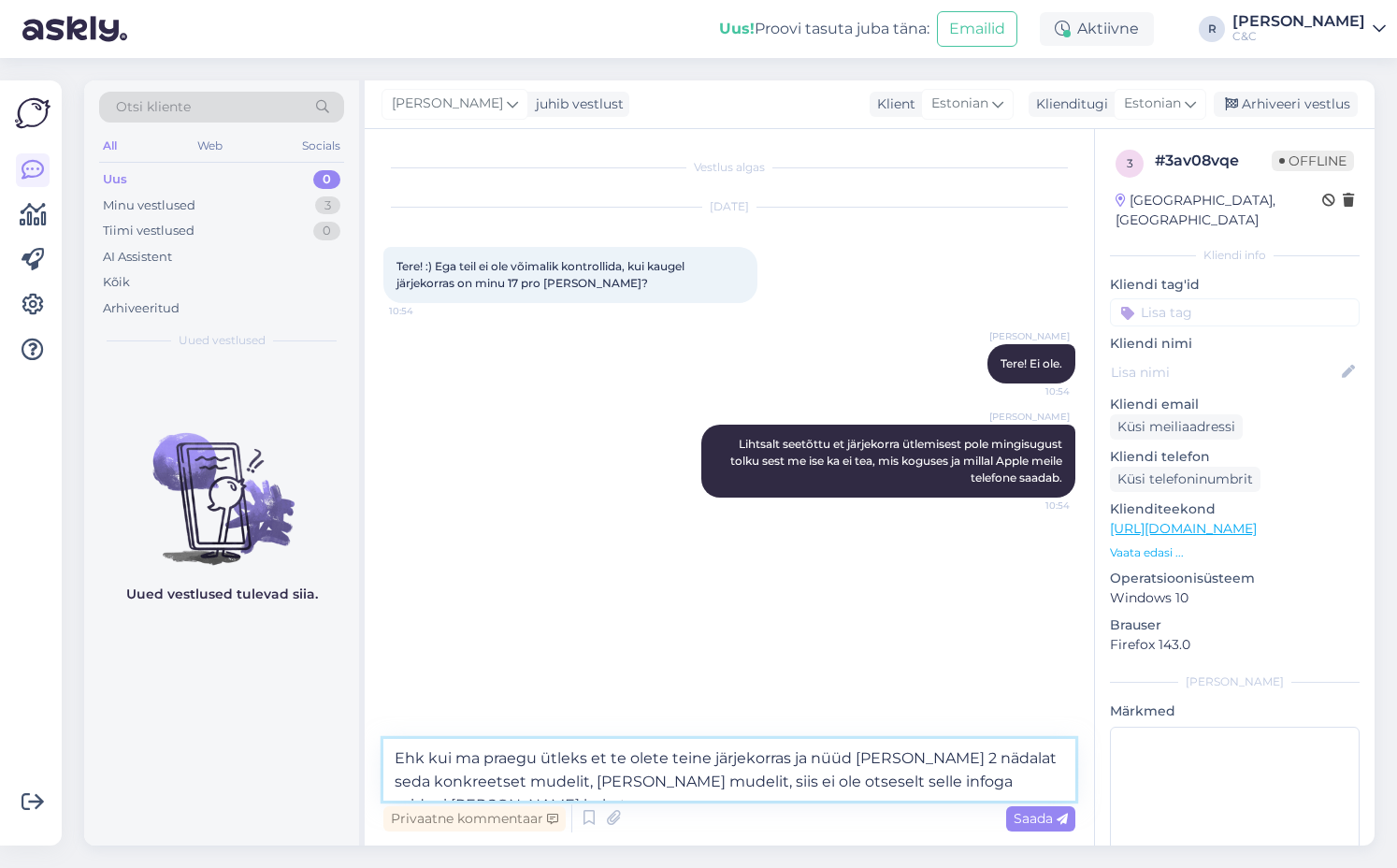
type textarea "Ehk kui ma praegu ütleks et te olete teine järjekorras ja nüüd [PERSON_NAME] 2 …"
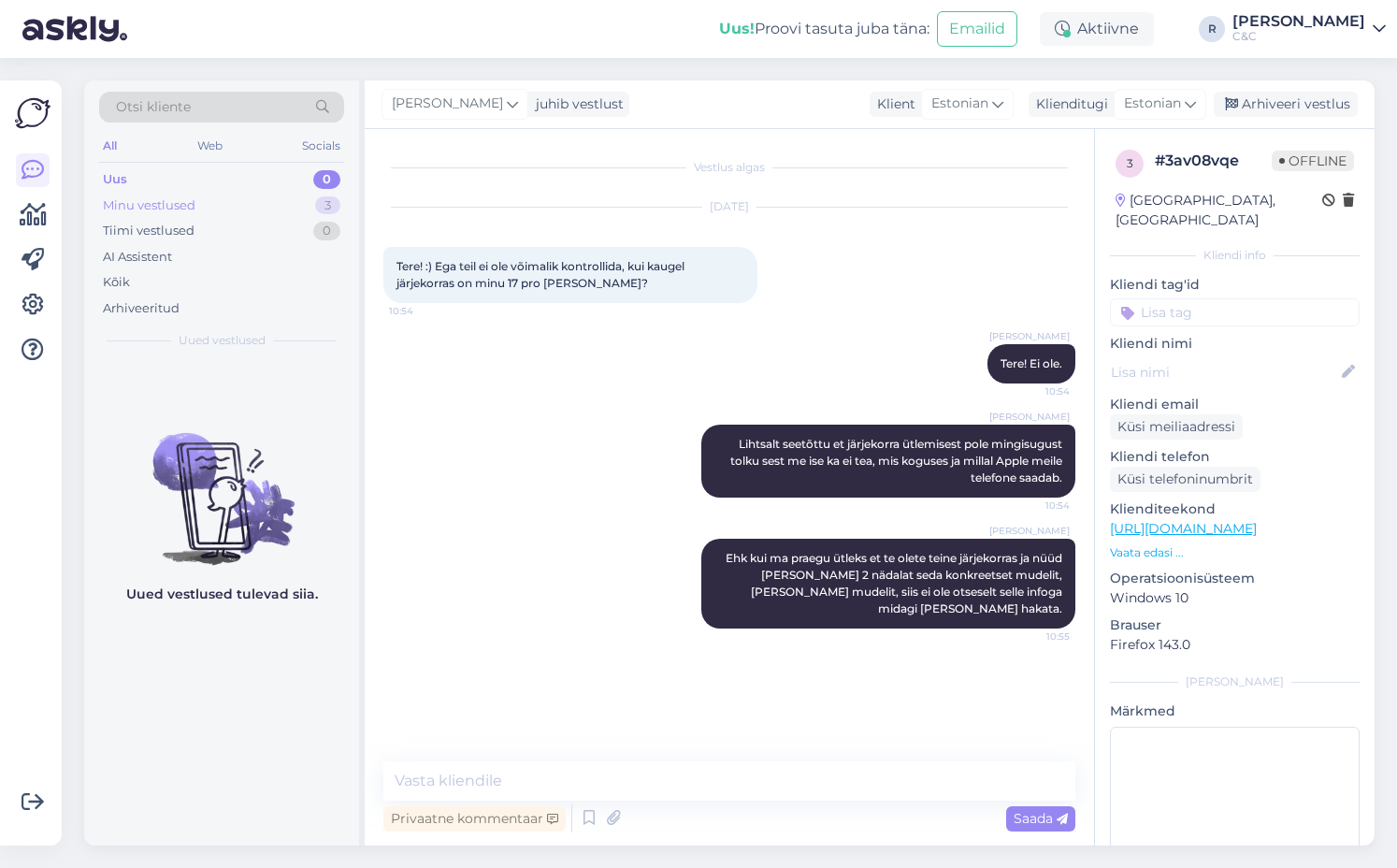
click at [214, 201] on div "Minu vestlused 3" at bounding box center [222, 205] width 245 height 26
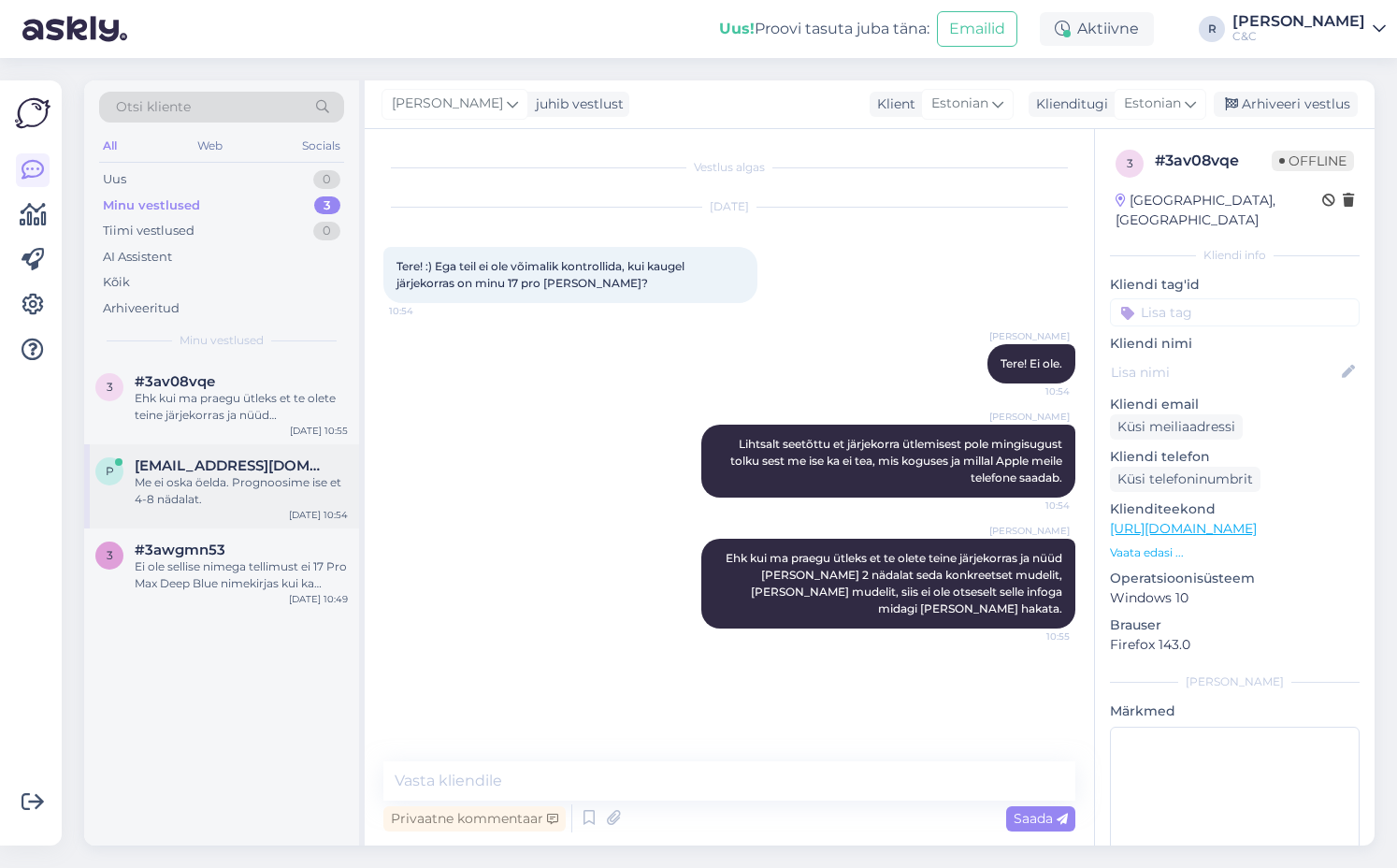
click at [232, 460] on span "[EMAIL_ADDRESS][DOMAIN_NAME]" at bounding box center [232, 465] width 194 height 17
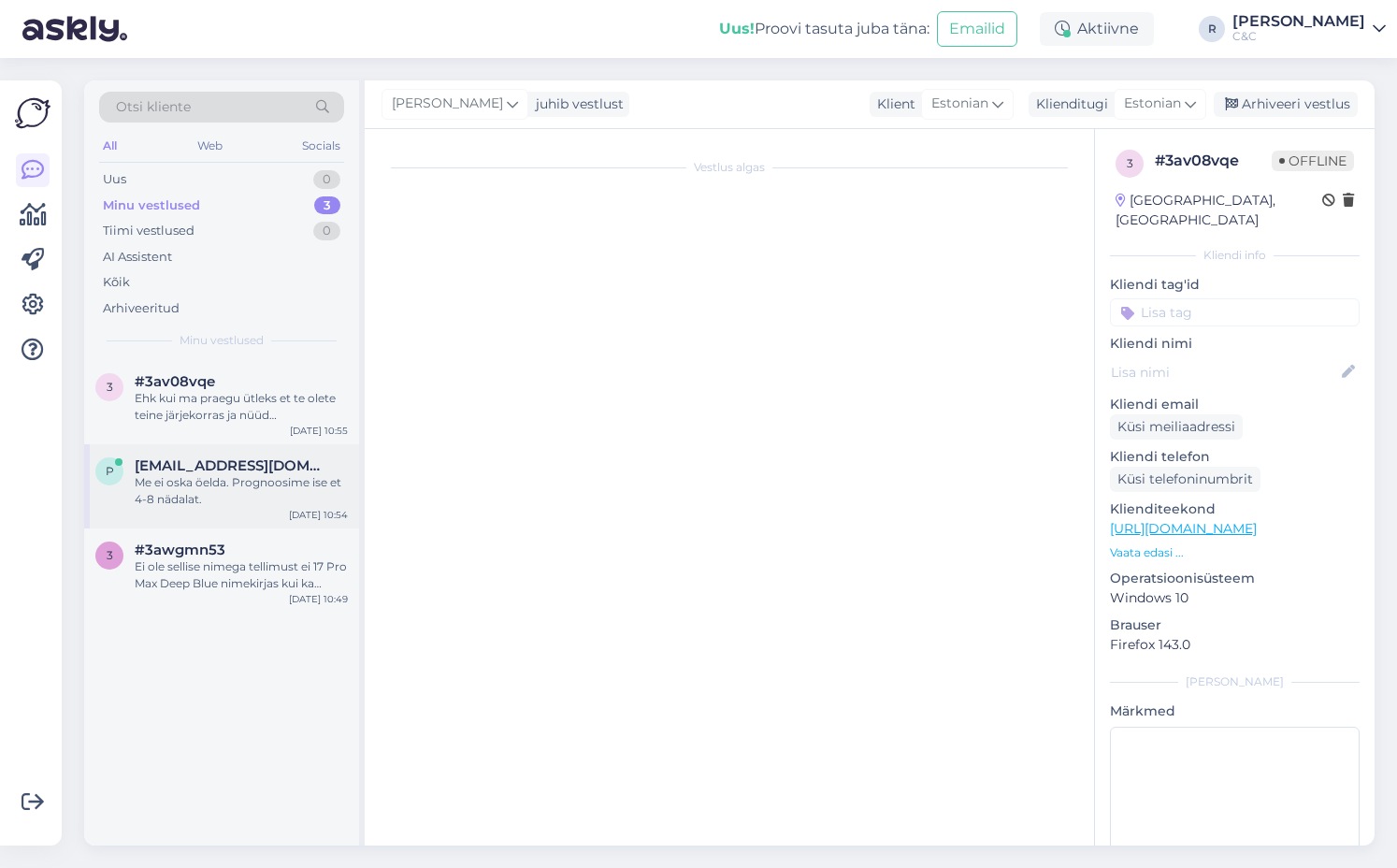
scroll to position [639, 0]
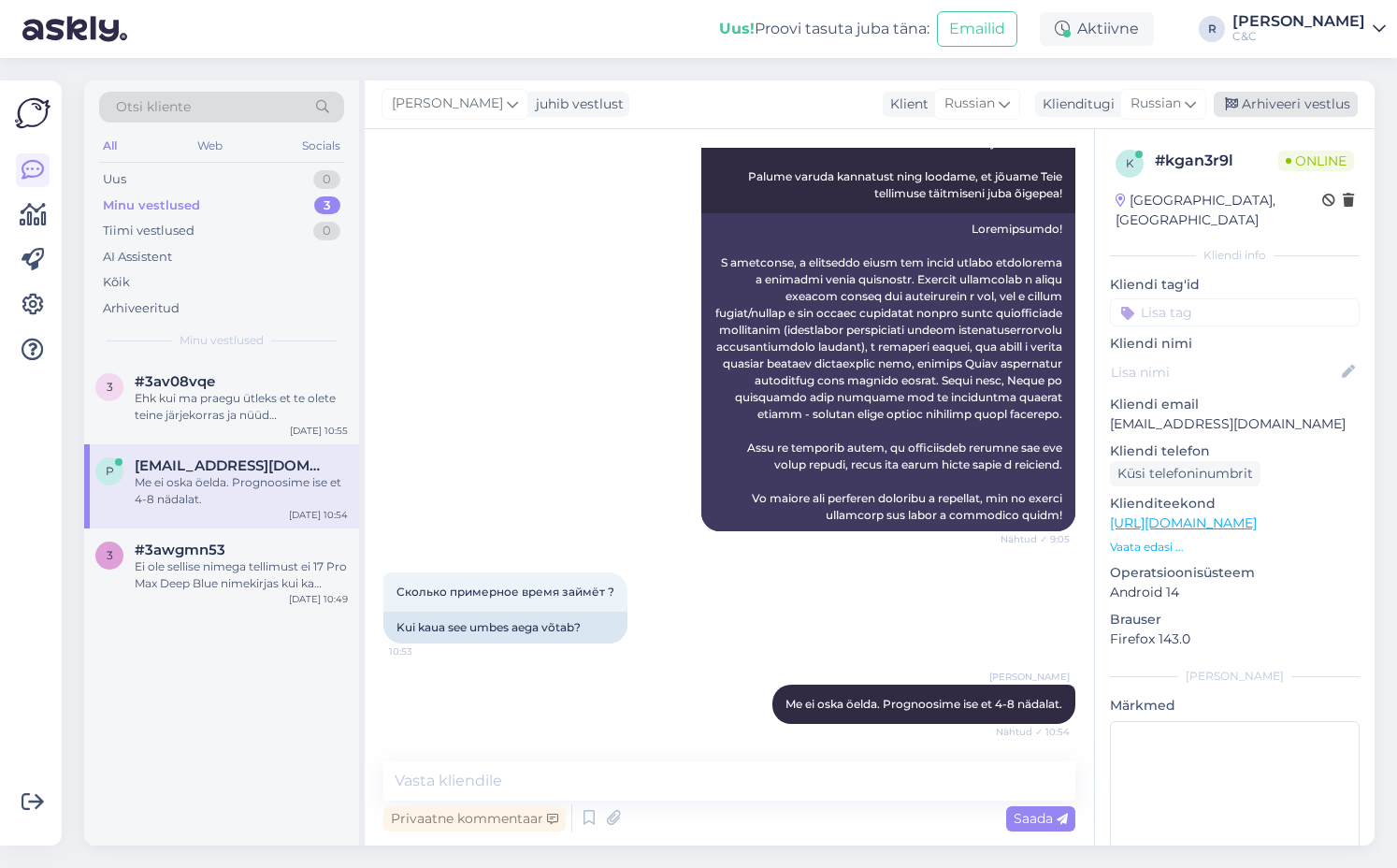
click at [667, 94] on div "Arhiveeri vestlus" at bounding box center [1285, 104] width 144 height 26
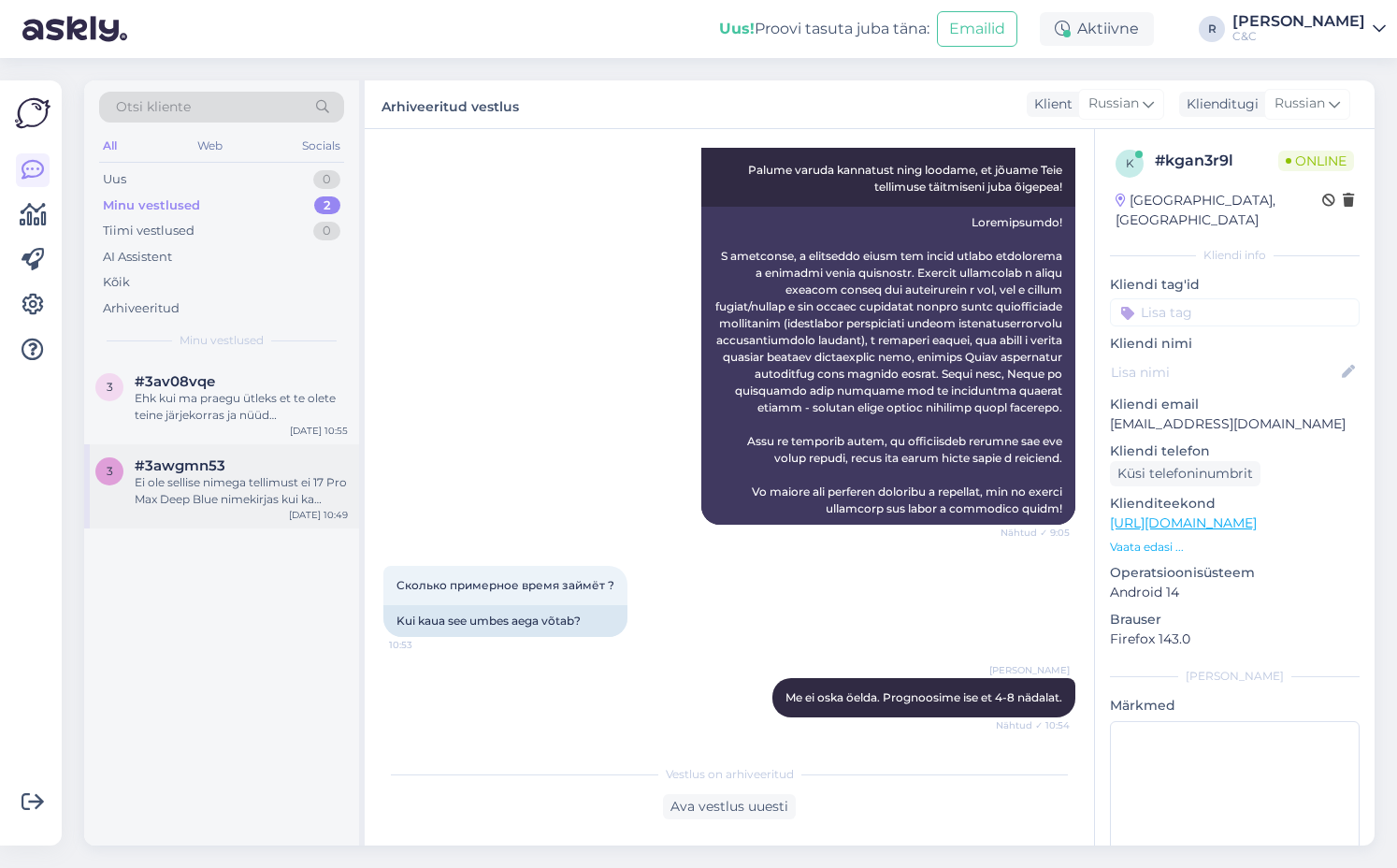
click at [217, 459] on span "#3awgmn53" at bounding box center [180, 465] width 90 height 17
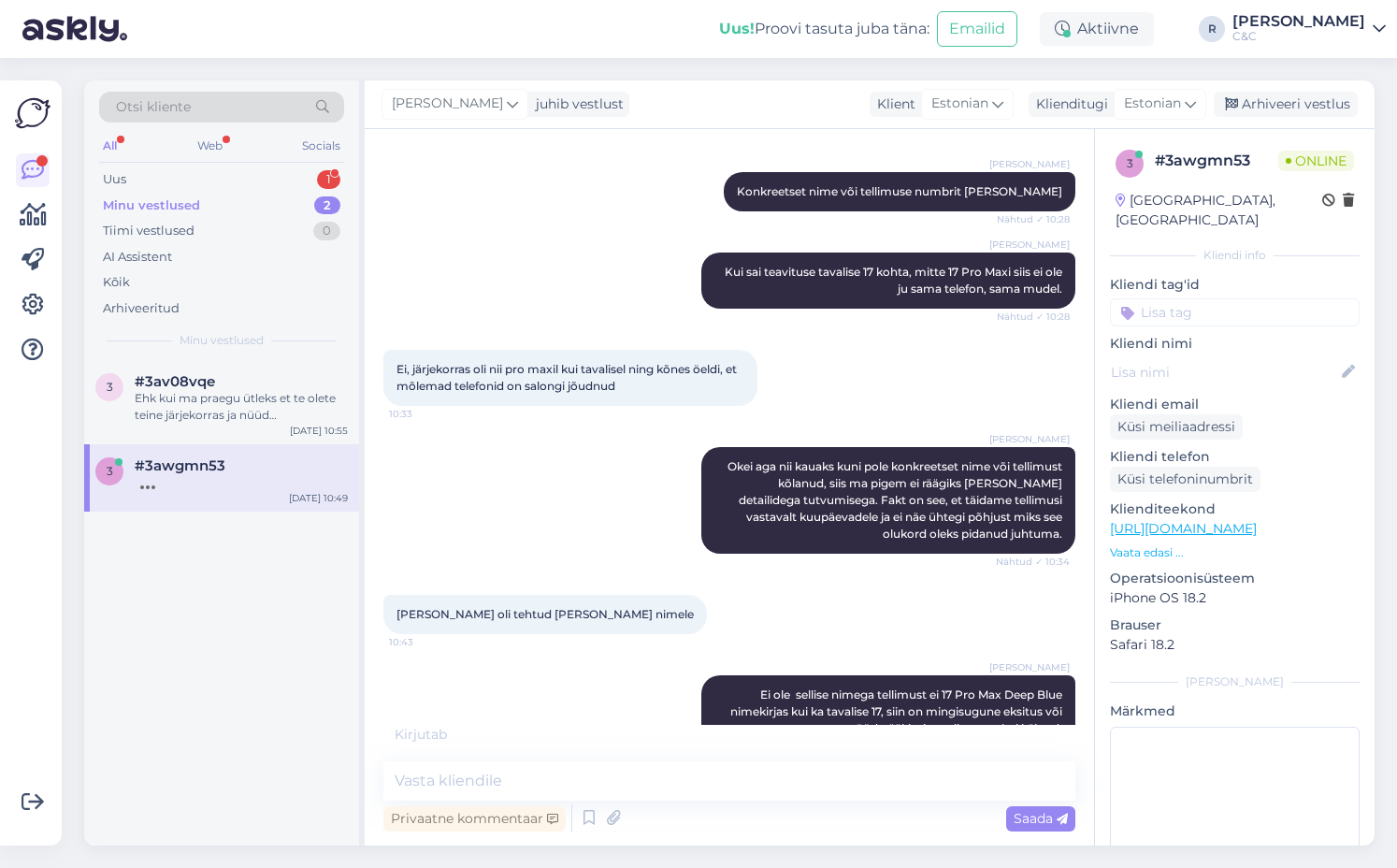
scroll to position [2864, 0]
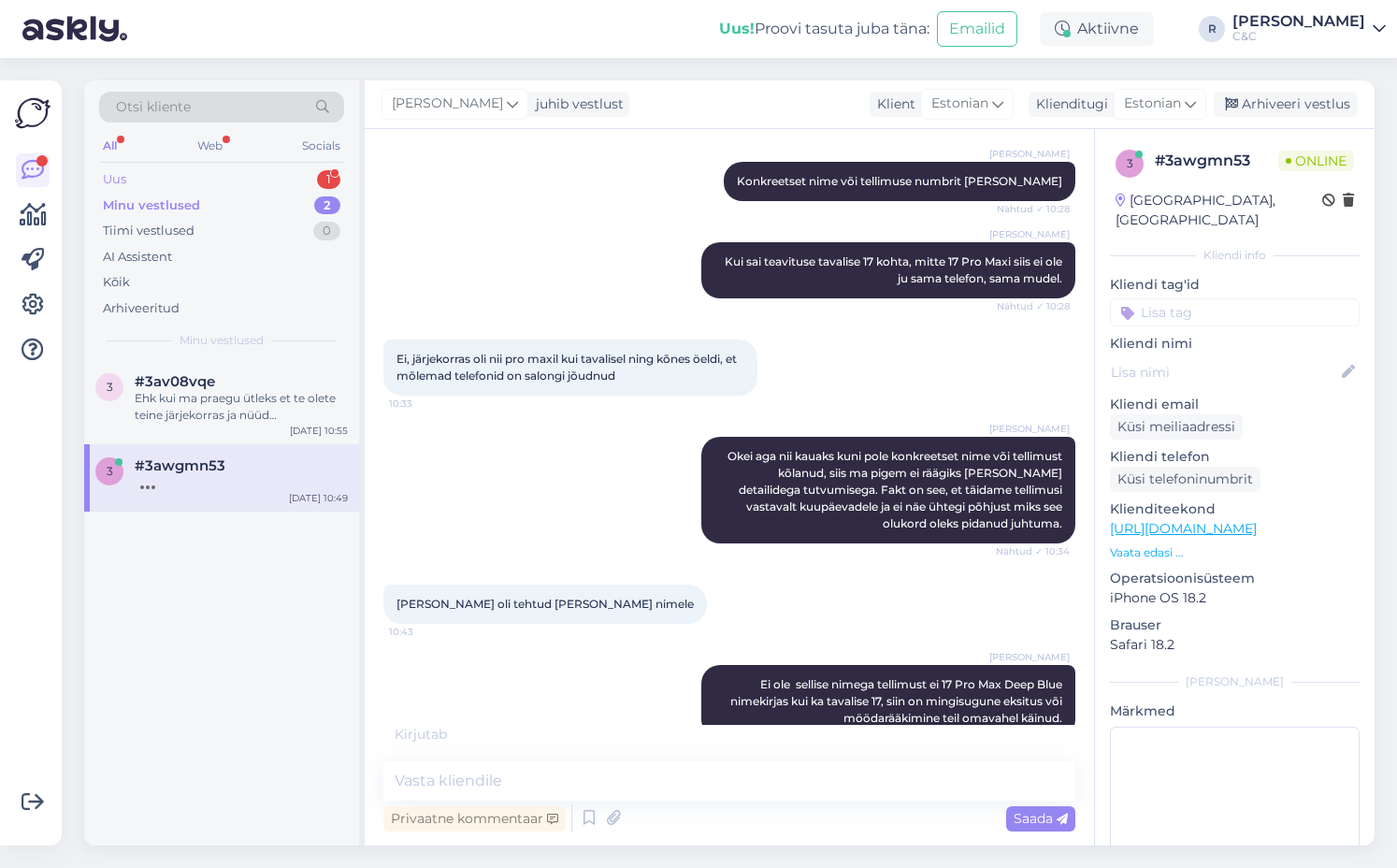
click at [318, 185] on div "1" at bounding box center [329, 179] width 24 height 19
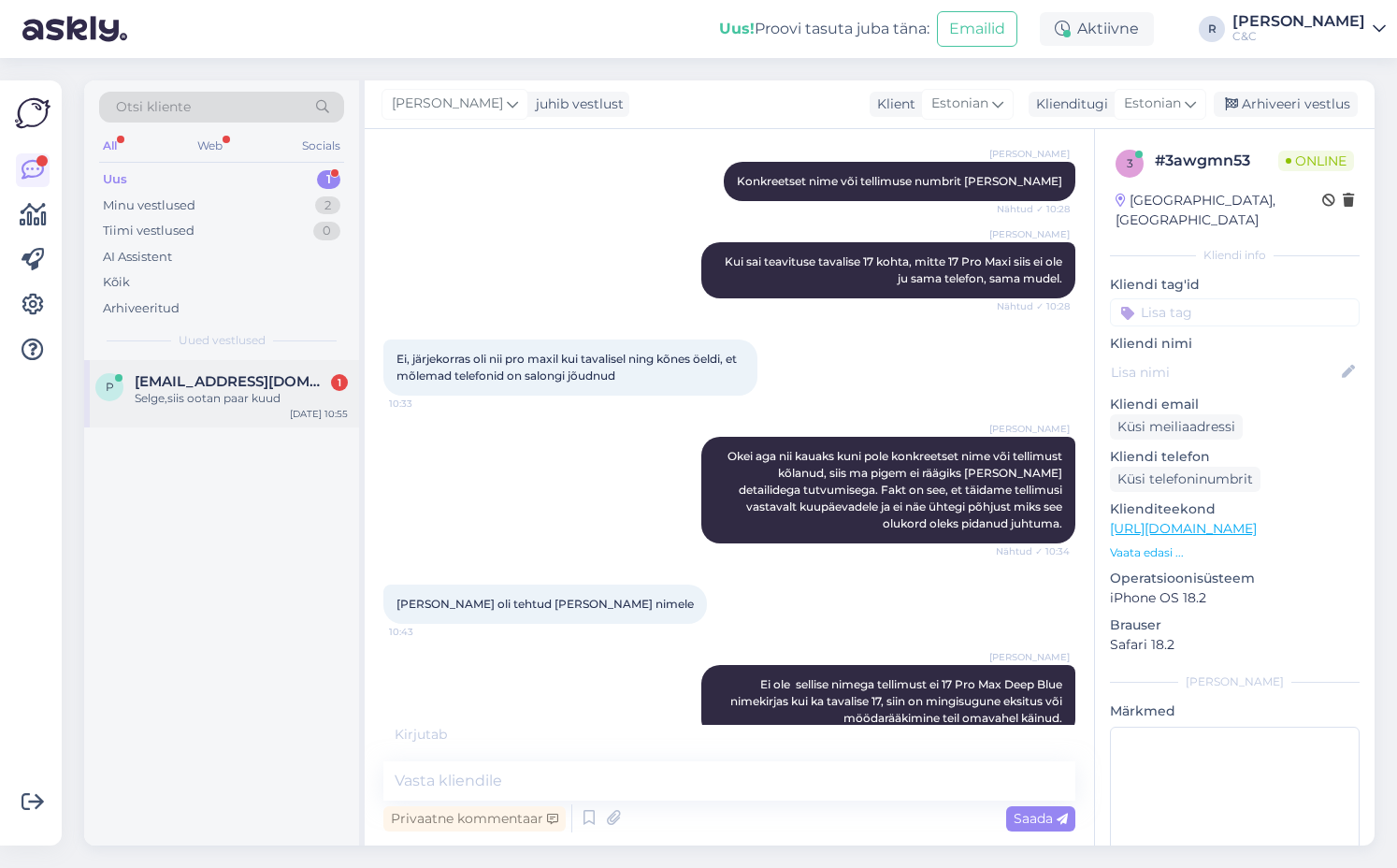
click at [242, 373] on div "p [EMAIL_ADDRESS][DOMAIN_NAME] 1 Selge,siis ootan paar kuud [DATE] 10:55" at bounding box center [222, 393] width 275 height 68
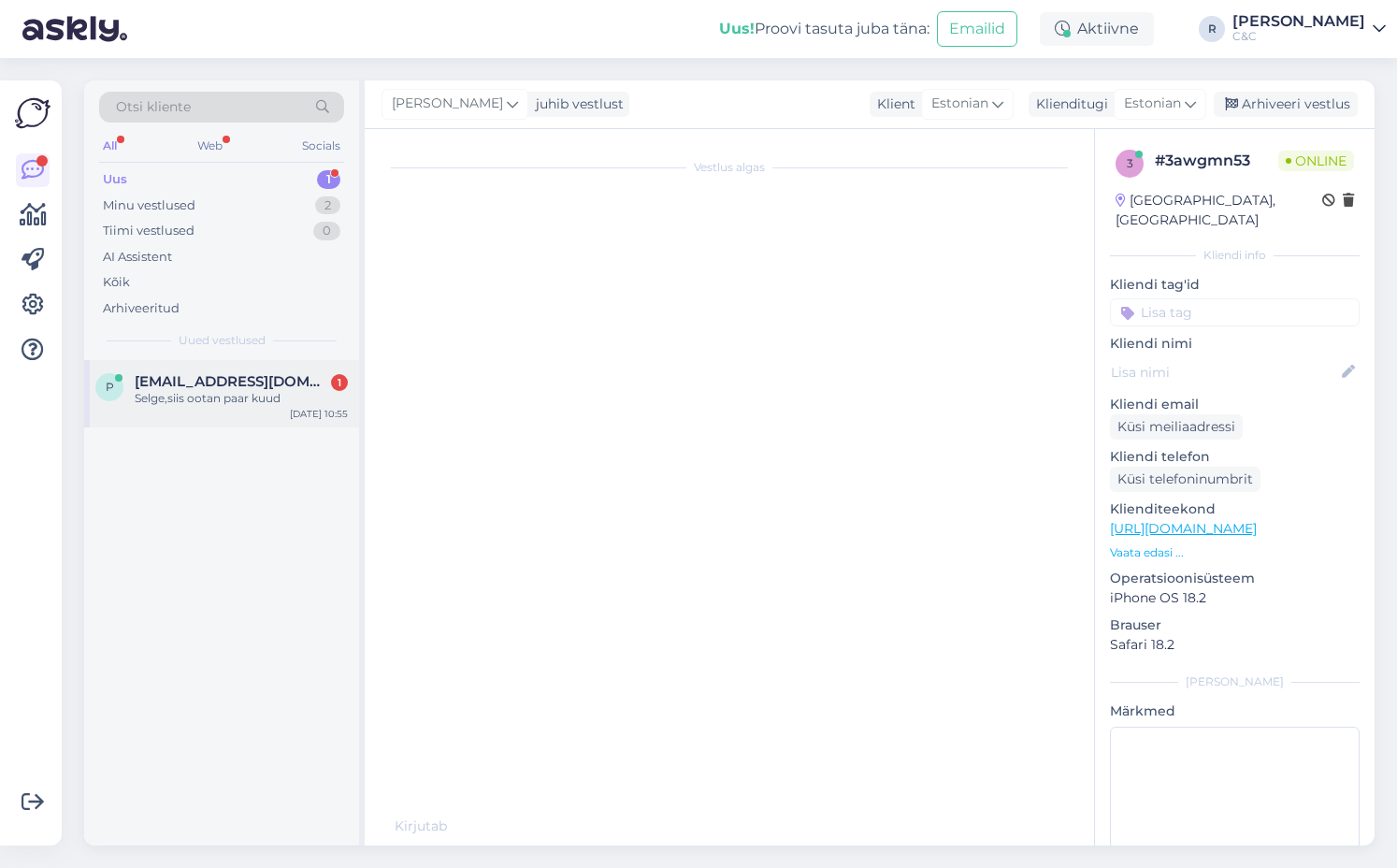
scroll to position [810, 0]
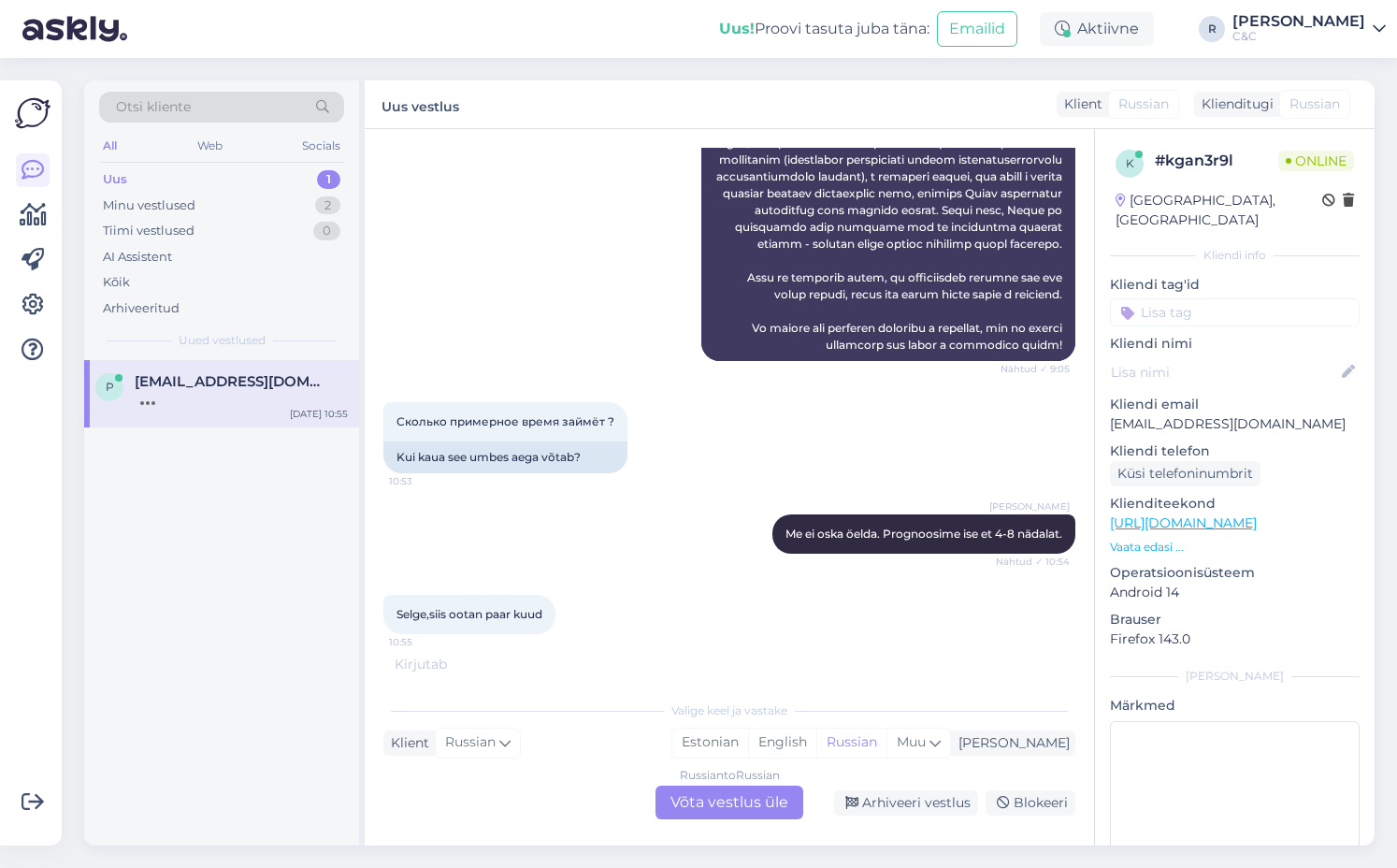
click at [667, 797] on div "Russian to Russian Võta vestlus üle" at bounding box center [729, 802] width 148 height 33
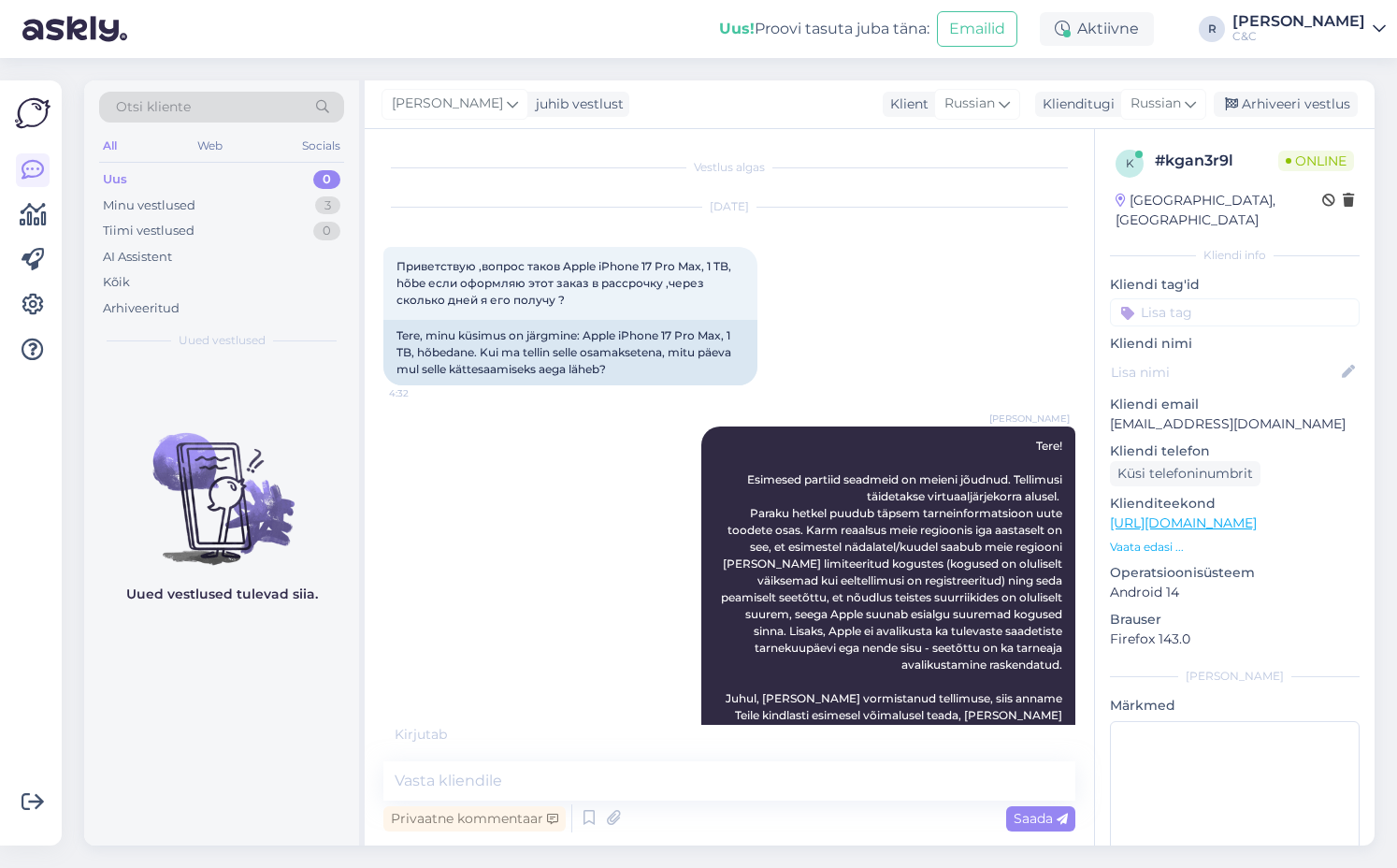
scroll to position [800, 0]
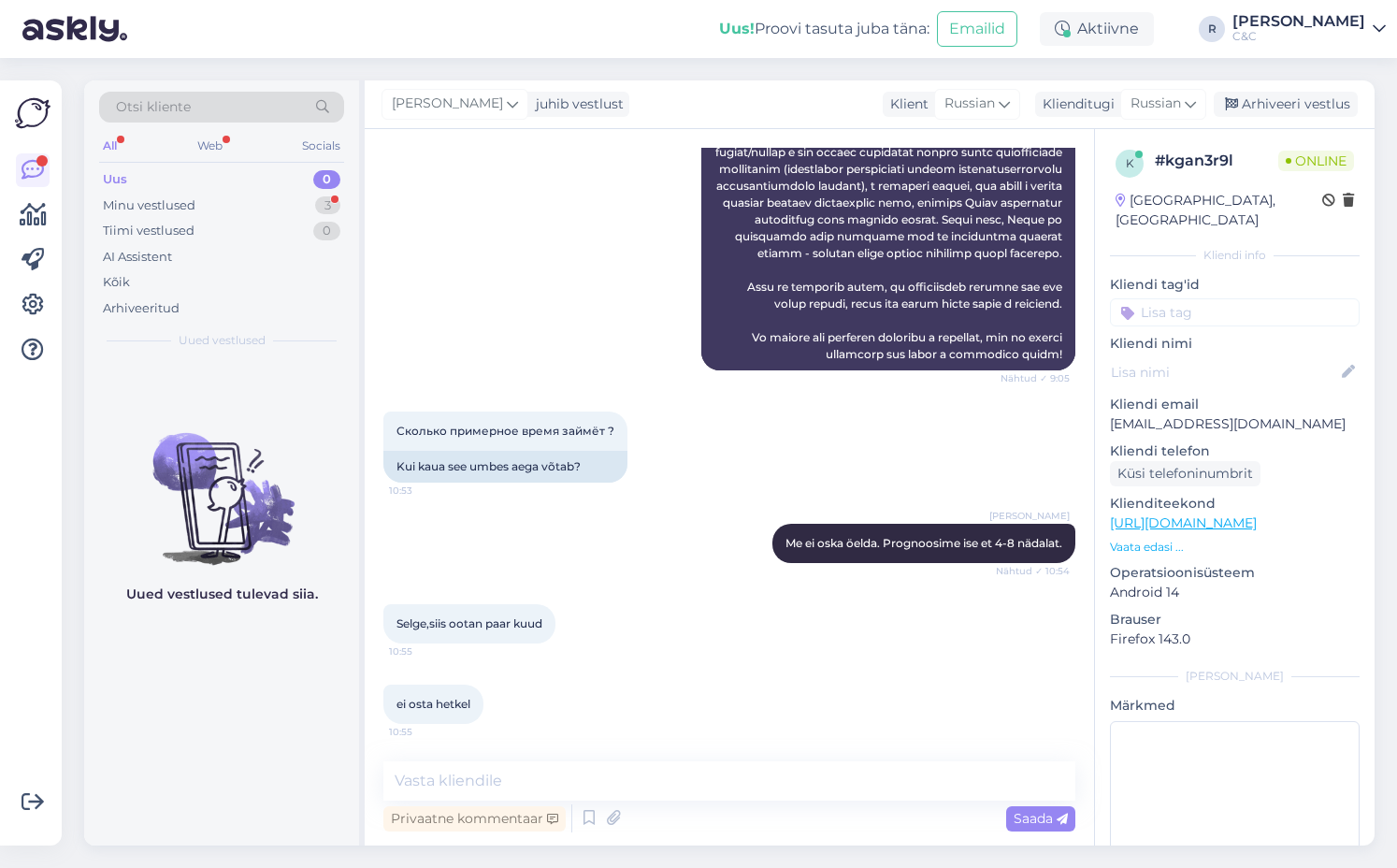
click at [547, 761] on div "Vestlus algas [DATE] Приветствую ,вопрос таков Apple iPhone 17 Pro Max, 1 TB, h…" at bounding box center [730, 487] width 730 height 716
click at [667, 103] on div "Arhiveeri vestlus" at bounding box center [1285, 104] width 144 height 26
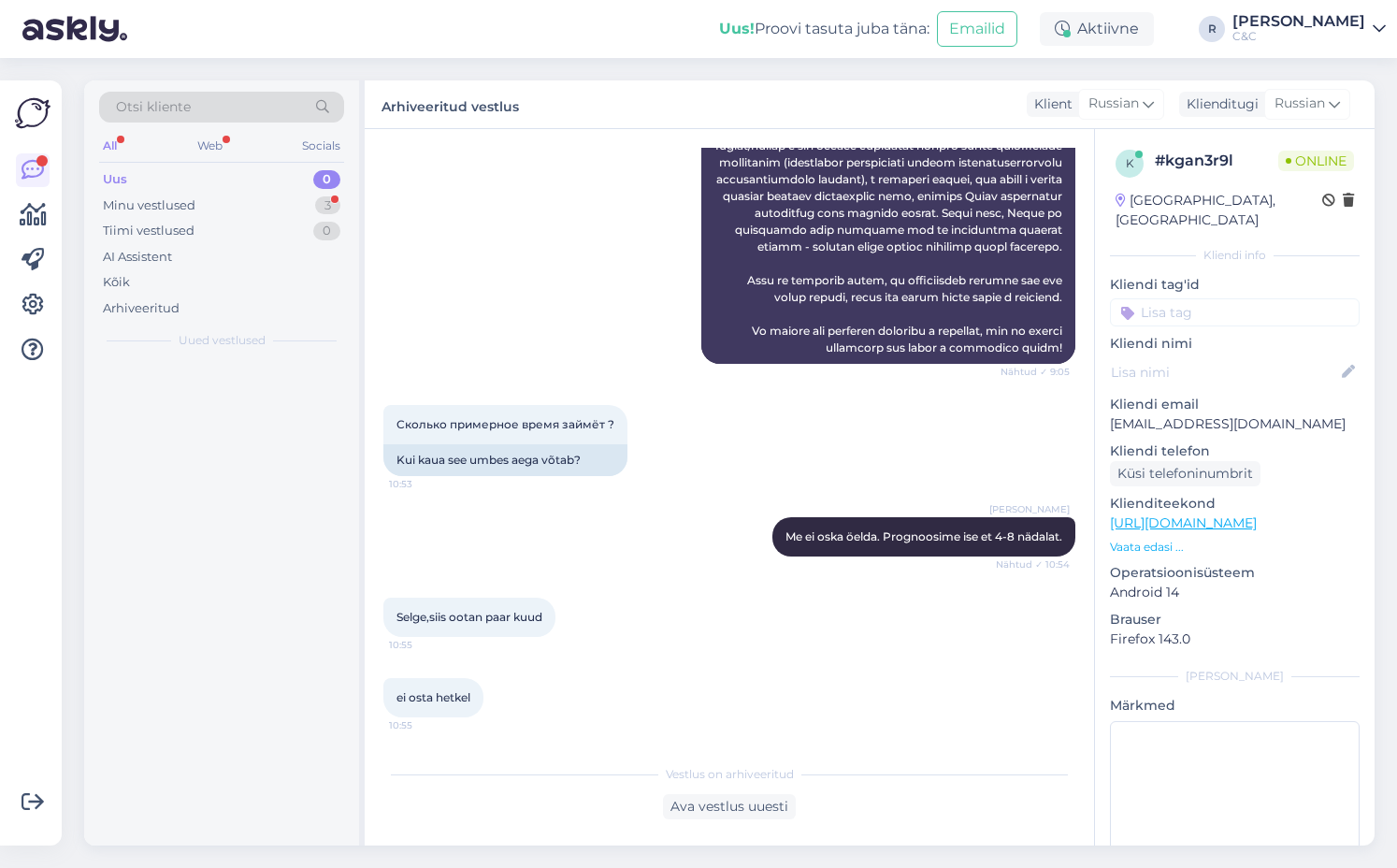
scroll to position [807, 0]
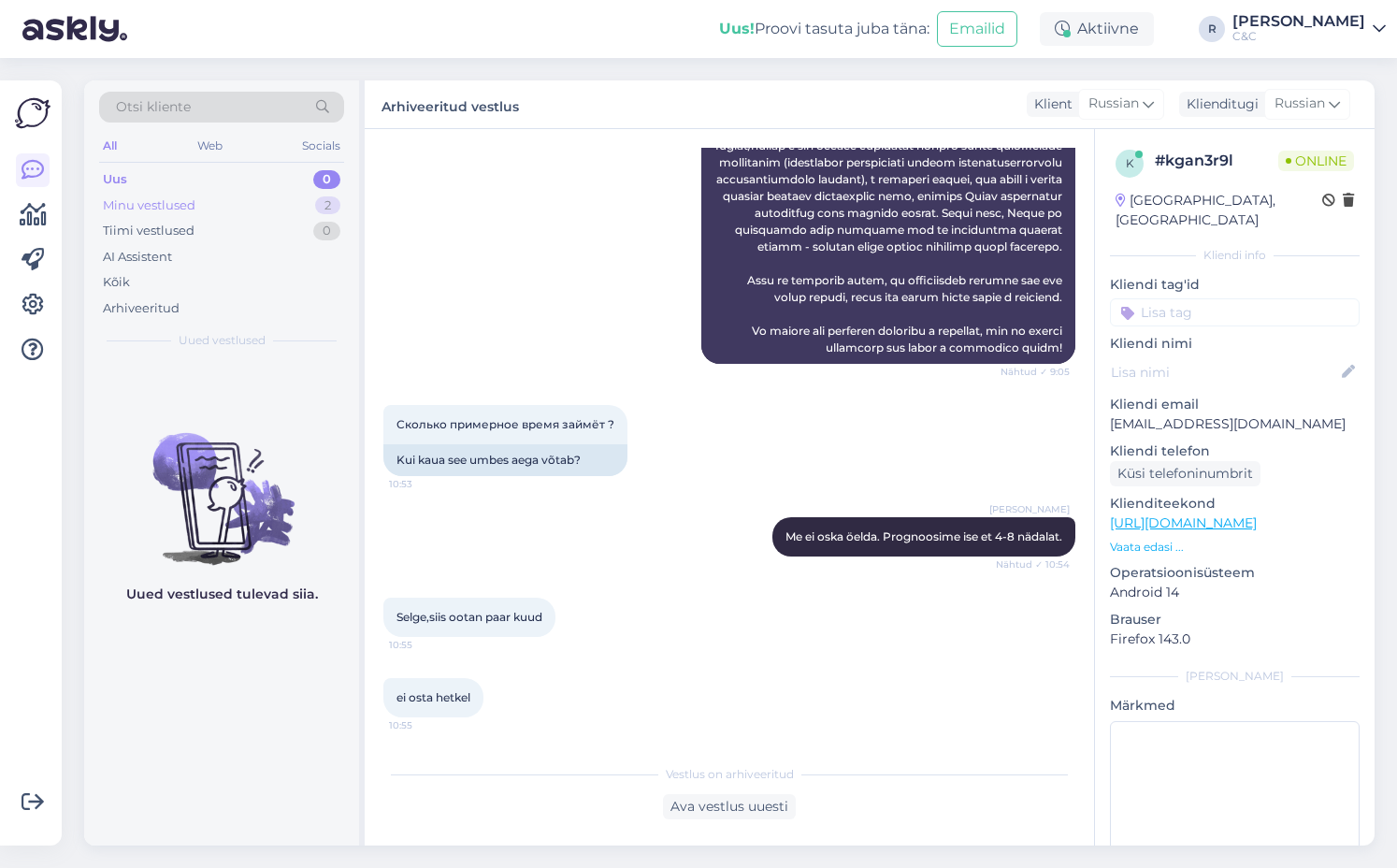
click at [296, 196] on div "Minu vestlused 2" at bounding box center [222, 205] width 245 height 26
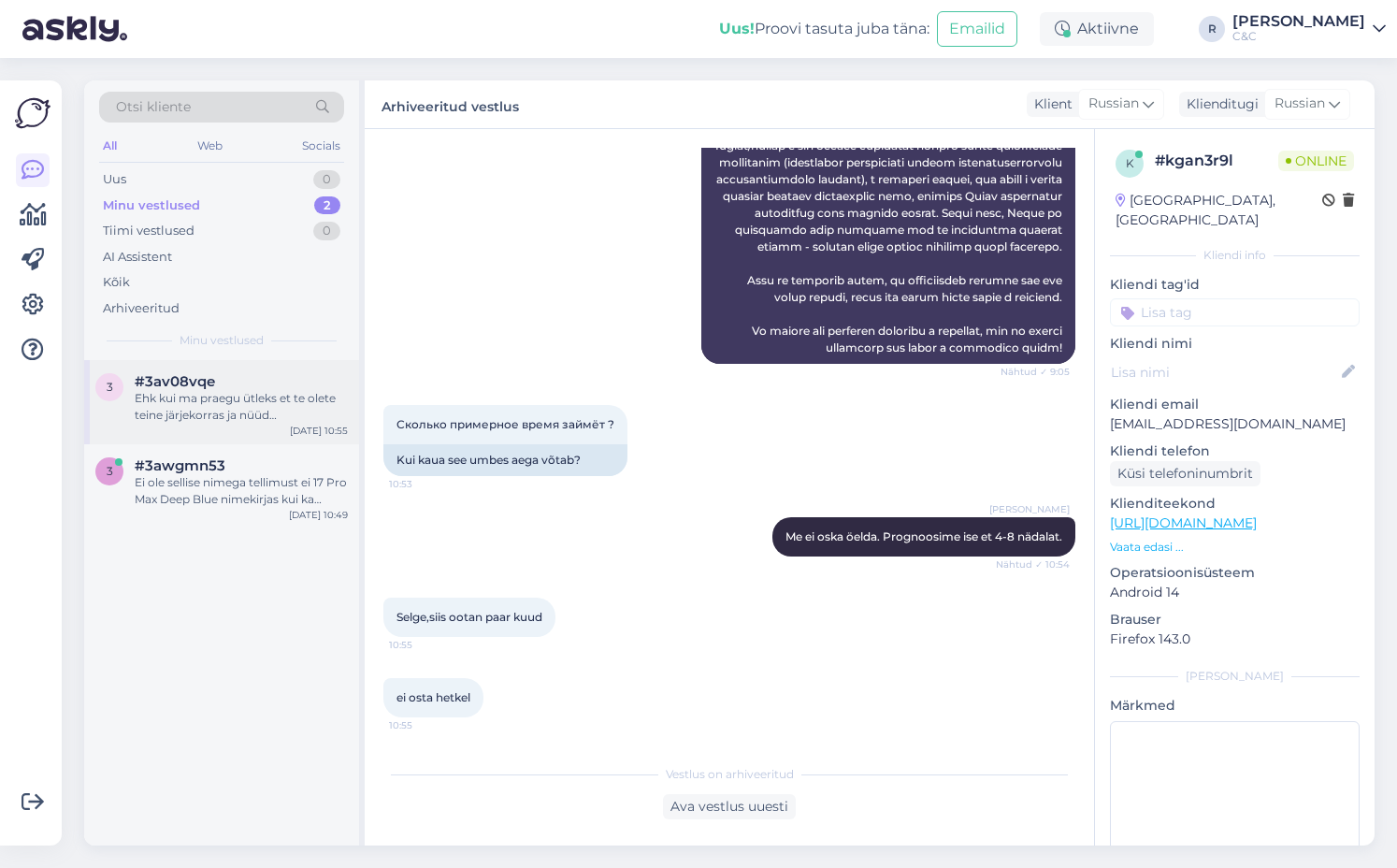
click at [245, 384] on div "#3av08vqe" at bounding box center [240, 381] width 213 height 17
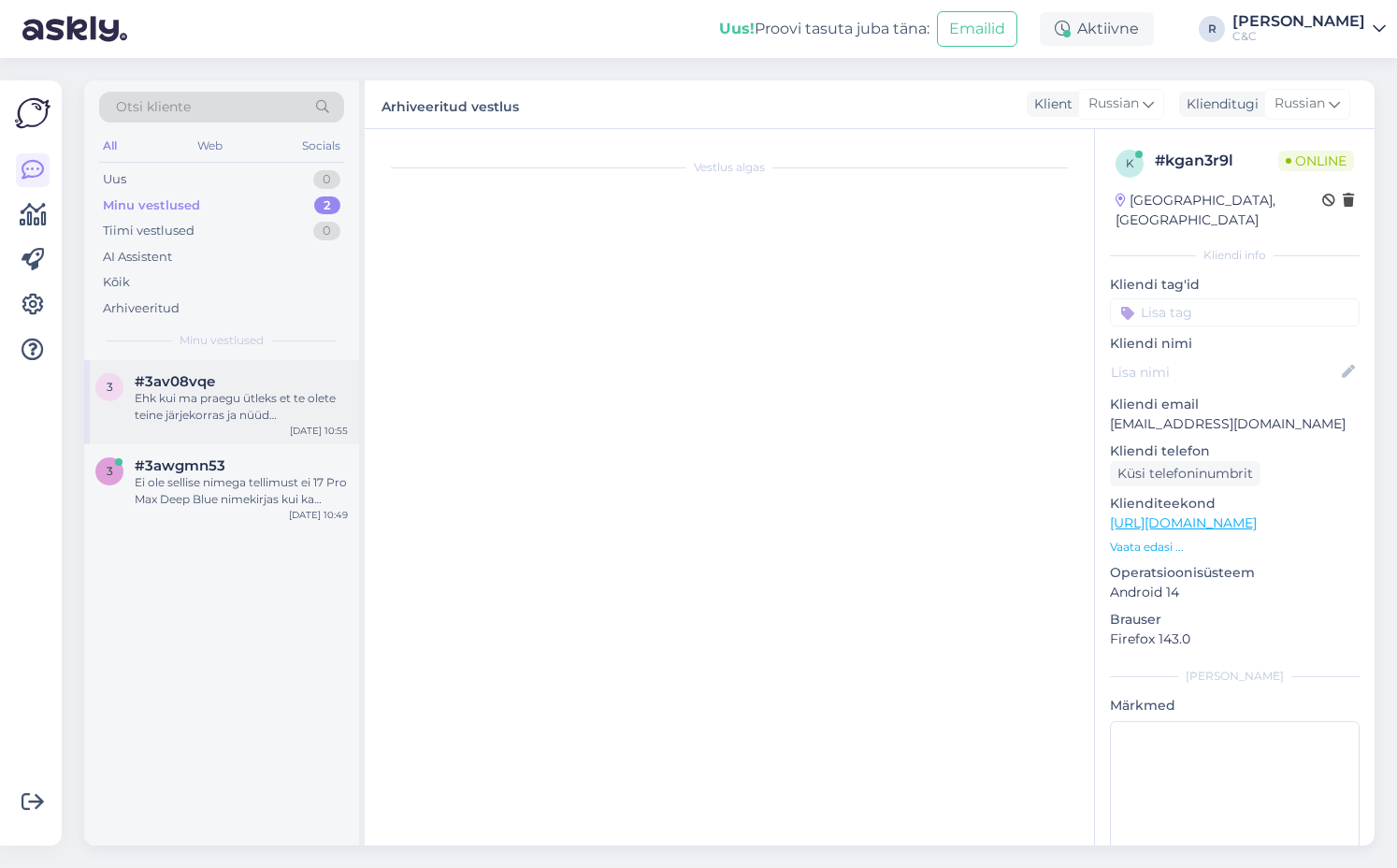
scroll to position [0, 0]
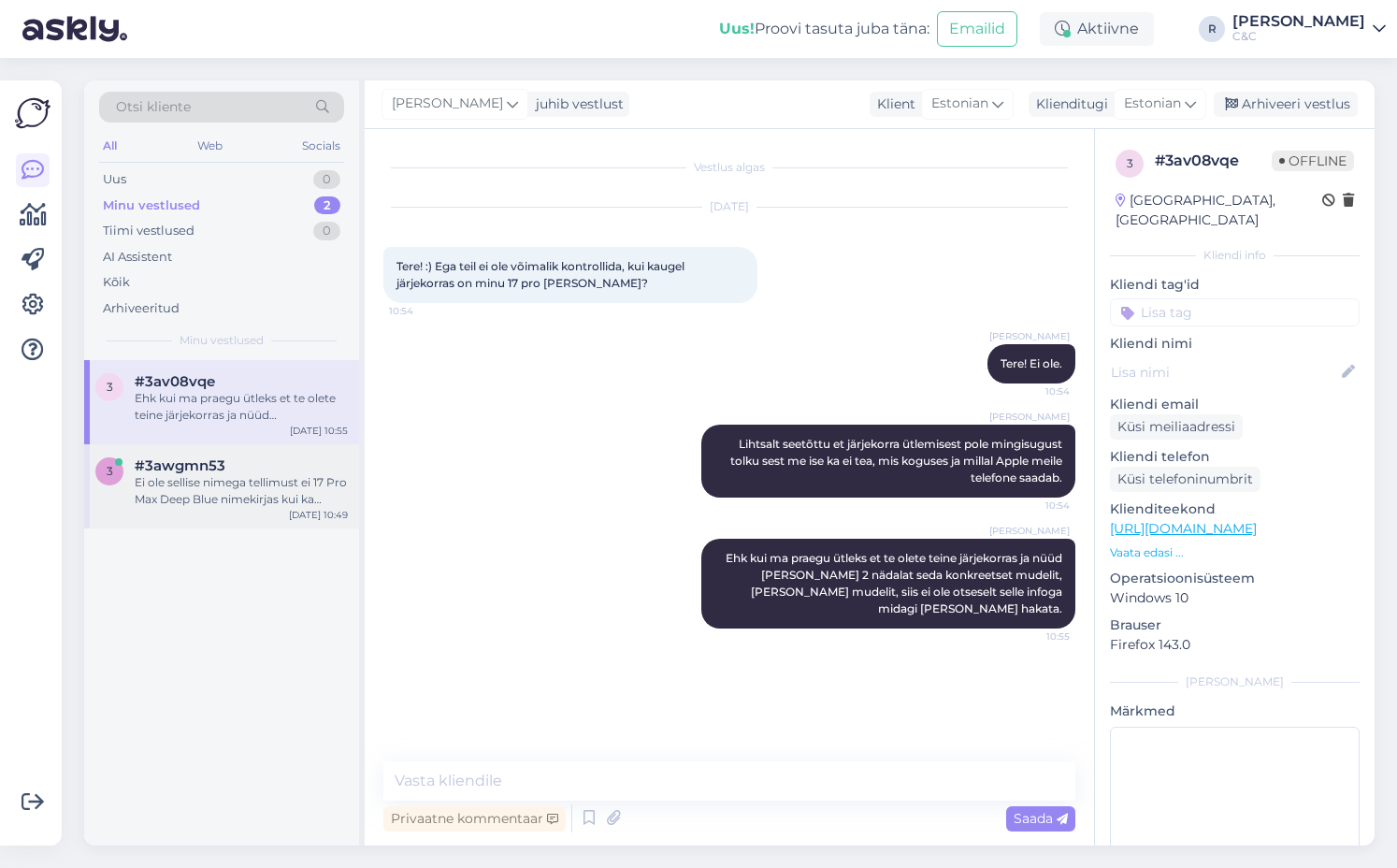
click at [220, 481] on div "Ei ole sellise nimega tellimust ei 17 Pro Max Deep Blue nimekirjas kui ka taval…" at bounding box center [240, 490] width 213 height 33
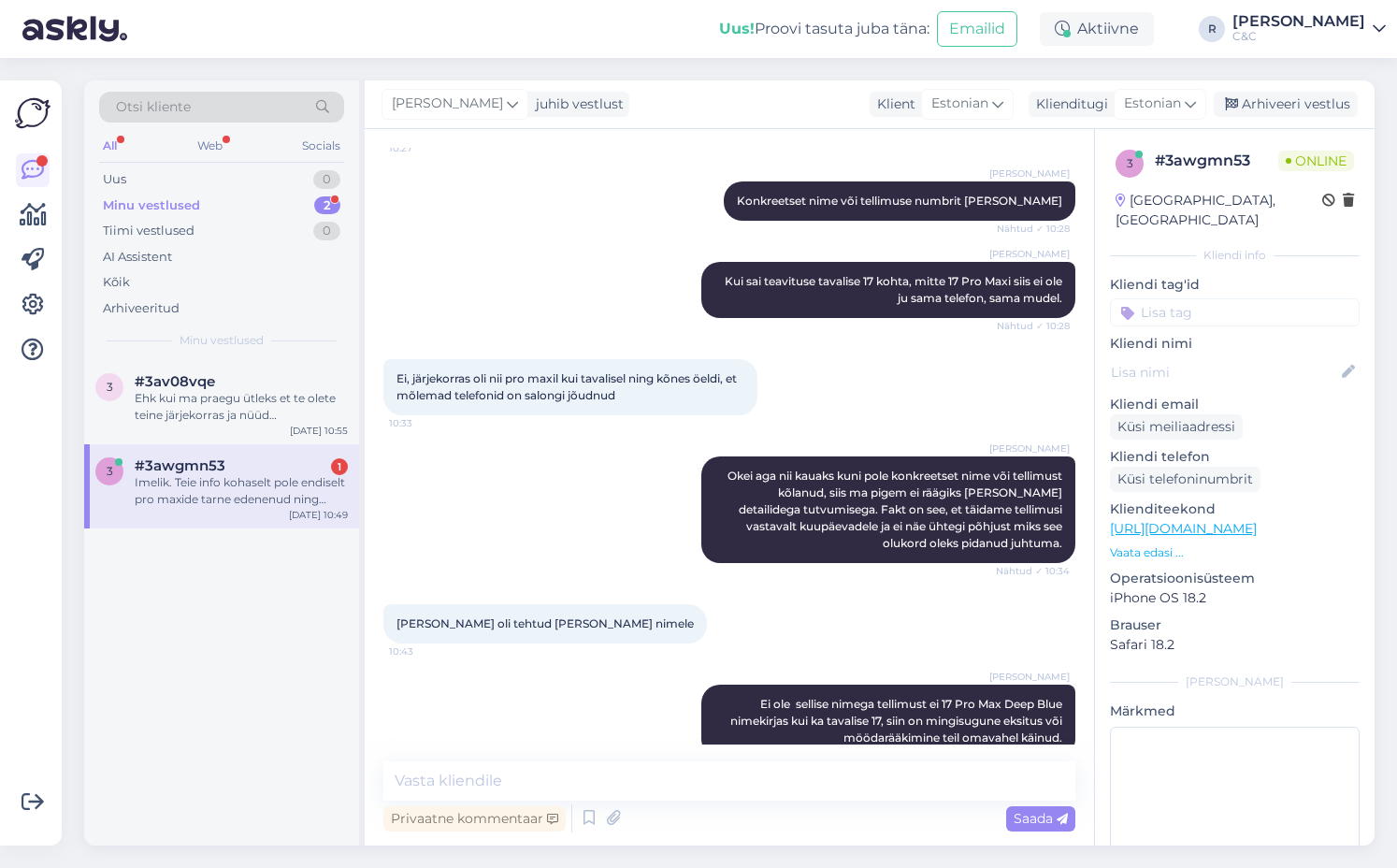
scroll to position [2941, 0]
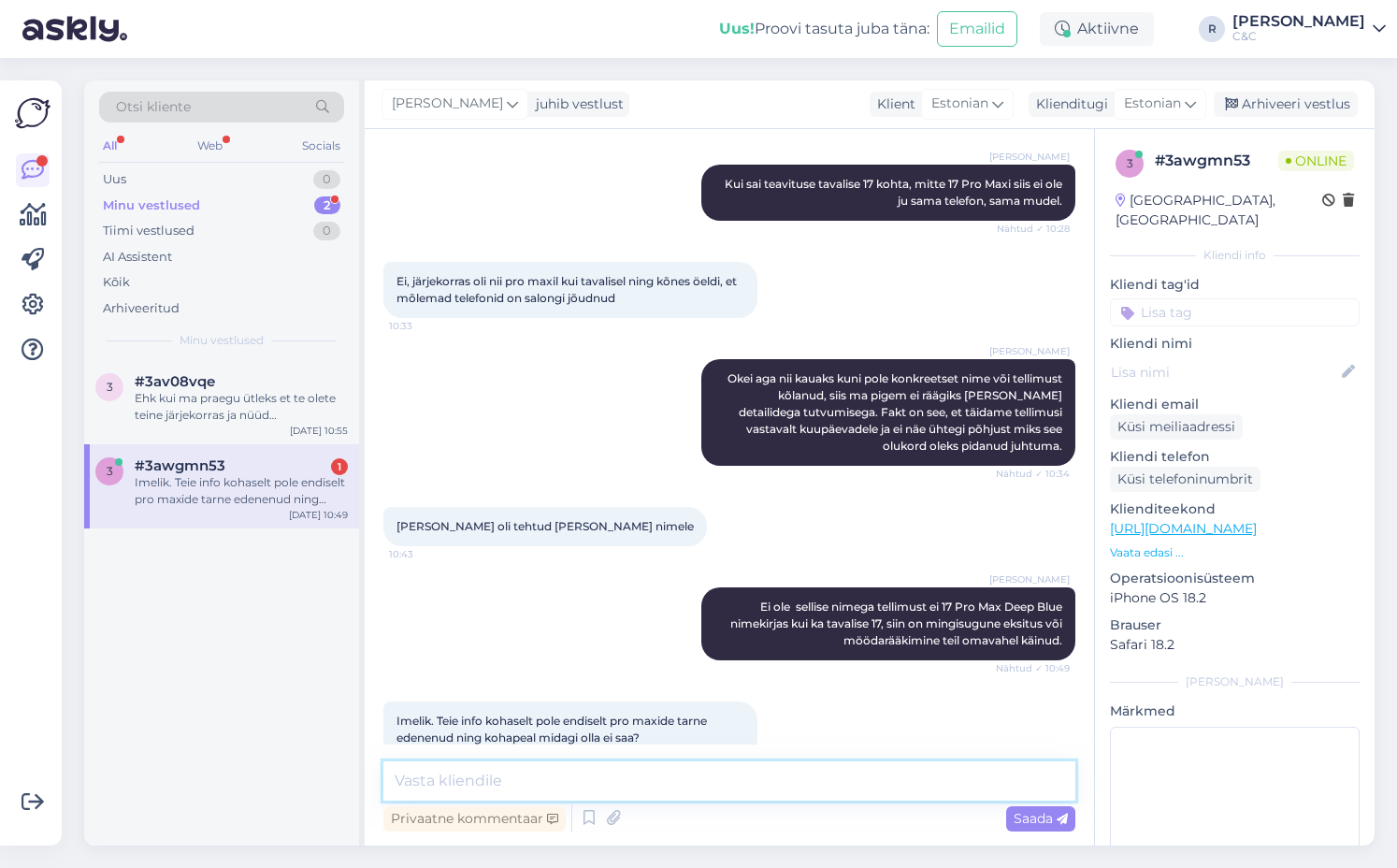
click at [586, 773] on textarea at bounding box center [729, 781] width 692 height 39
click at [580, 782] on textarea at bounding box center [729, 781] width 692 height 39
type textarea "O"
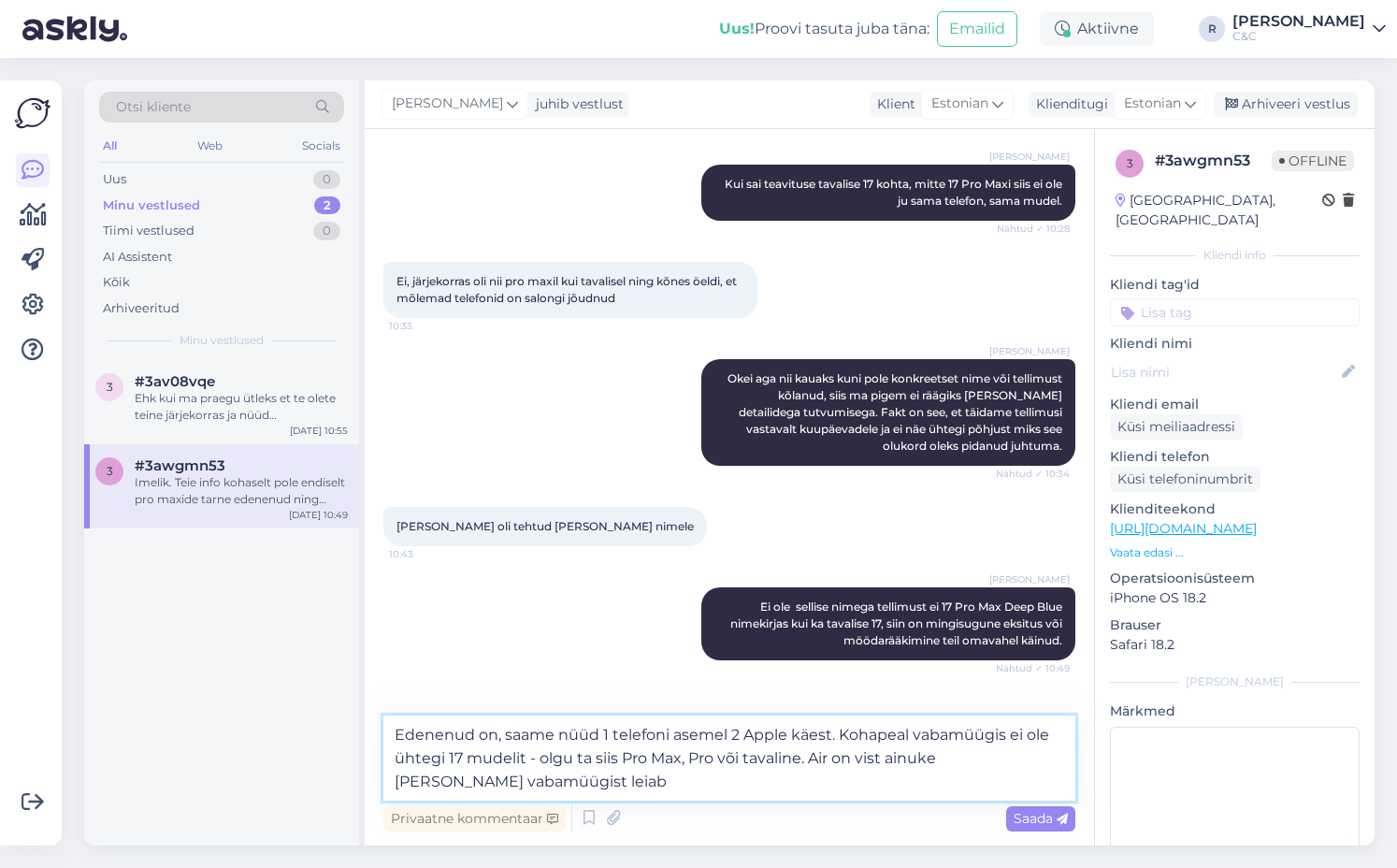
type textarea "Edenenud on, saame nüüd 1 telefoni asemel 2 Apple käest. Kohapeal vabamüügis ei…"
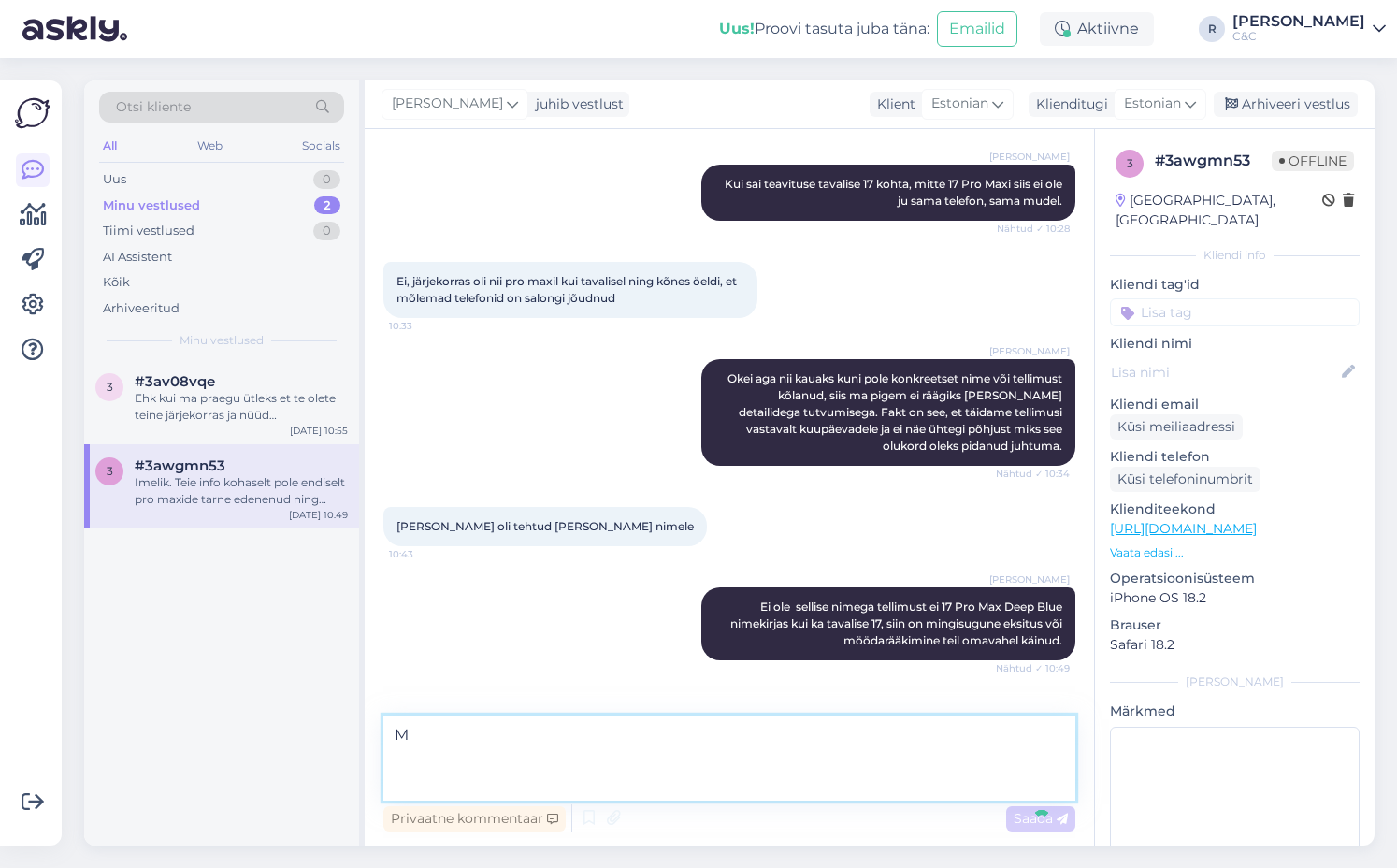
scroll to position [3073, 0]
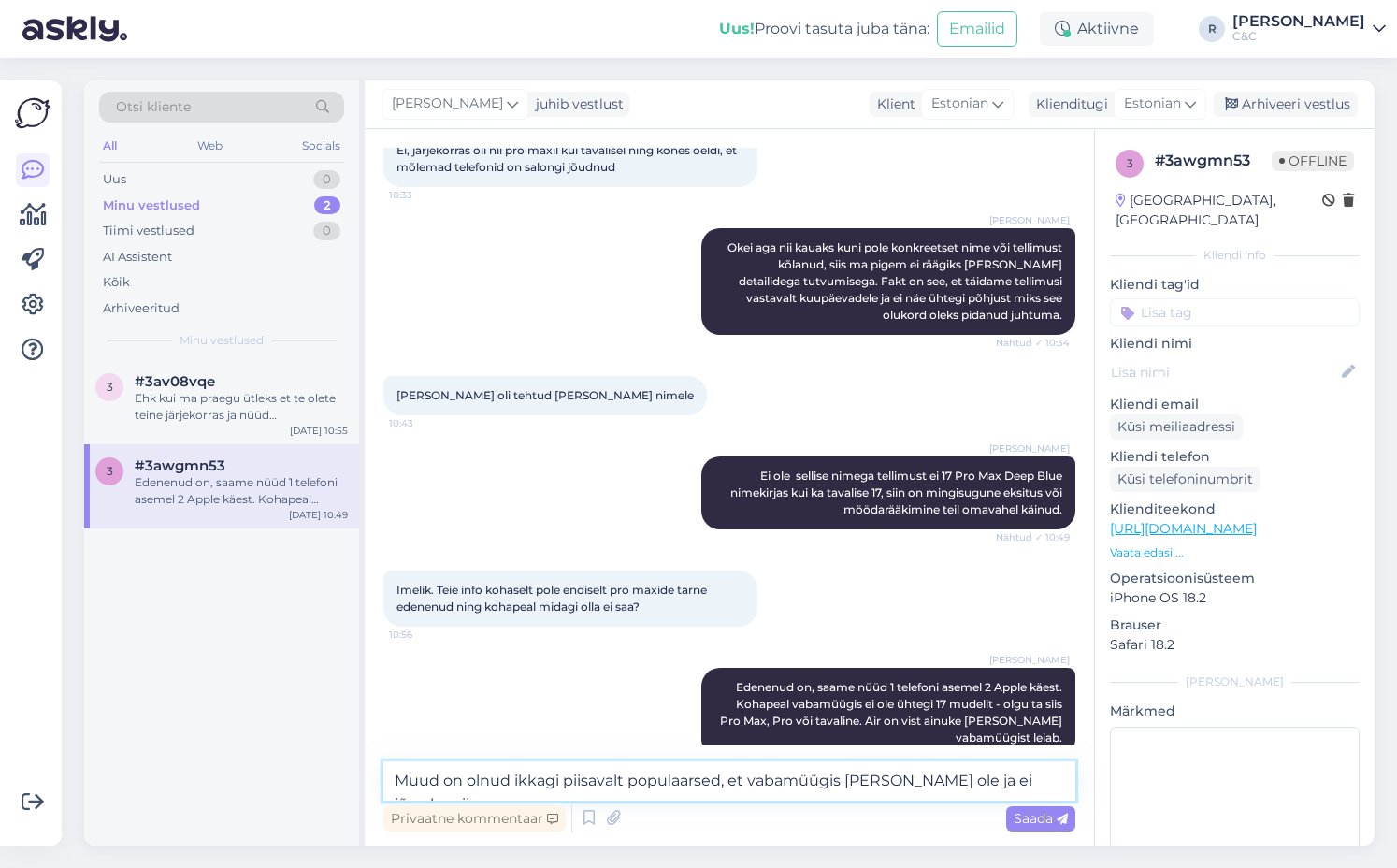
type textarea "Muud on olnud ikkagi piisavalt populaarsed, et vabamüügis [PERSON_NAME] ole ja …"
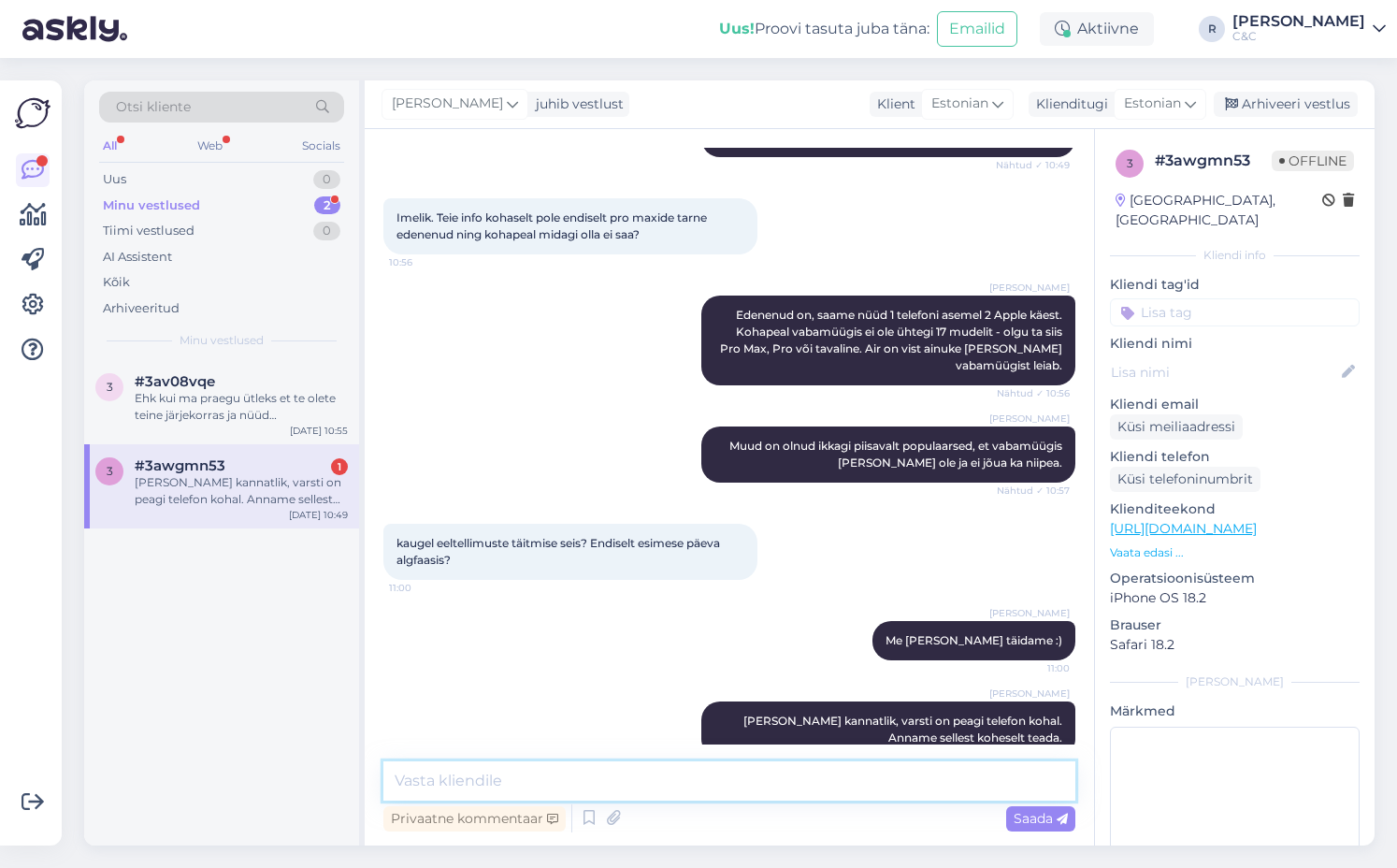
scroll to position [3593, 0]
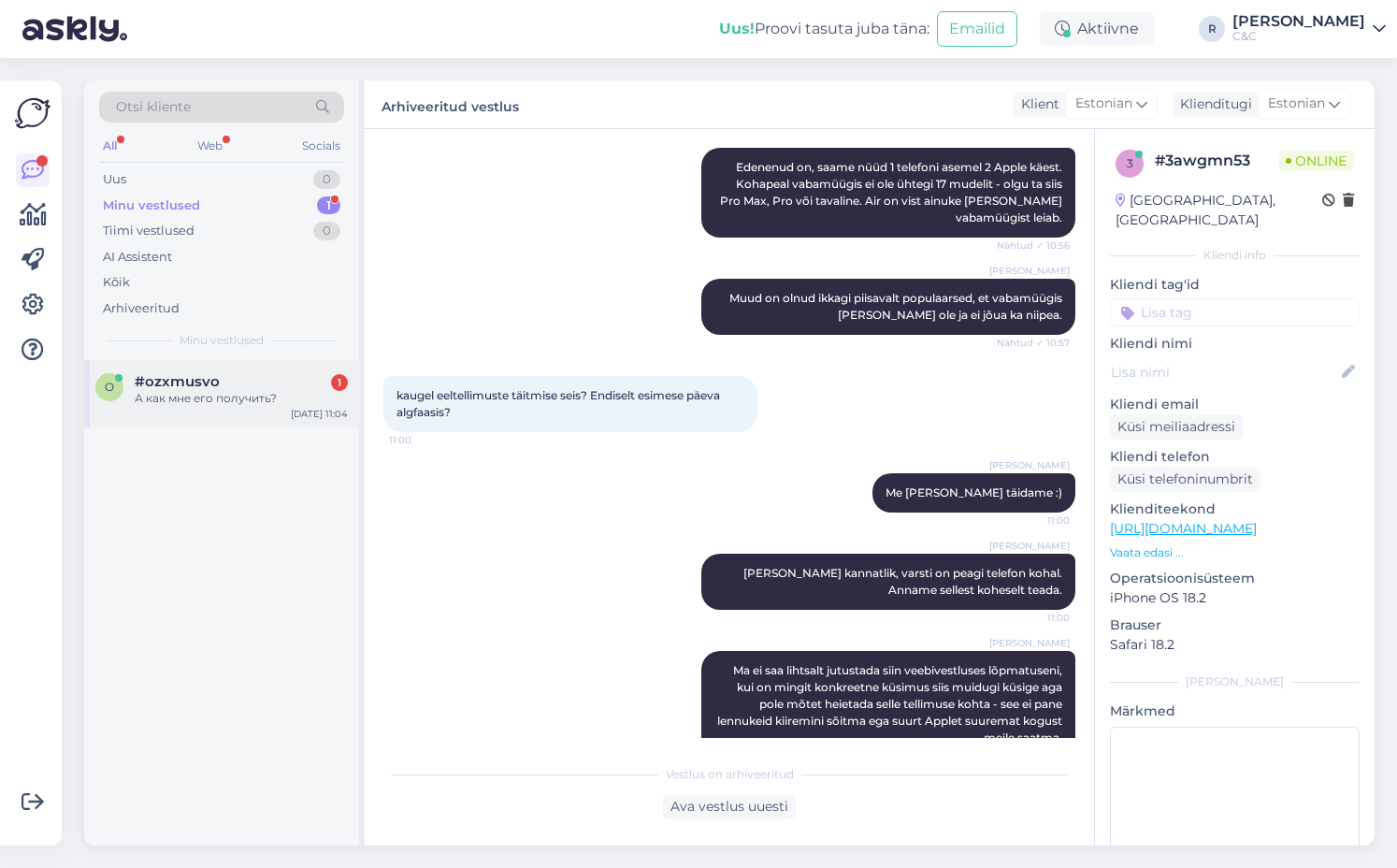
click at [300, 420] on div "o #ozxmusvo 1 А как мне его получить? [DATE] 11:04" at bounding box center [222, 393] width 275 height 68
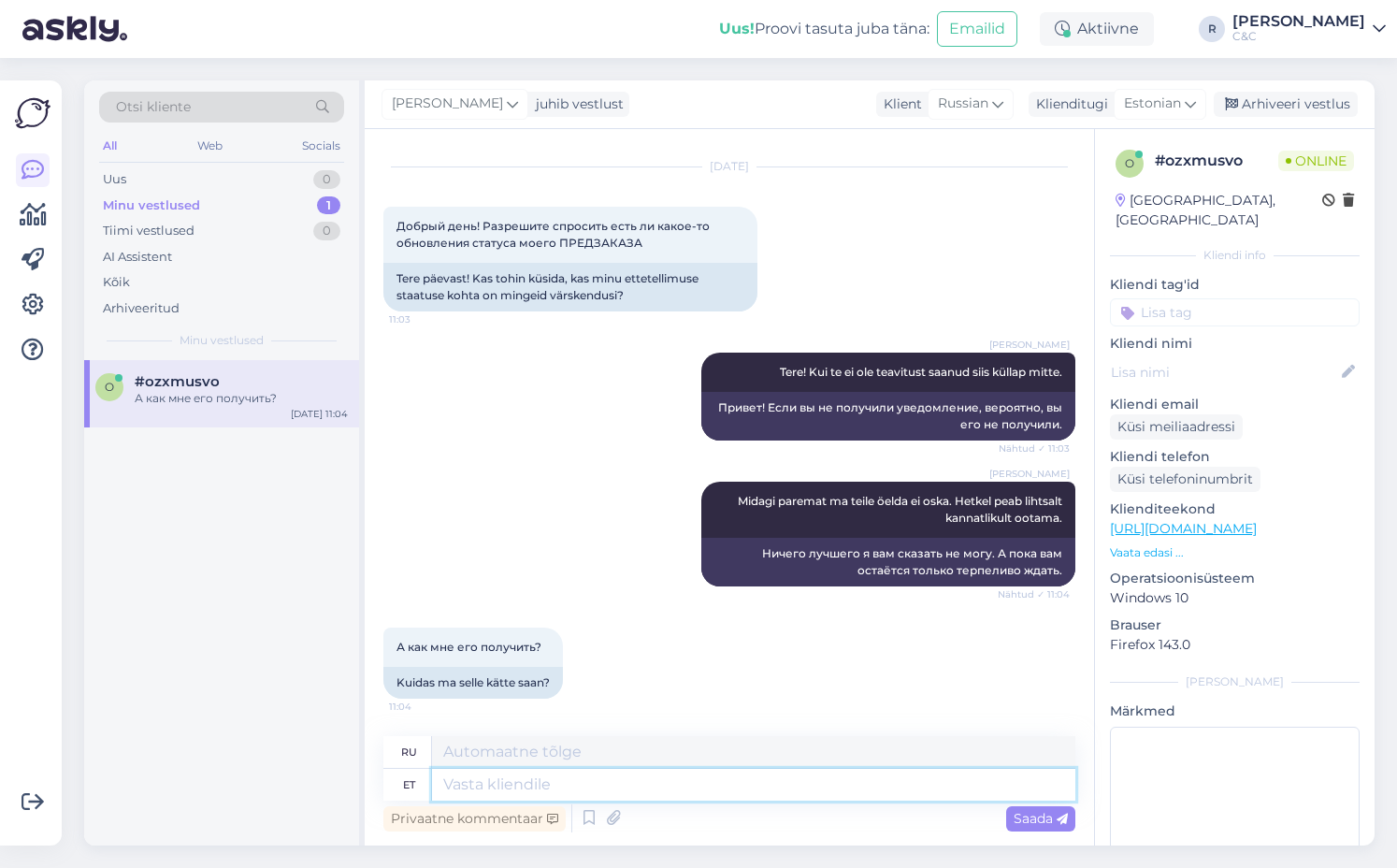
click at [568, 791] on textarea at bounding box center [753, 785] width 644 height 31
click at [539, 788] on textarea at bounding box center [753, 785] width 644 height 31
type textarea "Tuleb"
type textarea "Приходящий"
type textarea "h"
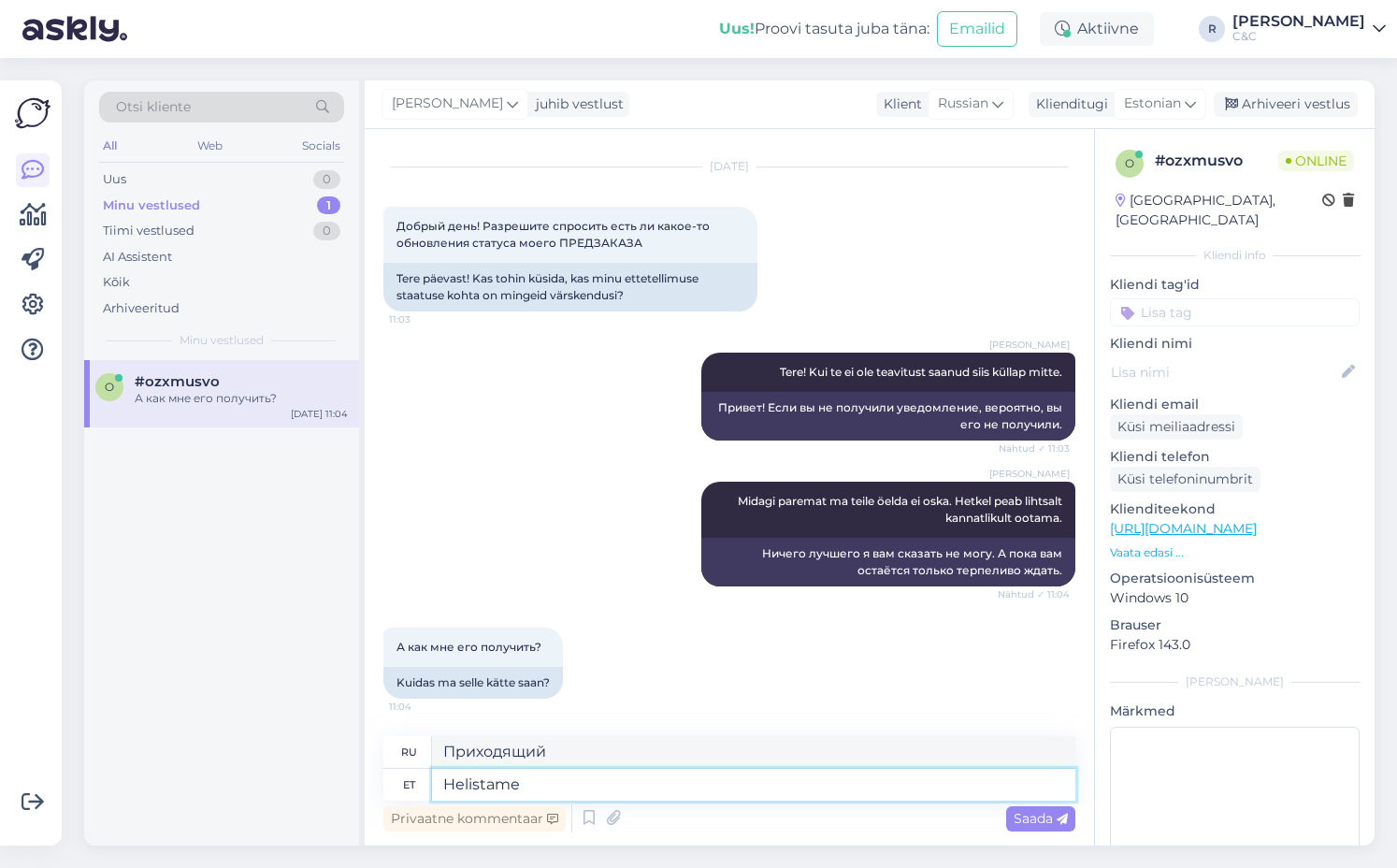
type textarea "Helistame j"
type textarea "Мы звоним"
type textarea "Helistame ja sa"
type textarea "Мы звоним и"
type textarea "Helistame ja saadame"
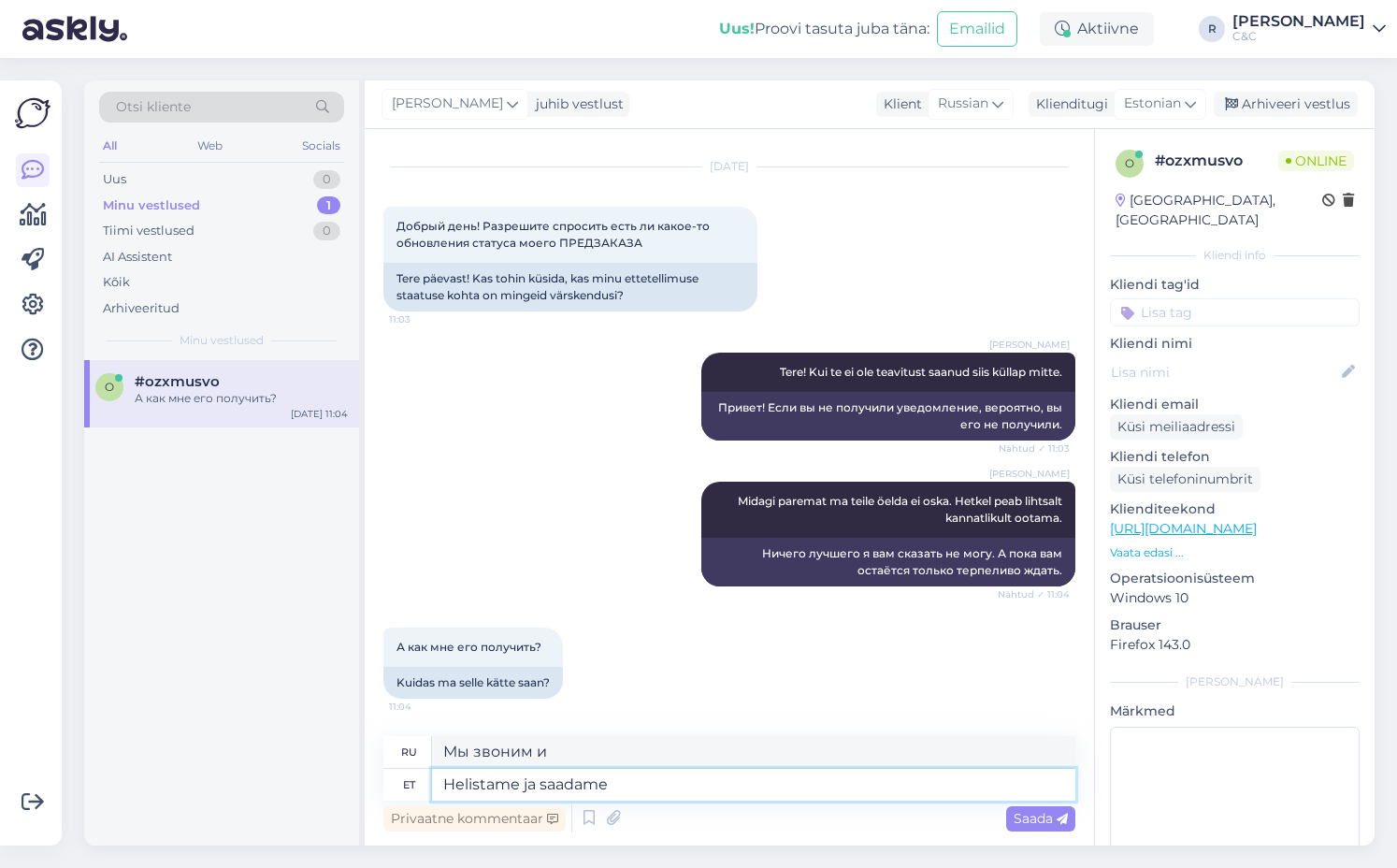
type textarea "Мы звоним и отправляем"
type textarea "Helistame ja saadame e-mail."
type textarea "Мы позвоним и отправим электронное письмо."
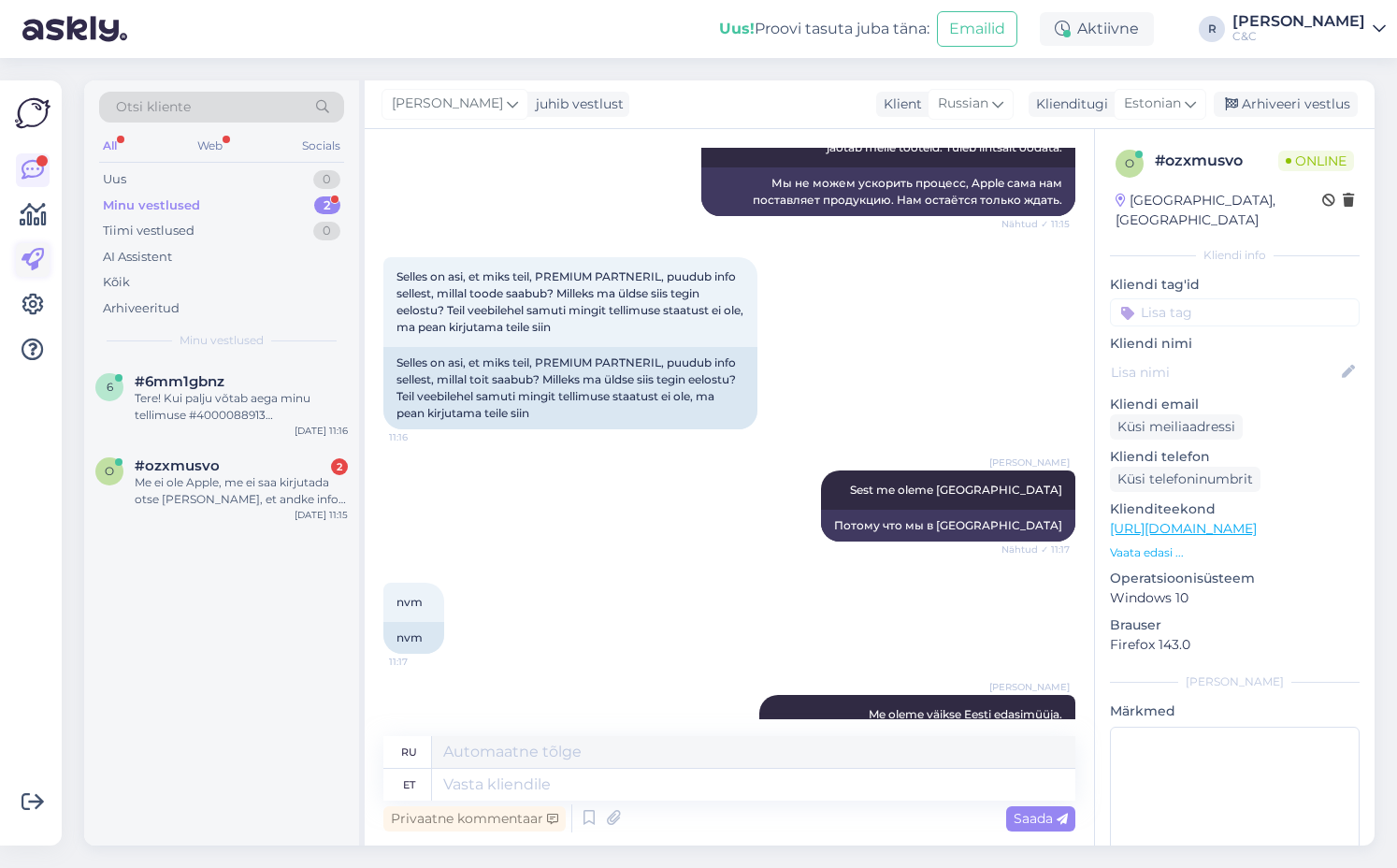
scroll to position [3967, 0]
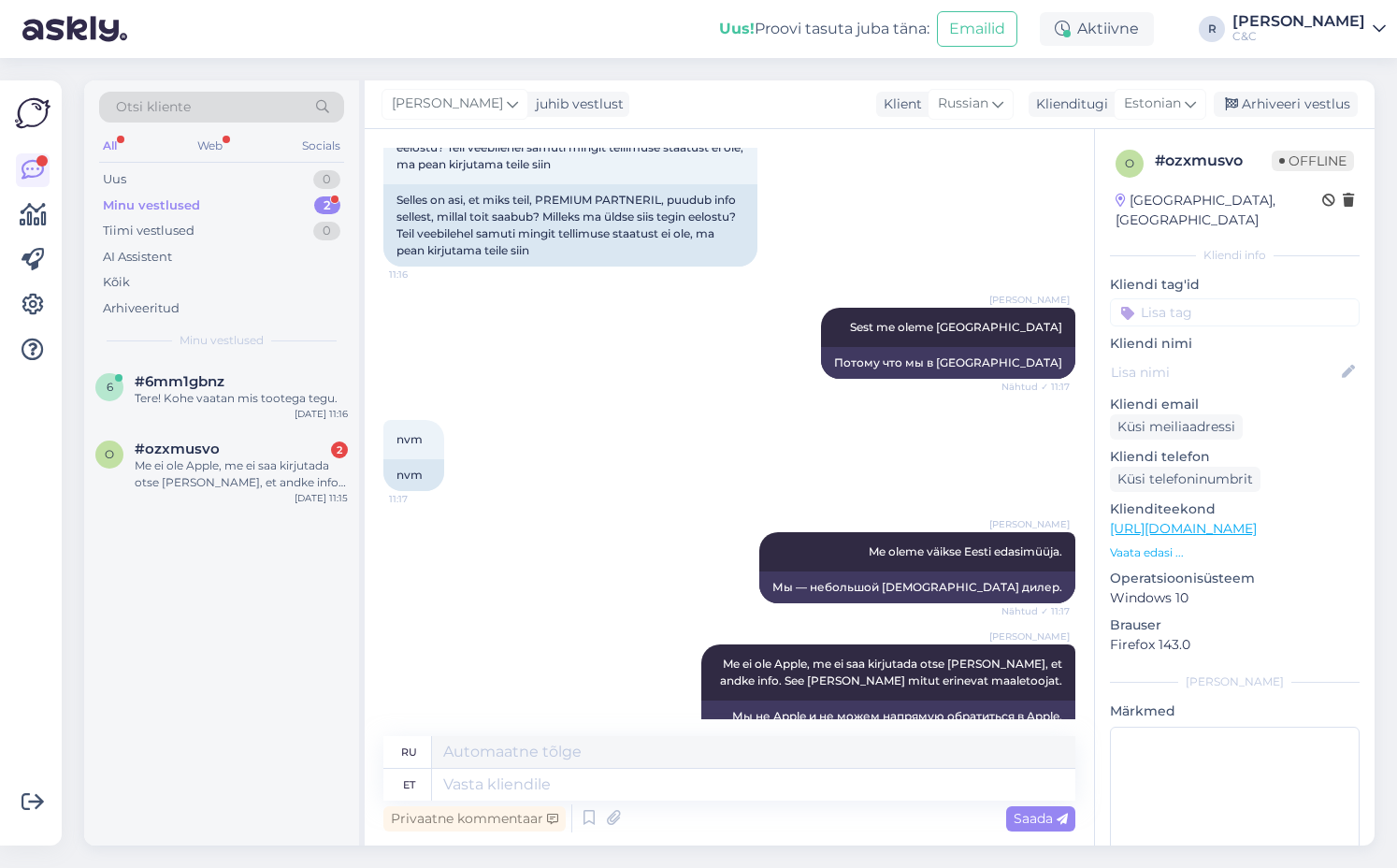
click at [465, 511] on div "[PERSON_NAME] Me oleme väikse Eesti edasimüüja. Nähtud ✓ 11:17 Мы — небольшой […" at bounding box center [729, 567] width 692 height 112
click at [277, 395] on div "Tere! Kohe vaatan mis tootega tegu." at bounding box center [240, 398] width 213 height 17
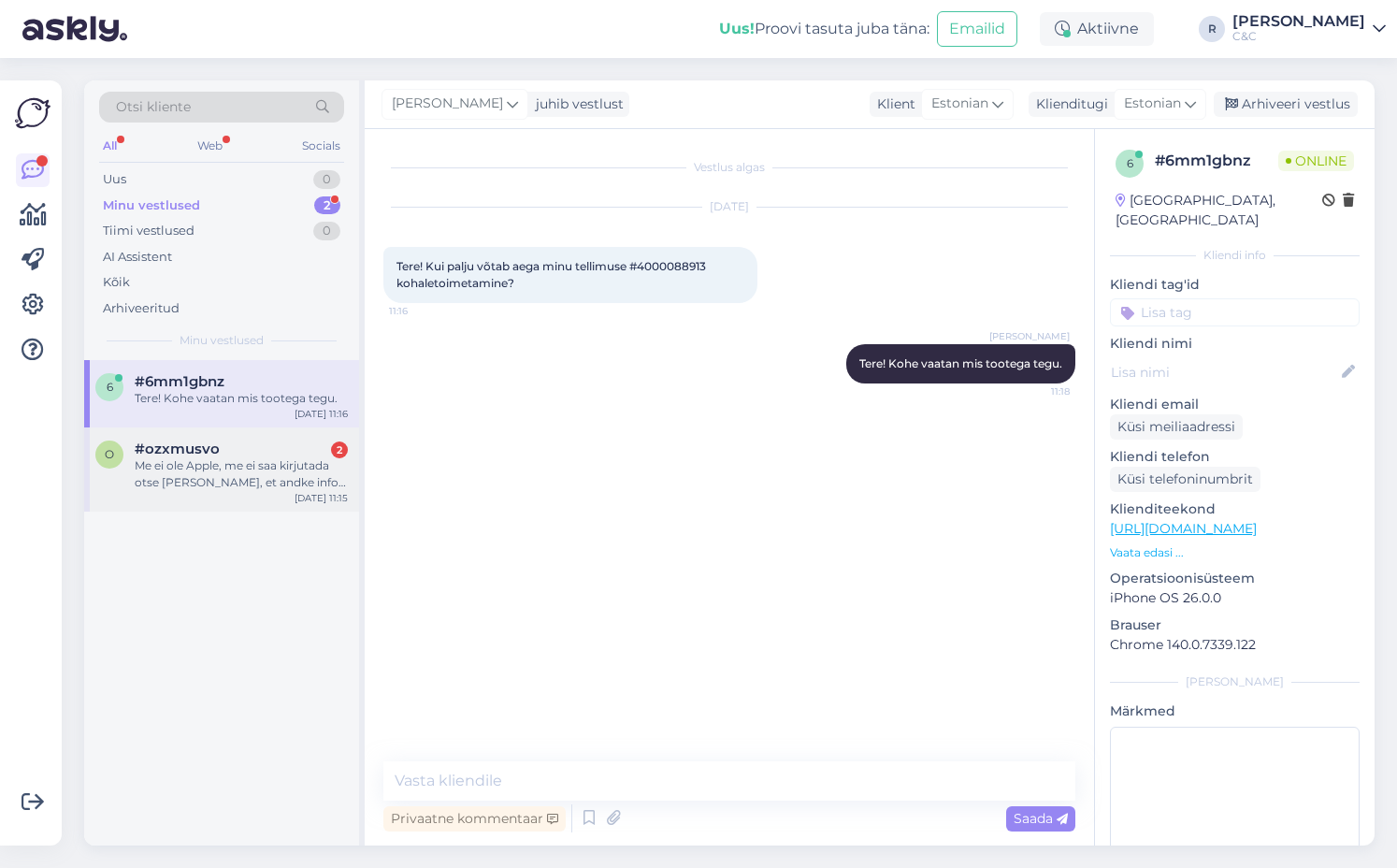
click at [313, 455] on div "#ozxmusvo 2" at bounding box center [240, 448] width 213 height 17
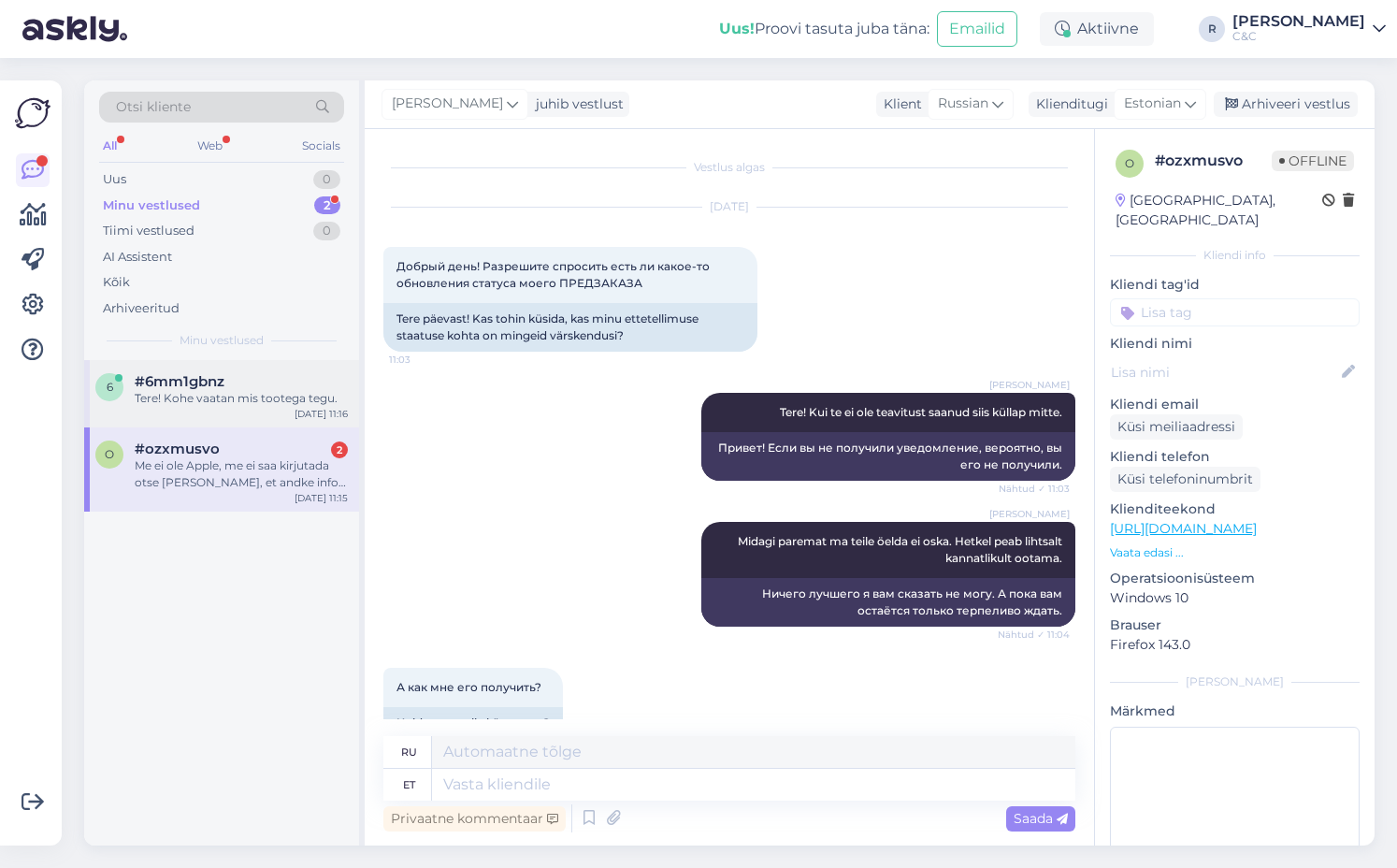
scroll to position [3680, 0]
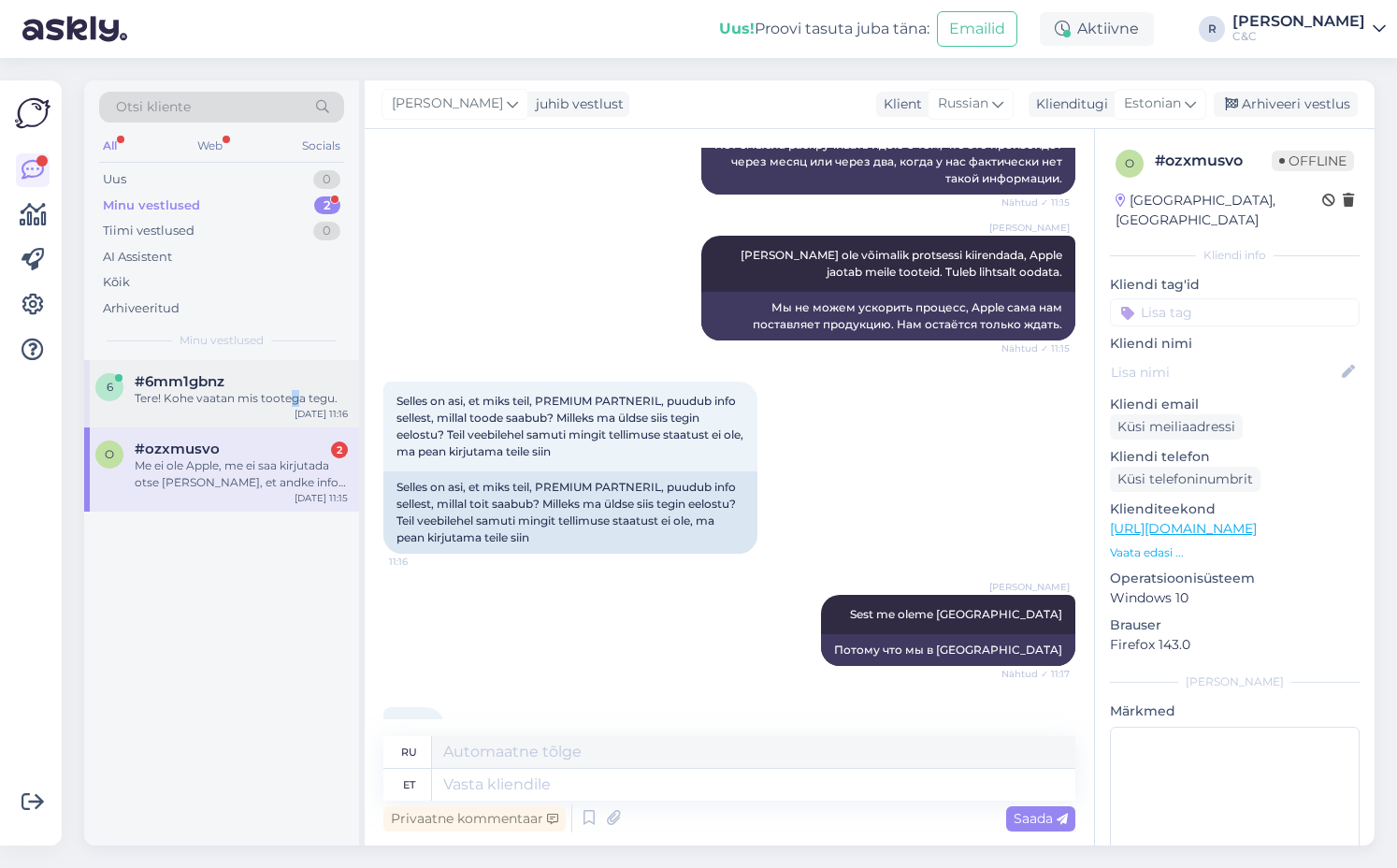
click at [292, 400] on div "Tere! Kohe vaatan mis tootega tegu." at bounding box center [240, 398] width 213 height 17
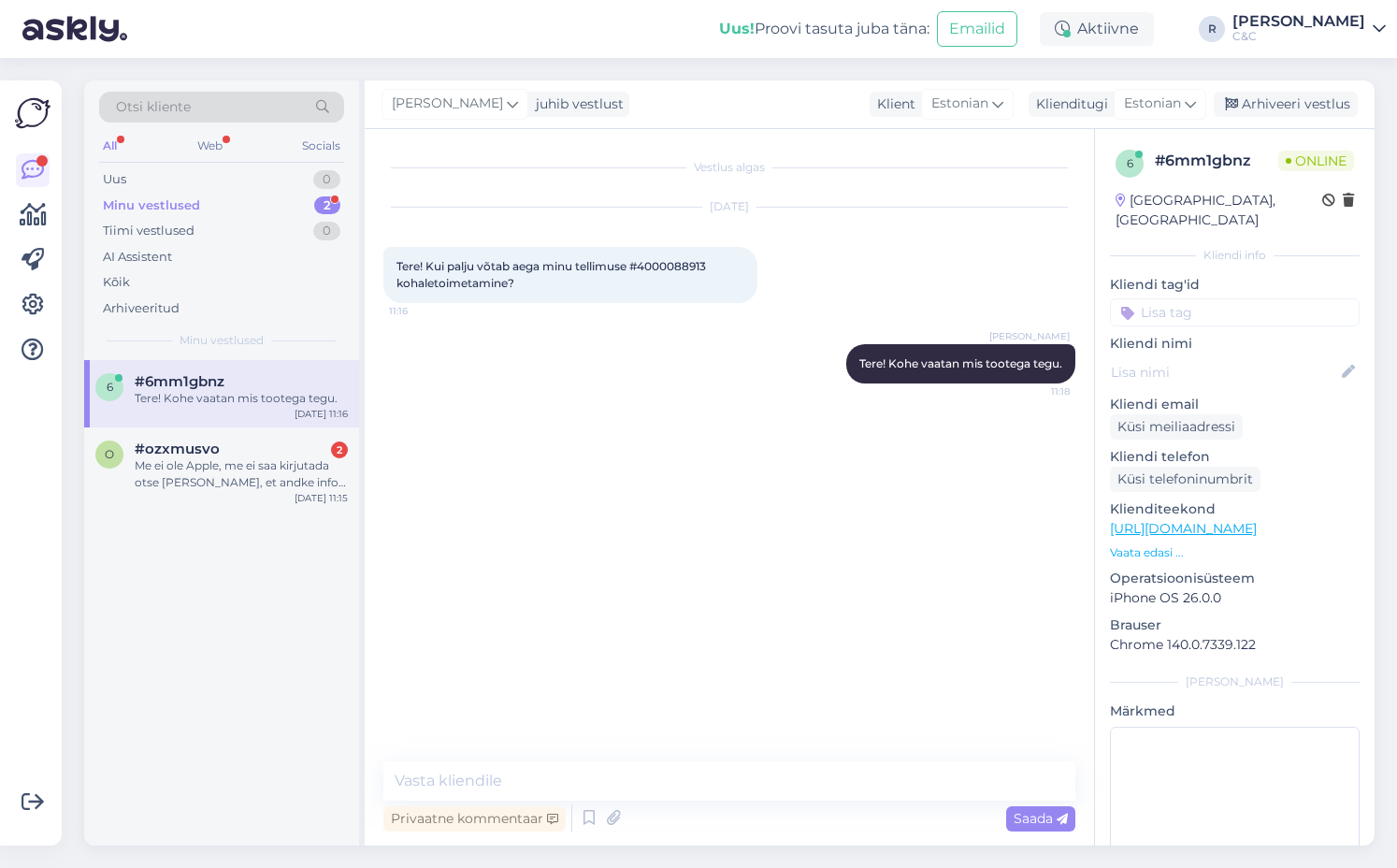
click at [667, 256] on div "Tere! Kui palju võtab aega minu tellimuse #4000088913 kohaletoimetamine? 11:16" at bounding box center [570, 275] width 374 height 56
click at [667, 270] on span "Tere! Kui palju võtab aega minu tellimuse #4000088913 kohaletoimetamine?" at bounding box center [552, 274] width 312 height 30
copy span "4000088913"
click at [266, 517] on div "6 #6mm1gbnz Tere! Kohe vaatan mis tootega tegu. [DATE] 11:16 o #ozxmusvo 2 Me e…" at bounding box center [222, 602] width 275 height 485
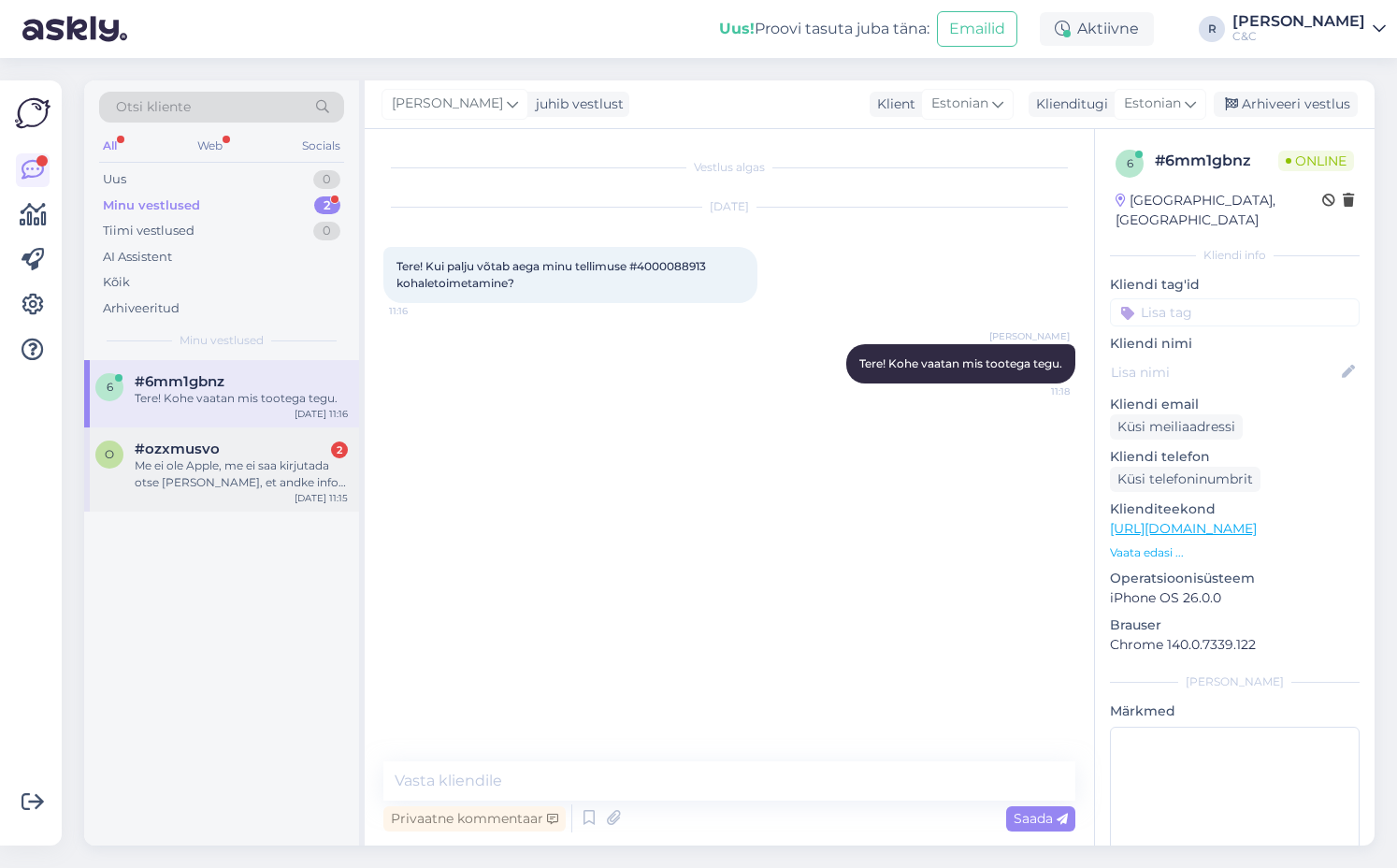
click at [269, 483] on div "Me ei ole Apple, me ei saa kirjutada otse [PERSON_NAME], et andke info. See [PE…" at bounding box center [240, 474] width 213 height 33
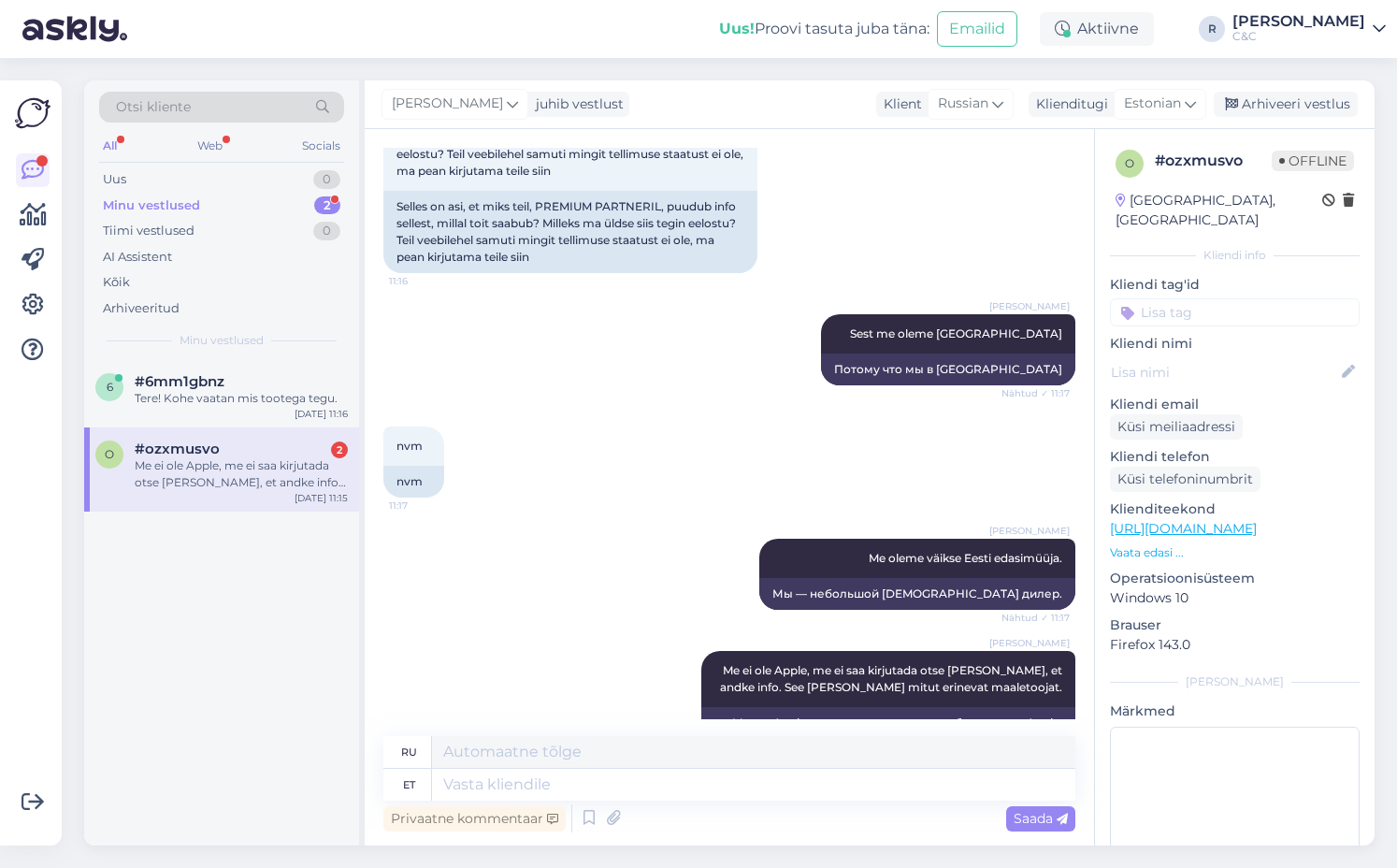
scroll to position [3967, 0]
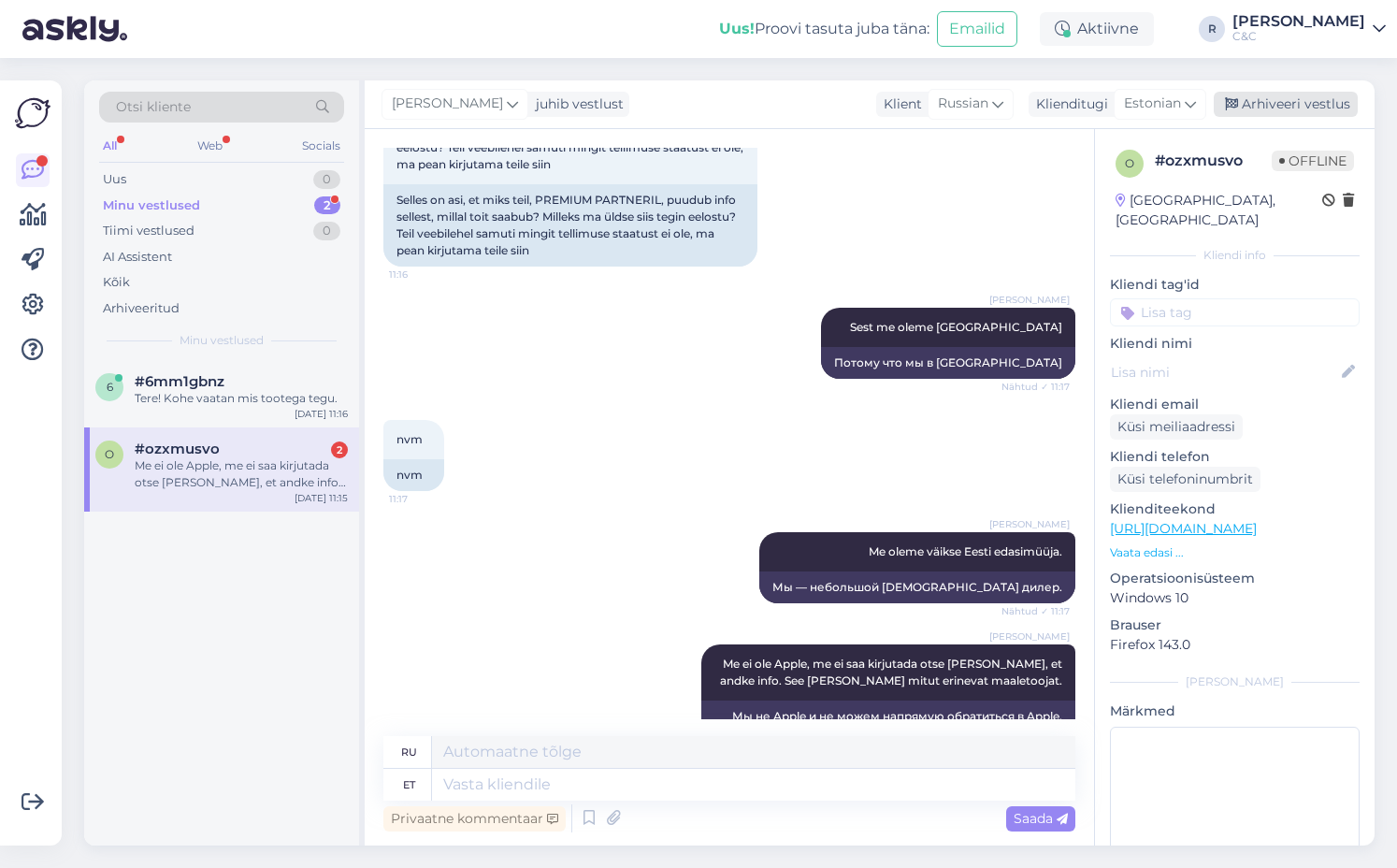
click at [667, 105] on div "Arhiveeri vestlus" at bounding box center [1285, 104] width 144 height 26
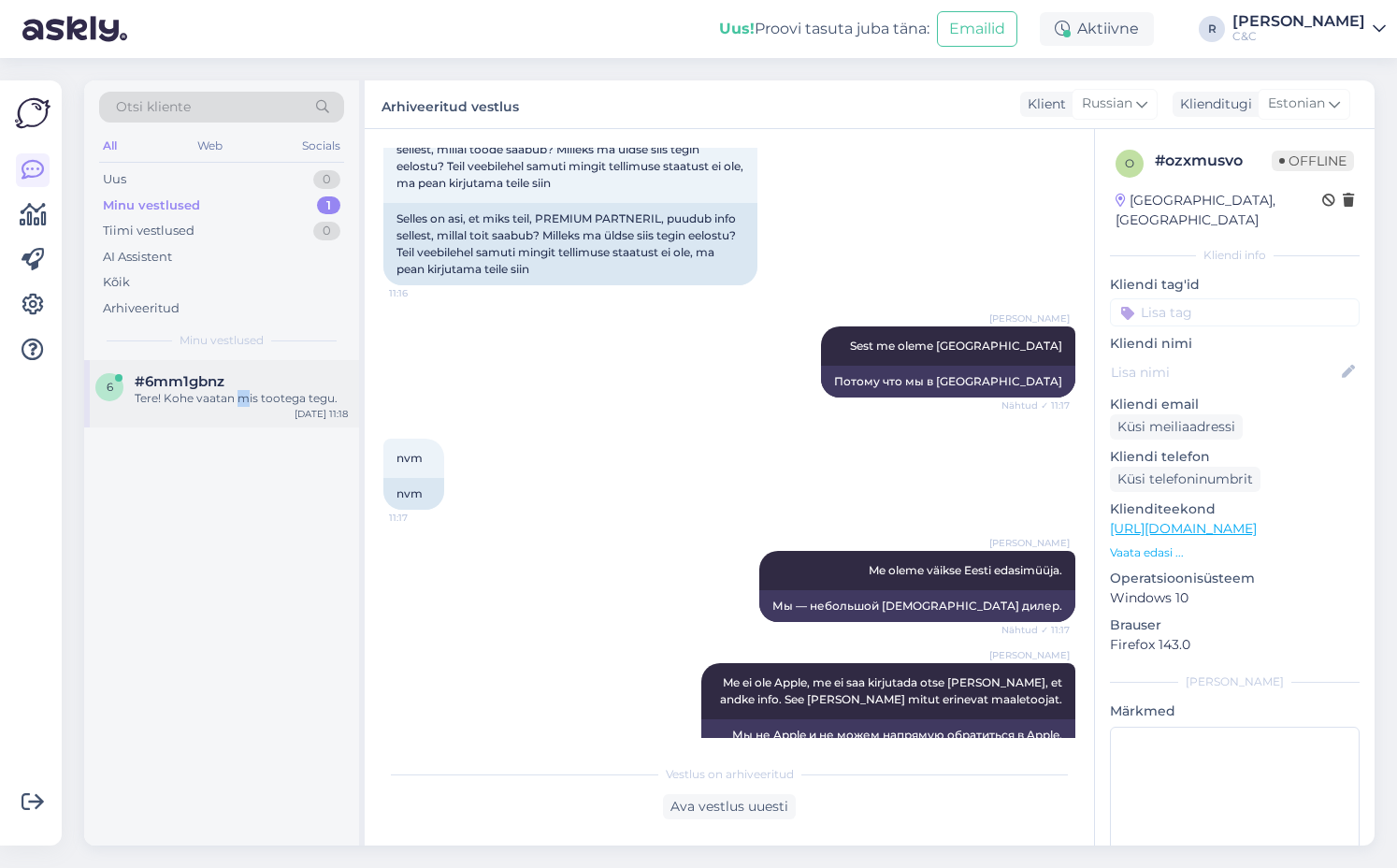
click at [242, 403] on div "Tere! Kohe vaatan mis tootega tegu." at bounding box center [240, 398] width 213 height 17
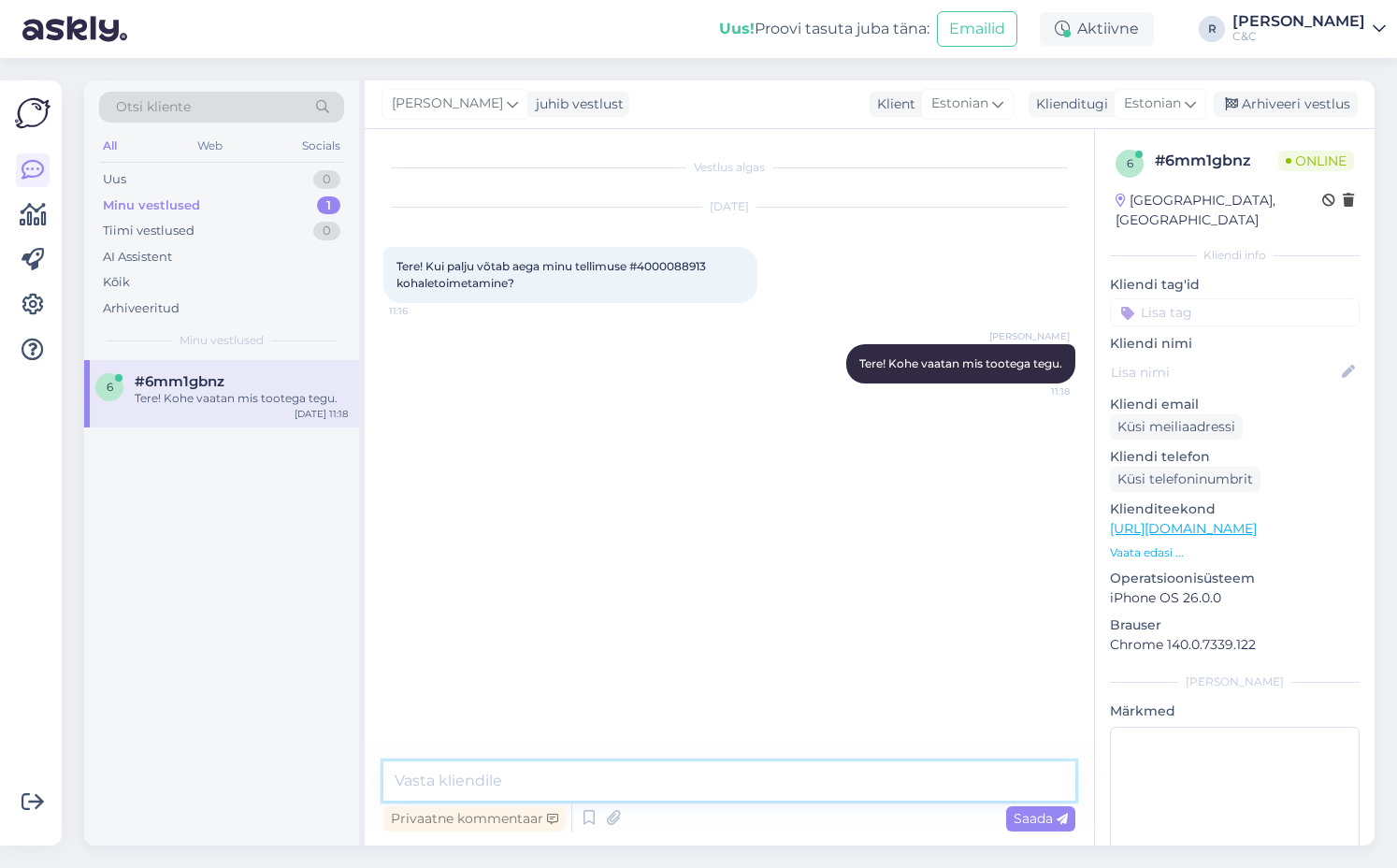
click at [562, 773] on textarea at bounding box center [729, 781] width 692 height 39
click at [508, 768] on textarea at bounding box center [729, 781] width 692 height 39
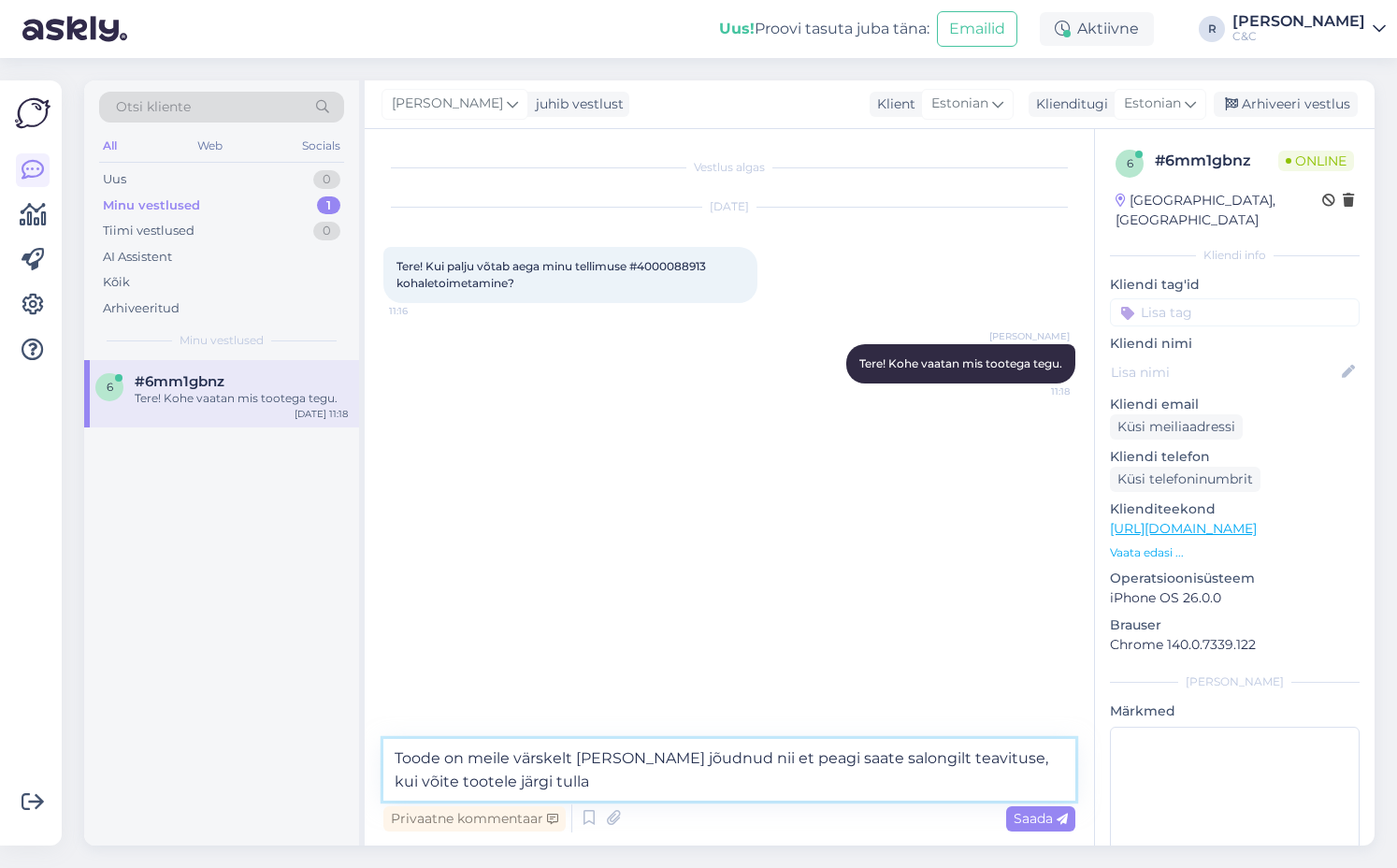
type textarea "Toode on meile värskelt [PERSON_NAME] jõudnud nii et peagi saate salongilt teav…"
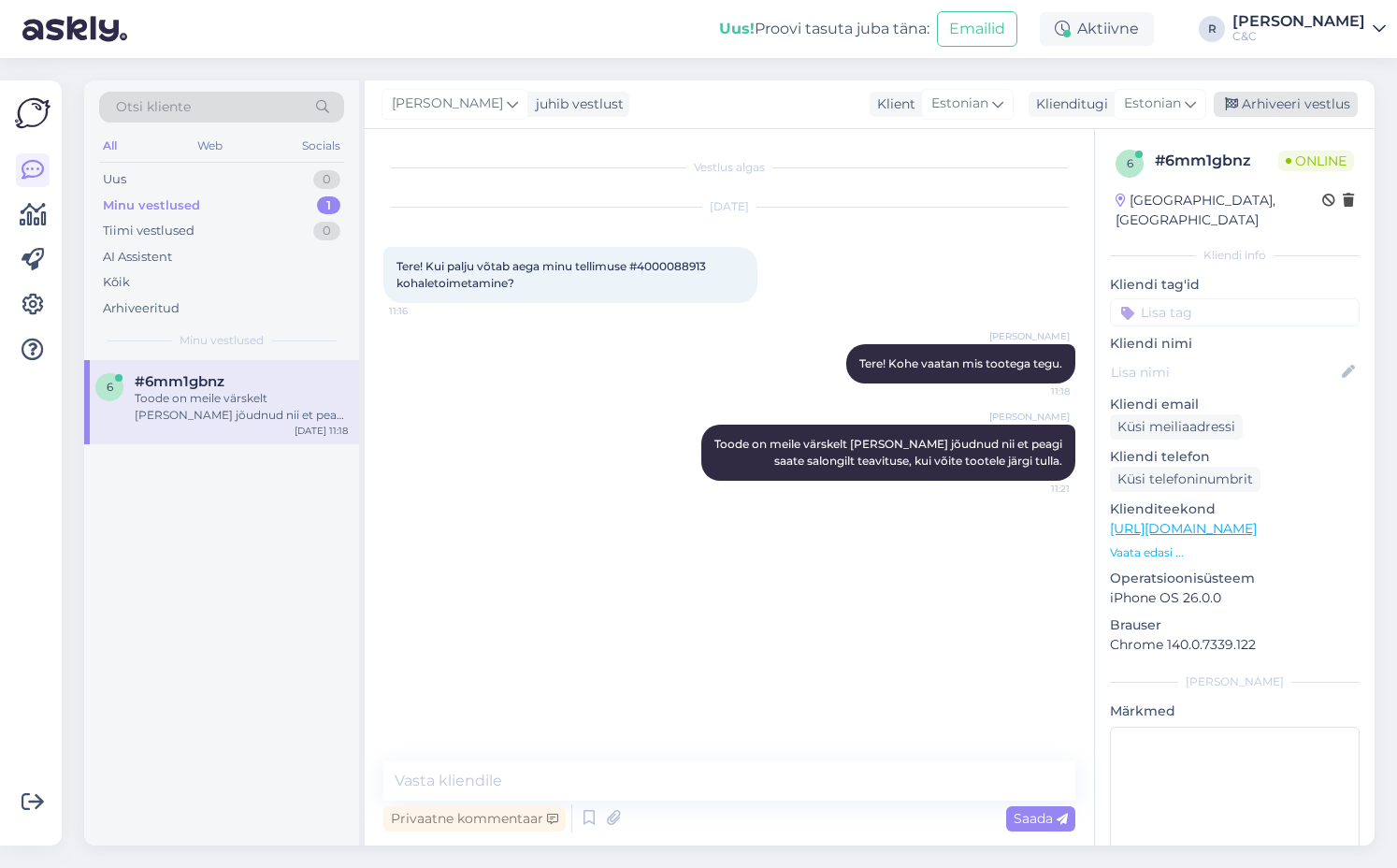
click at [667, 97] on div "Arhiveeri vestlus" at bounding box center [1285, 104] width 144 height 26
